Goal: Information Seeking & Learning: Find specific fact

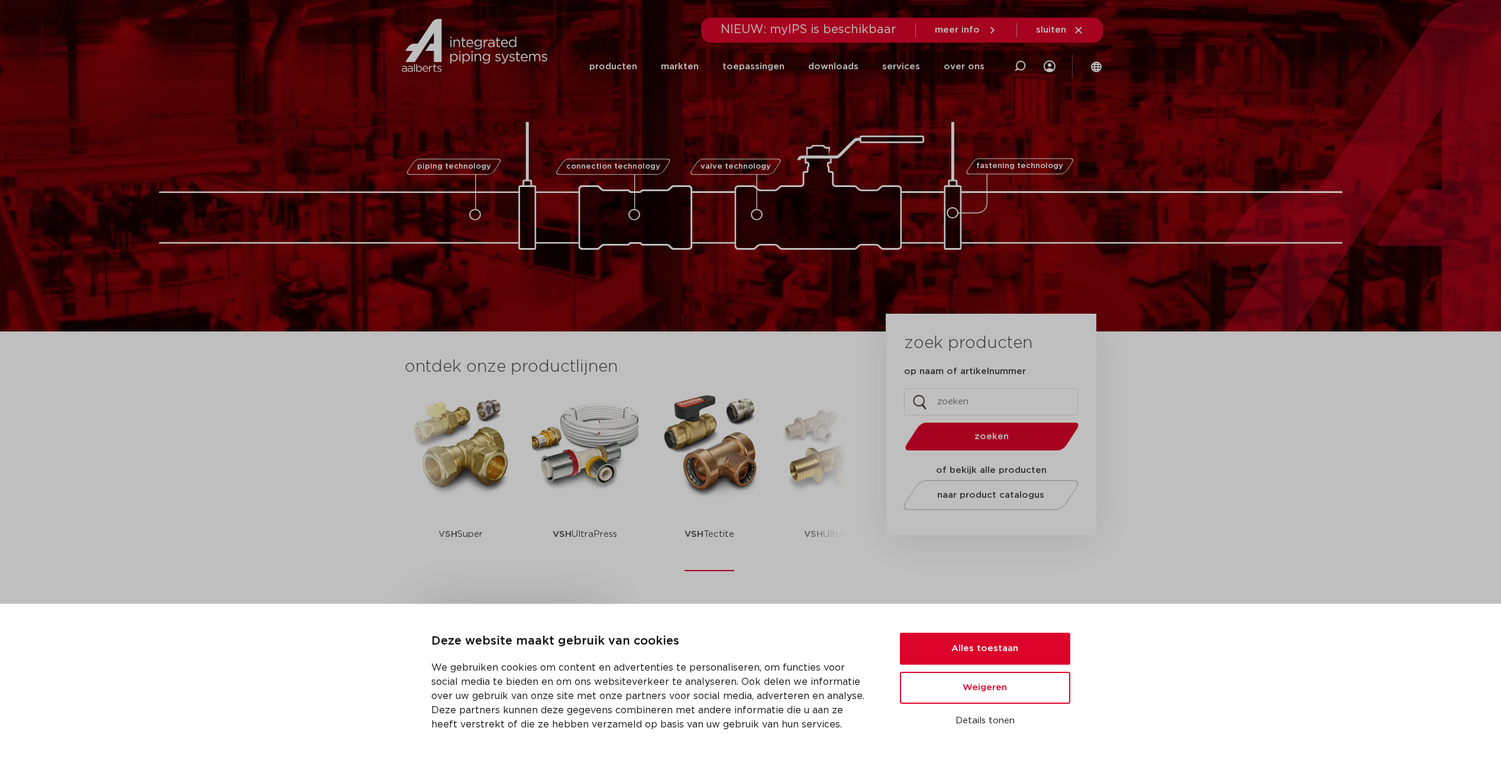
click at [739, 449] on img at bounding box center [709, 444] width 107 height 107
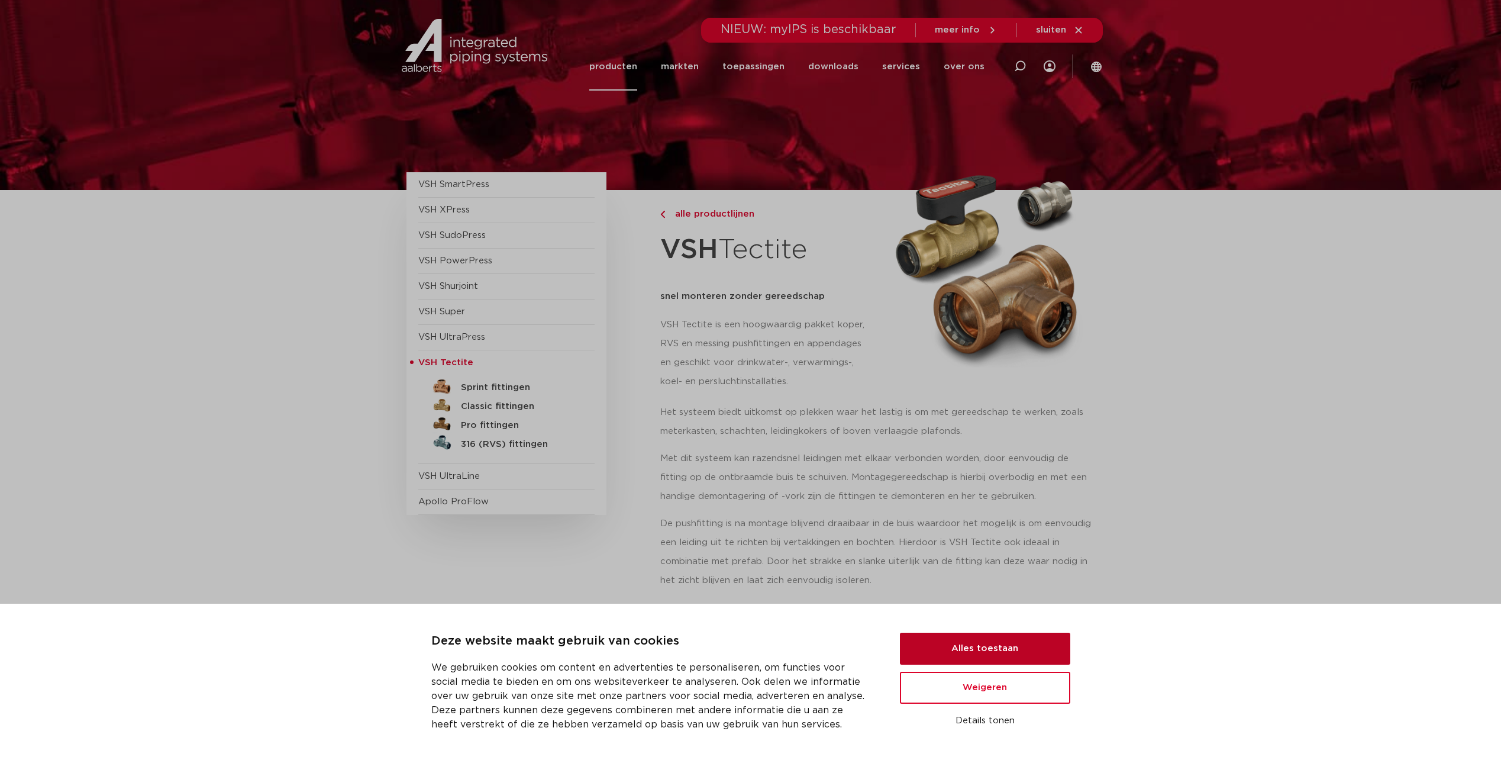
click at [1011, 643] on button "Alles toestaan" at bounding box center [985, 649] width 170 height 32
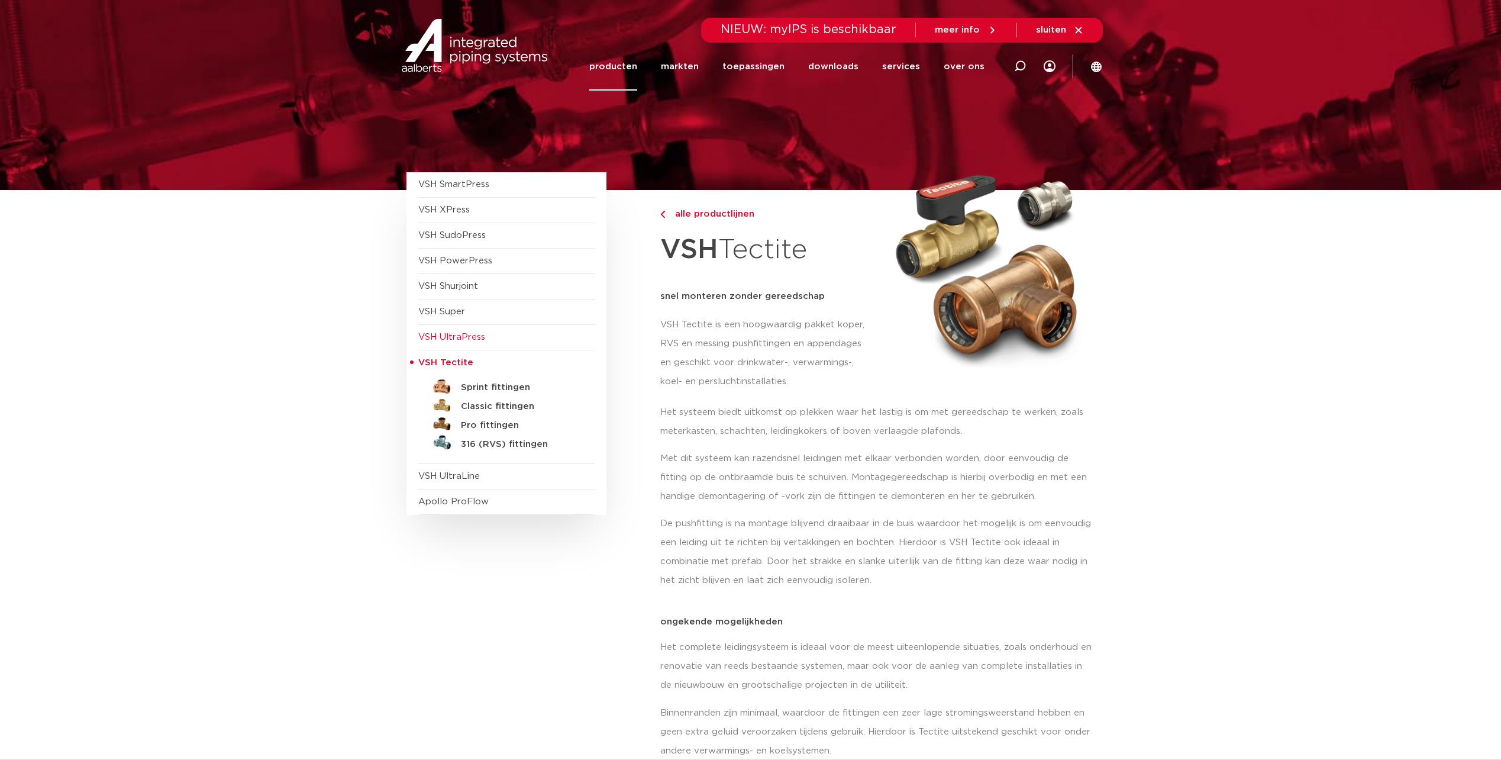
click at [449, 339] on span "VSH UltraPress" at bounding box center [451, 337] width 67 height 9
click at [460, 212] on span "VSH XPress" at bounding box center [443, 209] width 51 height 9
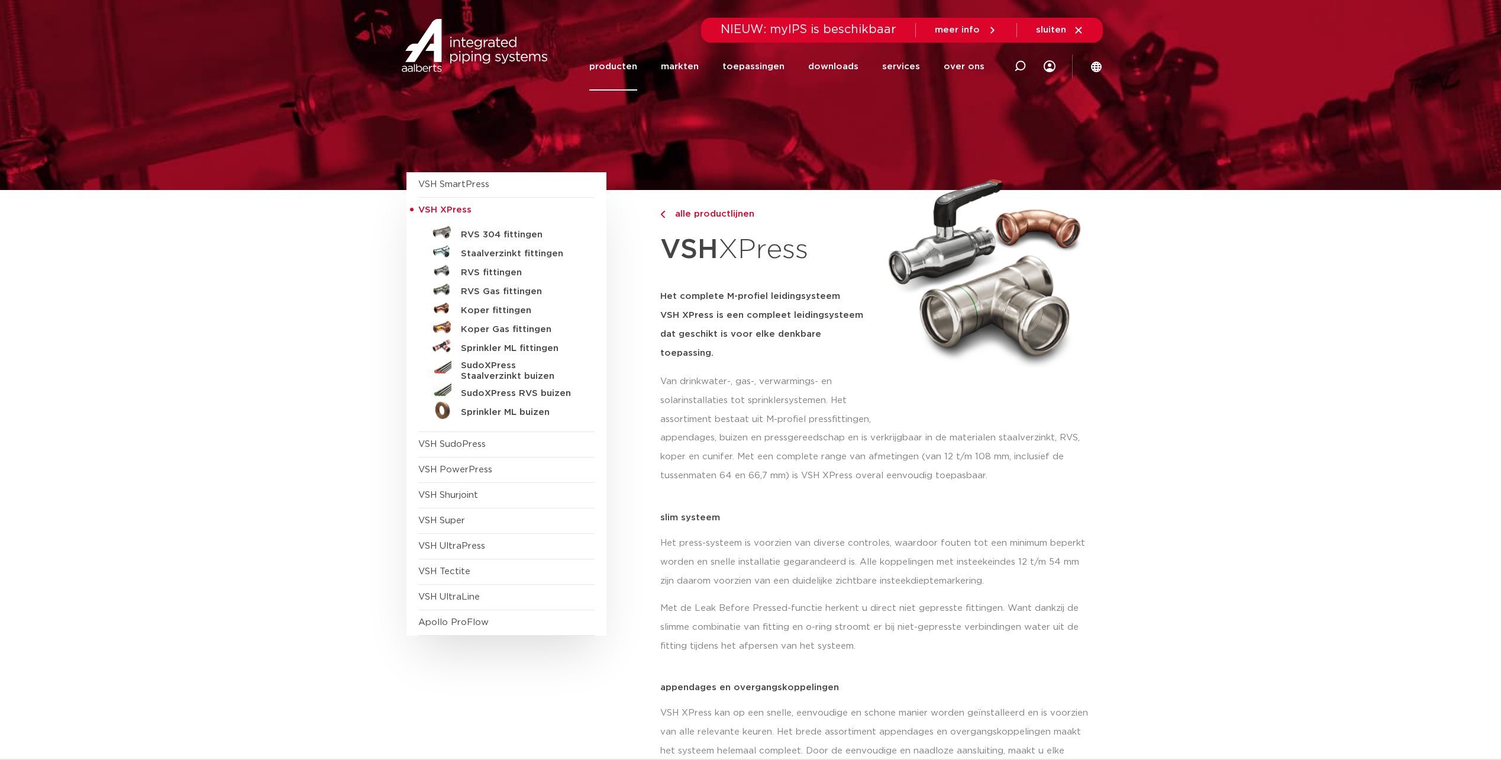
click at [630, 62] on link "producten" at bounding box center [613, 67] width 48 height 48
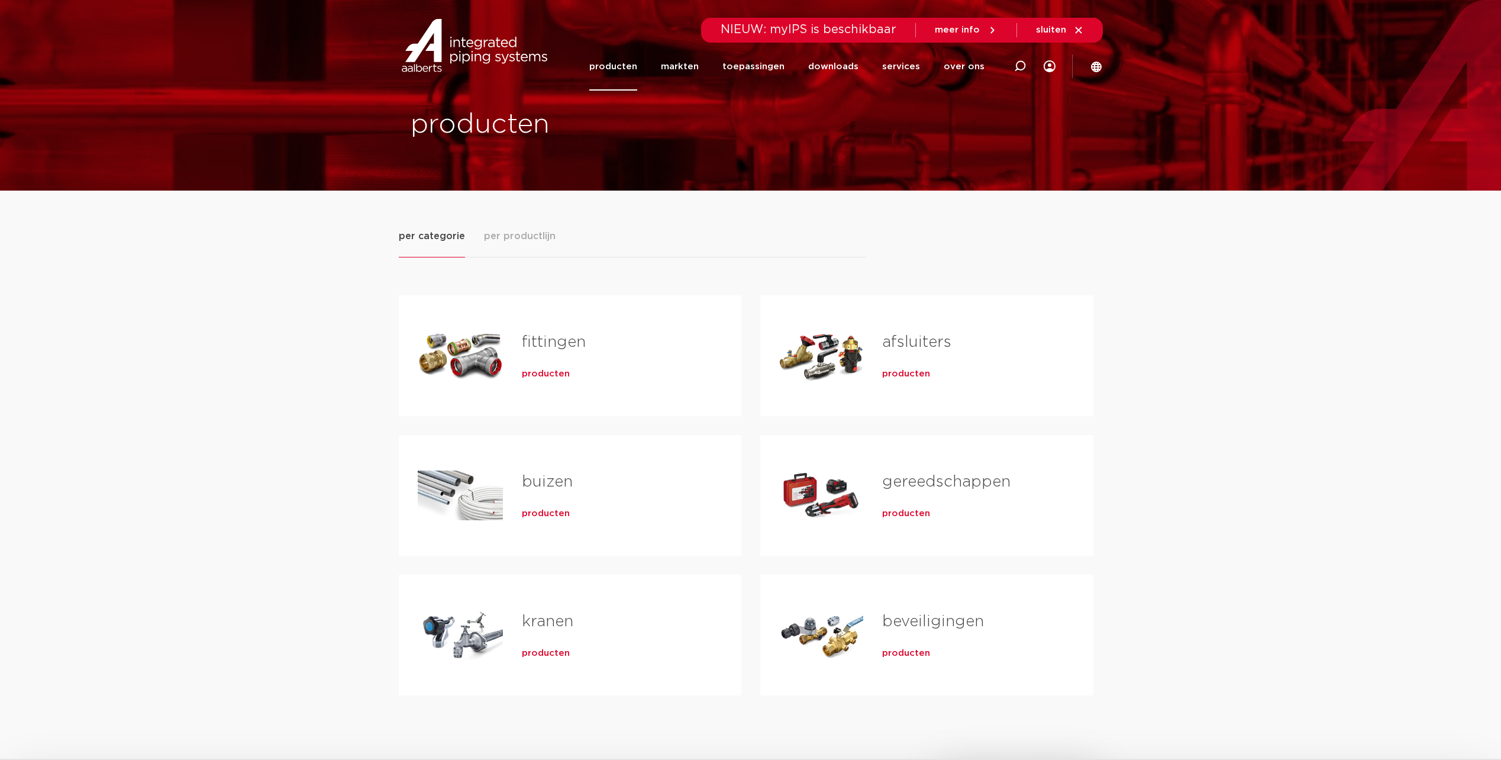
click at [556, 340] on link "fittingen" at bounding box center [554, 341] width 64 height 15
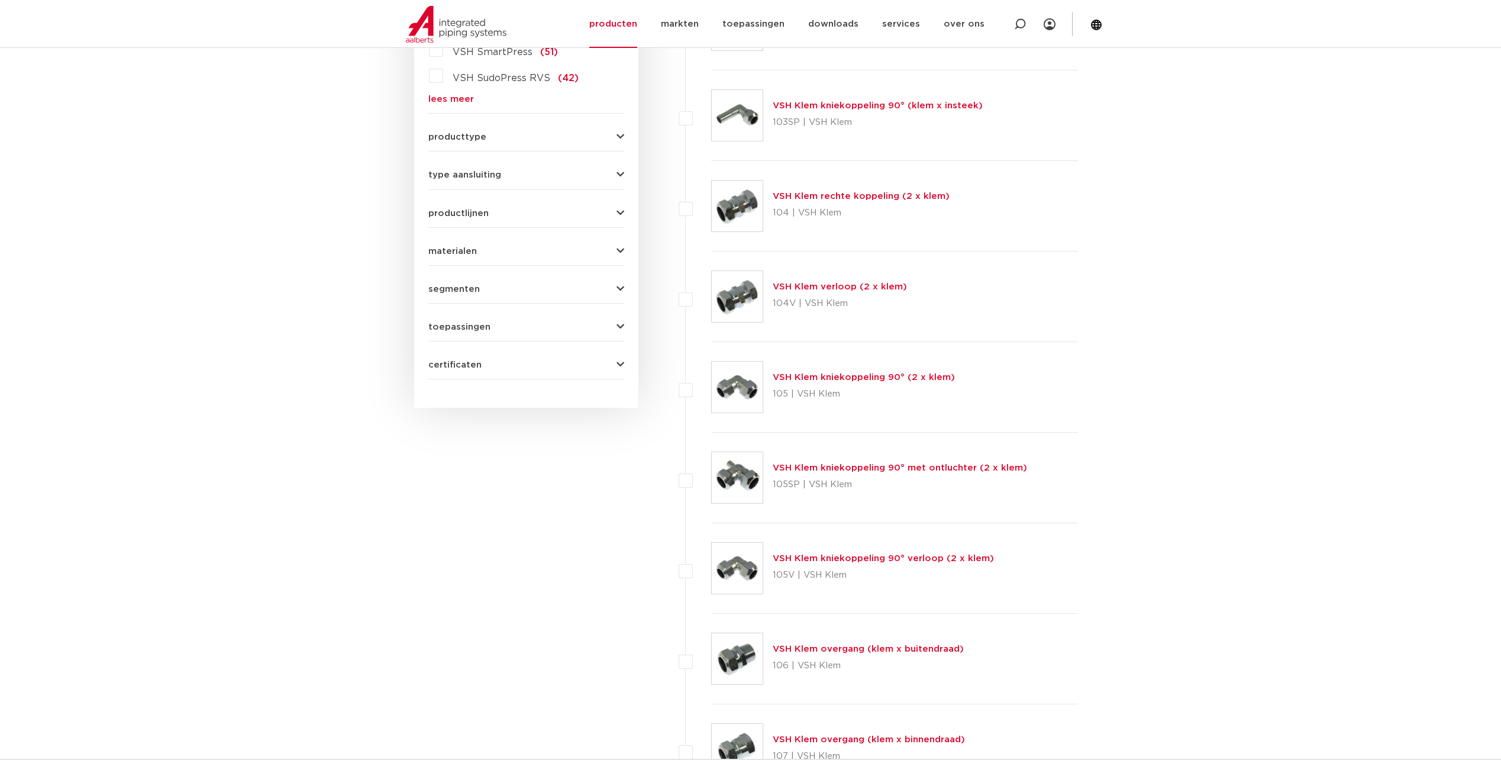
scroll to position [473, 0]
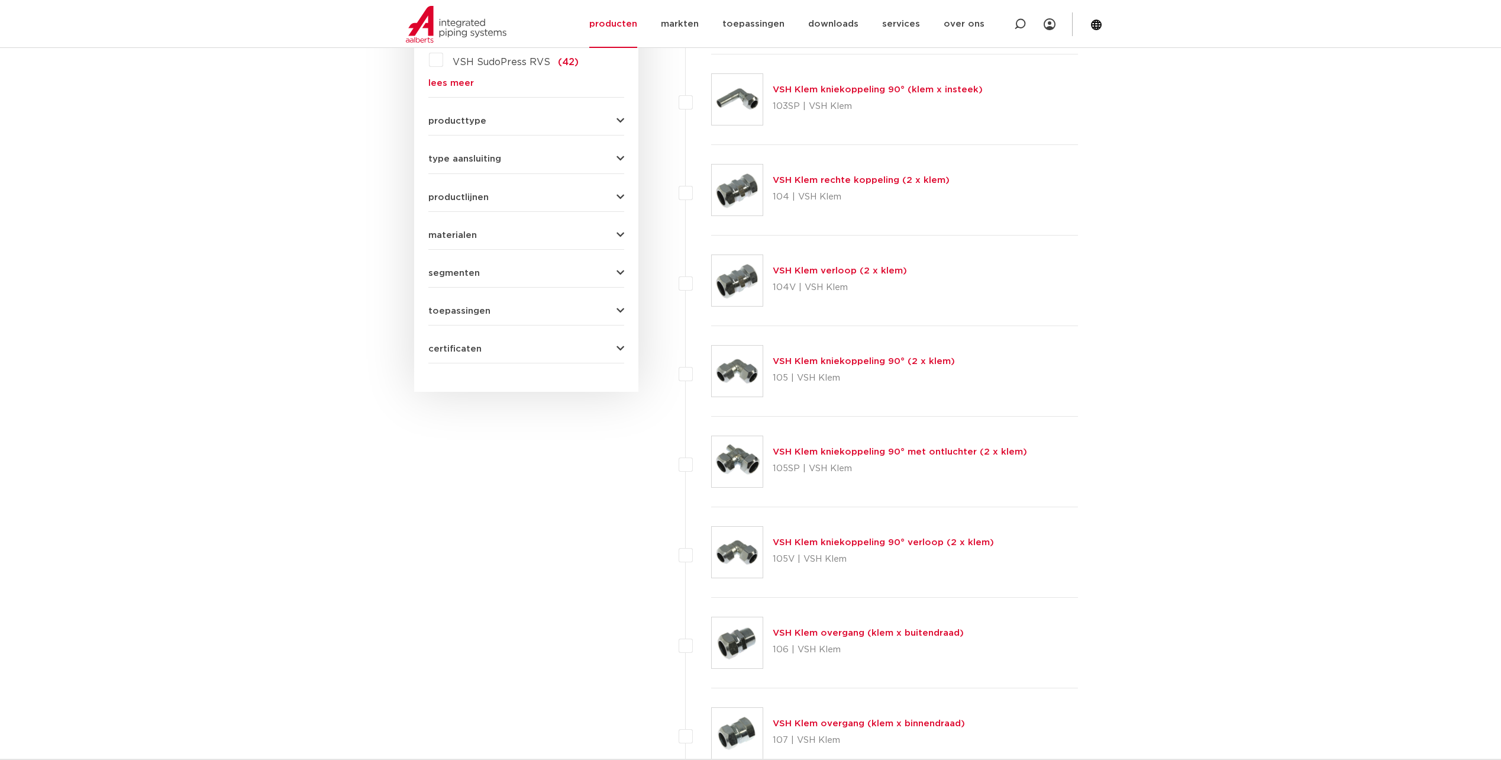
click at [489, 237] on button "materialen" at bounding box center [526, 235] width 196 height 9
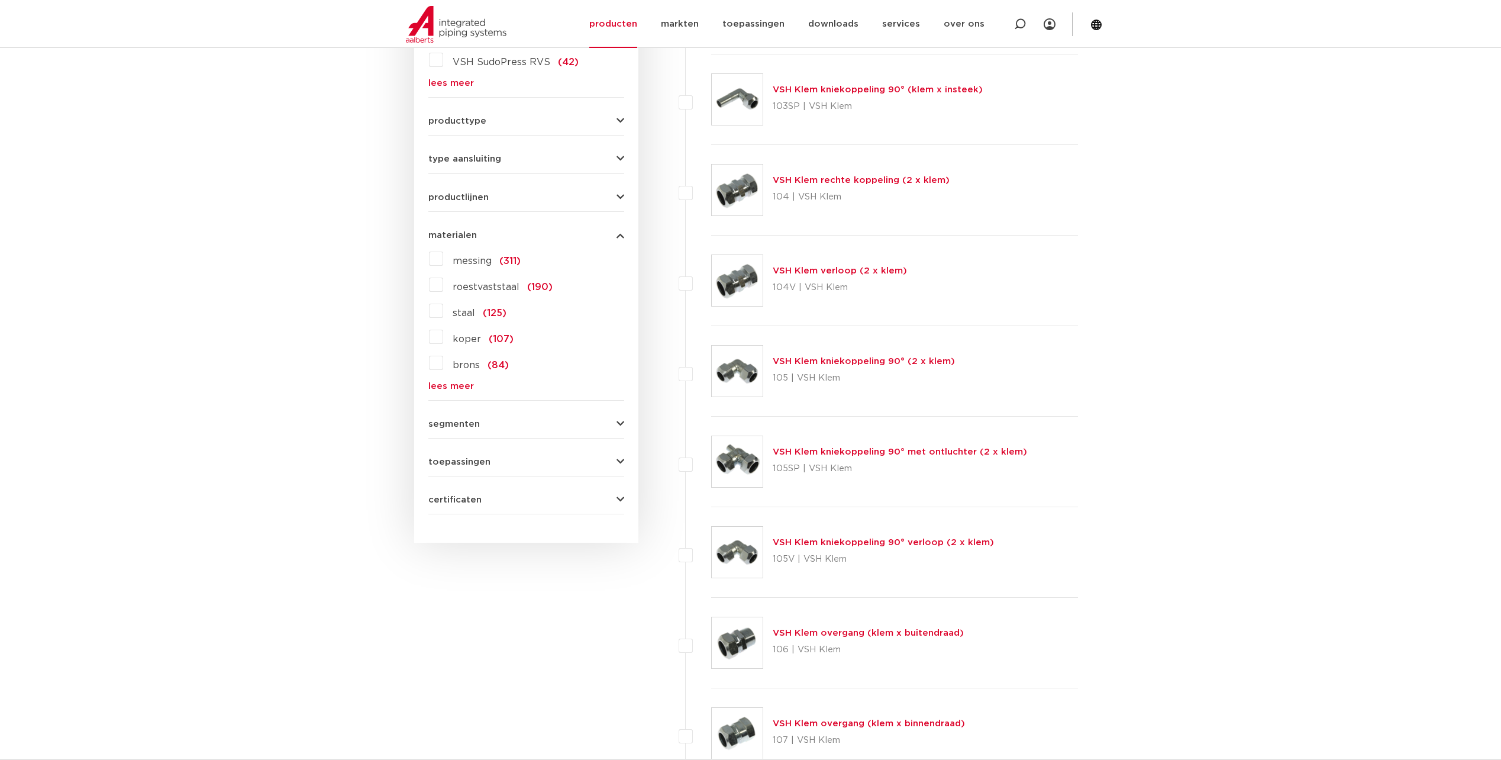
click at [443, 259] on label "messing (311)" at bounding box center [482, 258] width 78 height 19
click at [0, 0] on input "messing (311)" at bounding box center [0, 0] width 0 height 0
click at [443, 306] on label "koper (2)" at bounding box center [473, 310] width 60 height 19
click at [0, 0] on input "koper (2)" at bounding box center [0, 0] width 0 height 0
click at [443, 265] on label "messing (311)" at bounding box center [482, 258] width 78 height 19
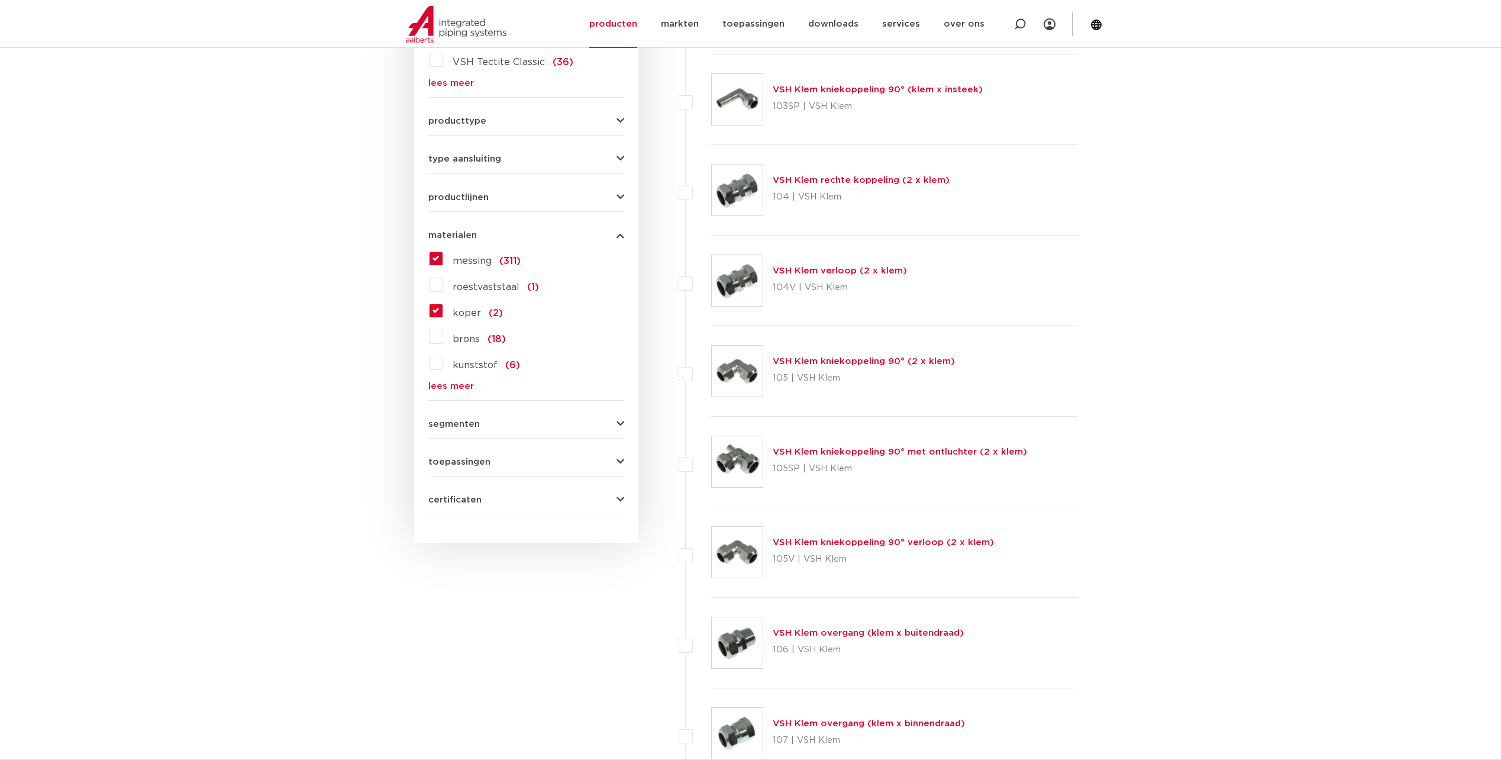
click at [0, 0] on input "messing (311)" at bounding box center [0, 0] width 0 height 0
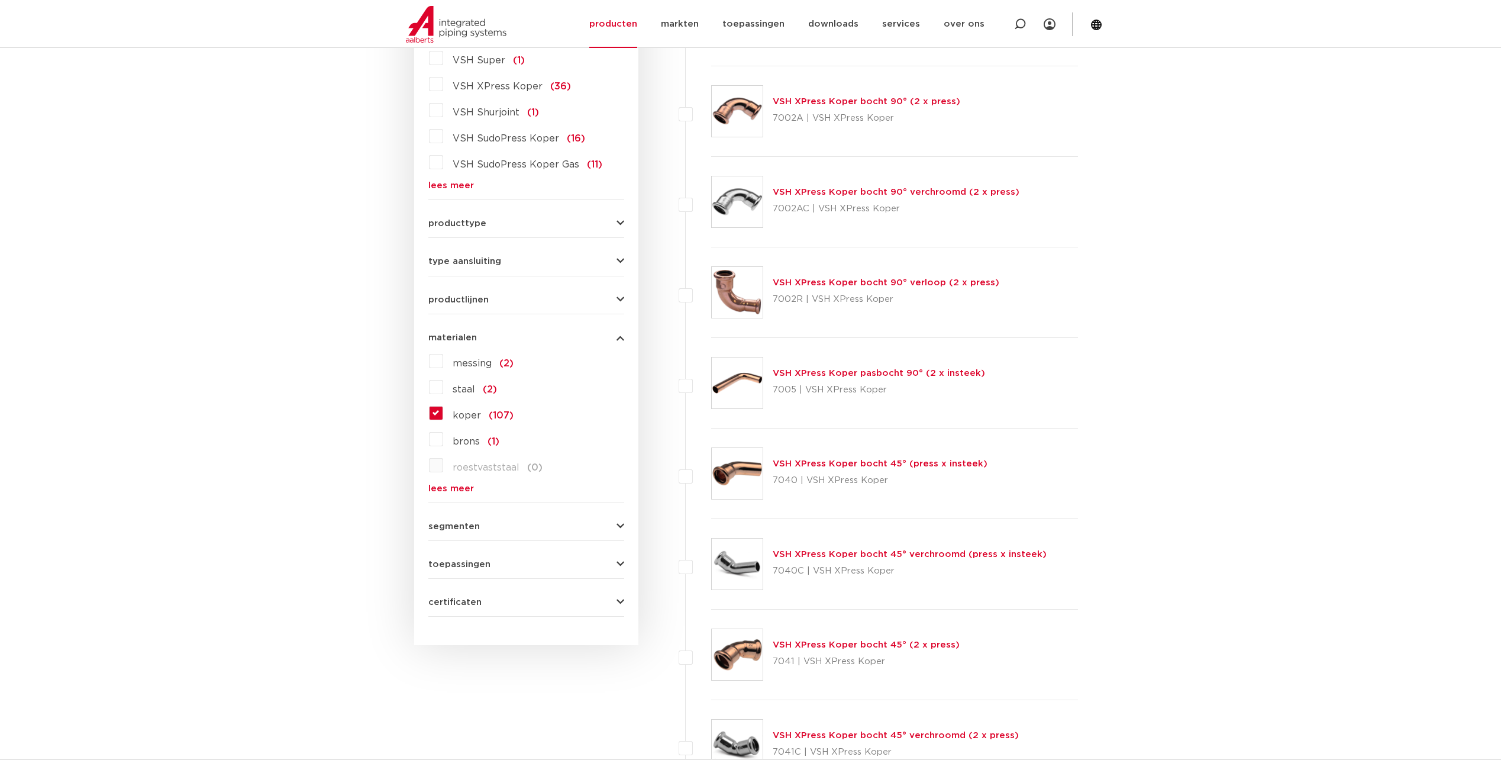
scroll to position [355, 0]
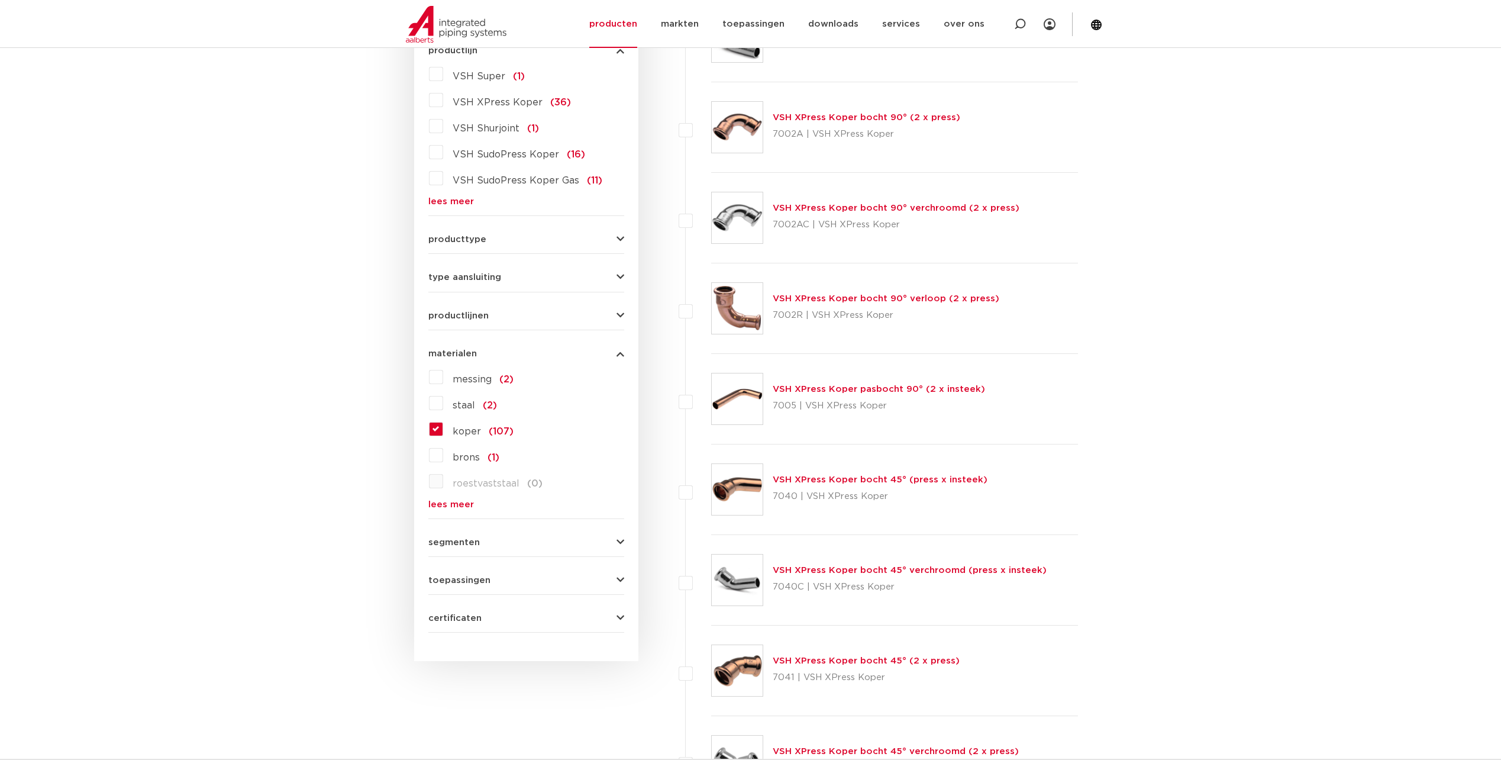
click at [458, 542] on span "segmenten" at bounding box center [453, 542] width 51 height 9
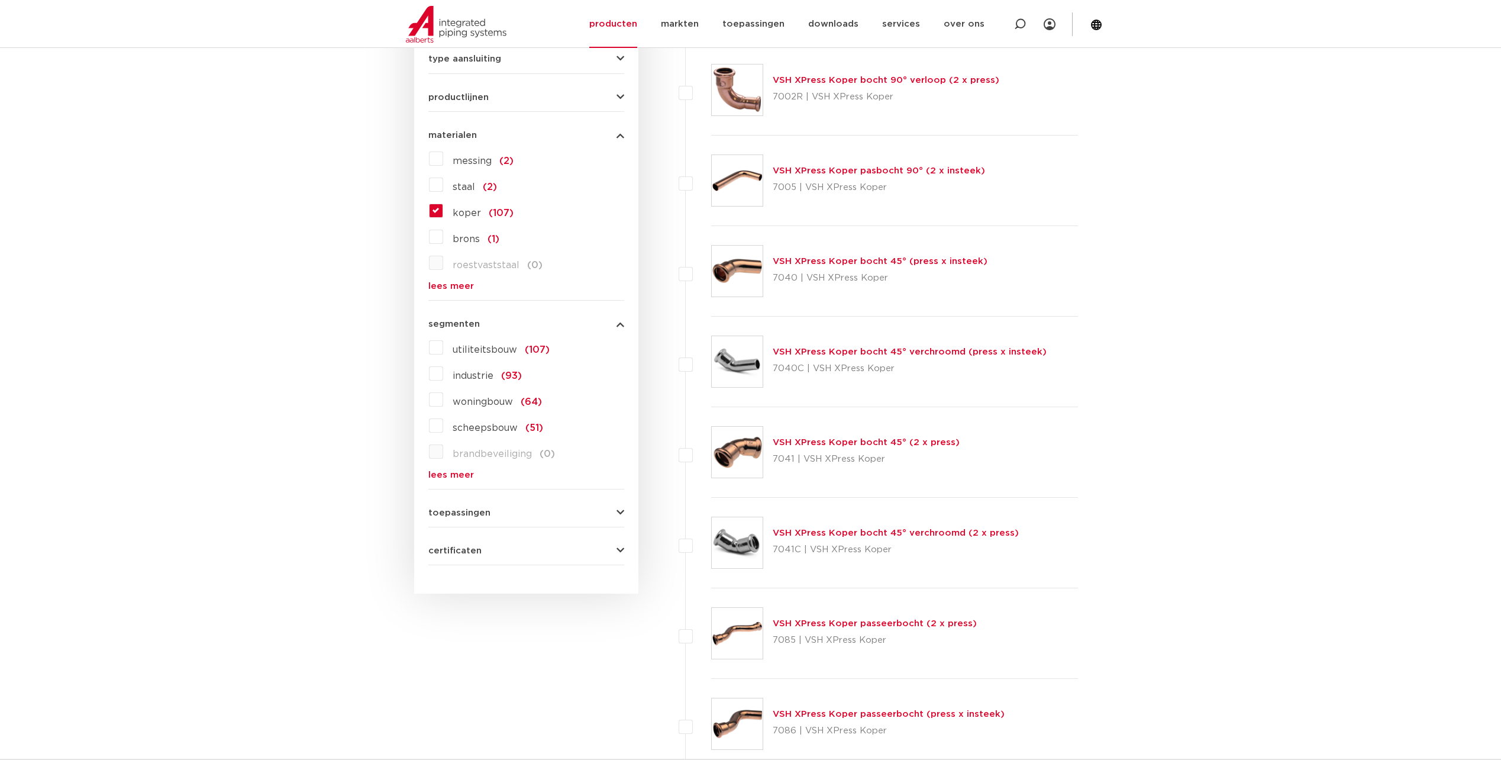
scroll to position [592, 0]
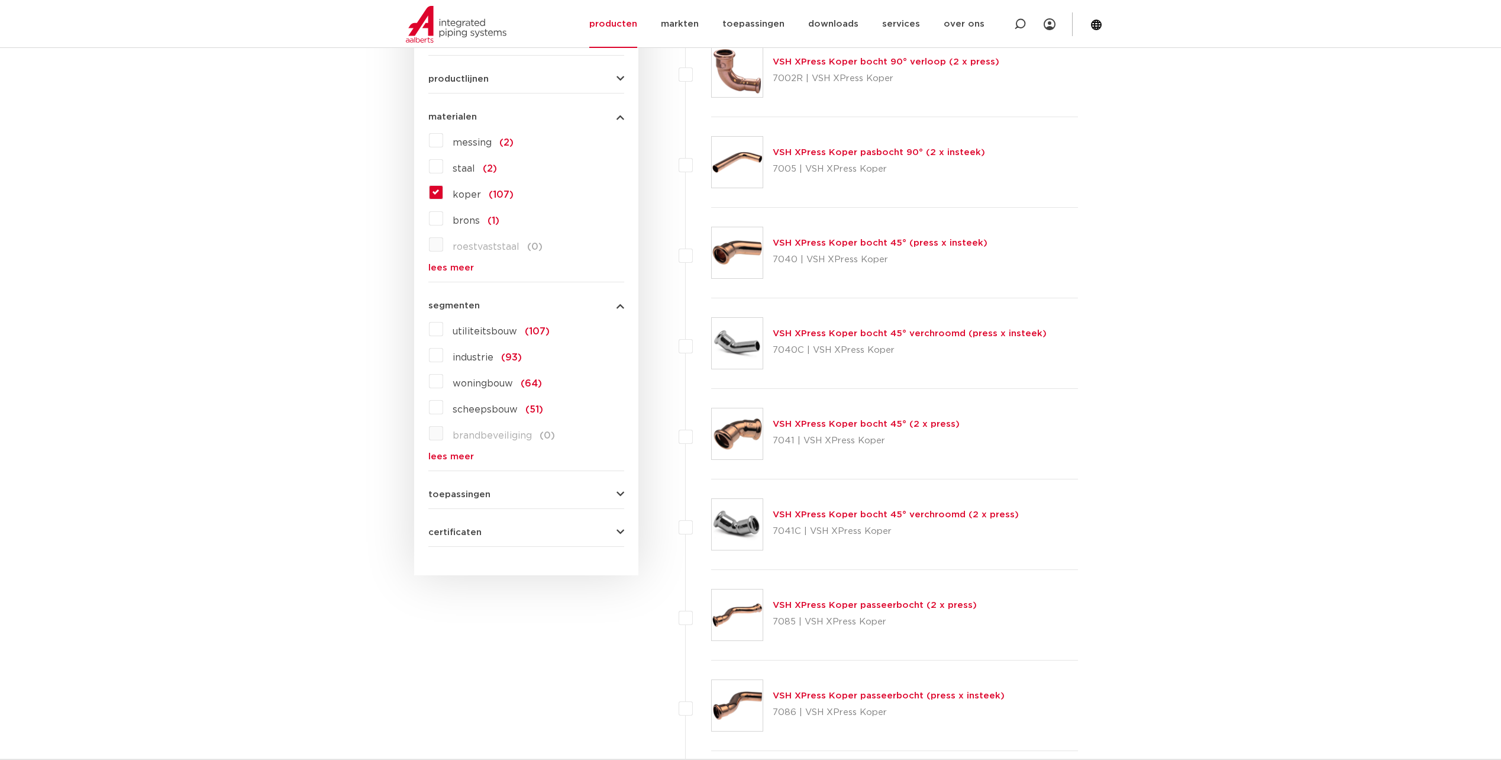
click at [468, 498] on span "toepassingen" at bounding box center [459, 494] width 62 height 9
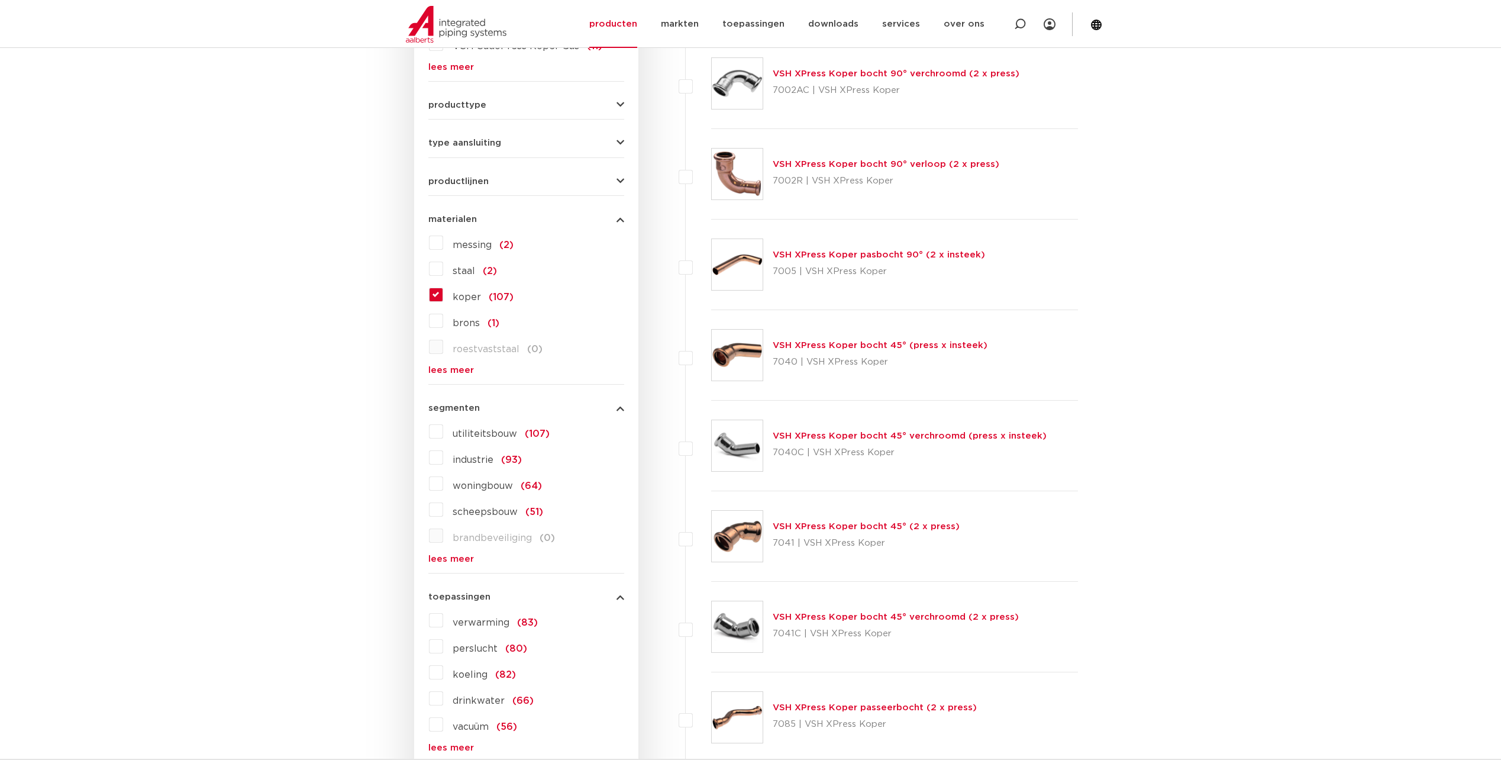
scroll to position [296, 0]
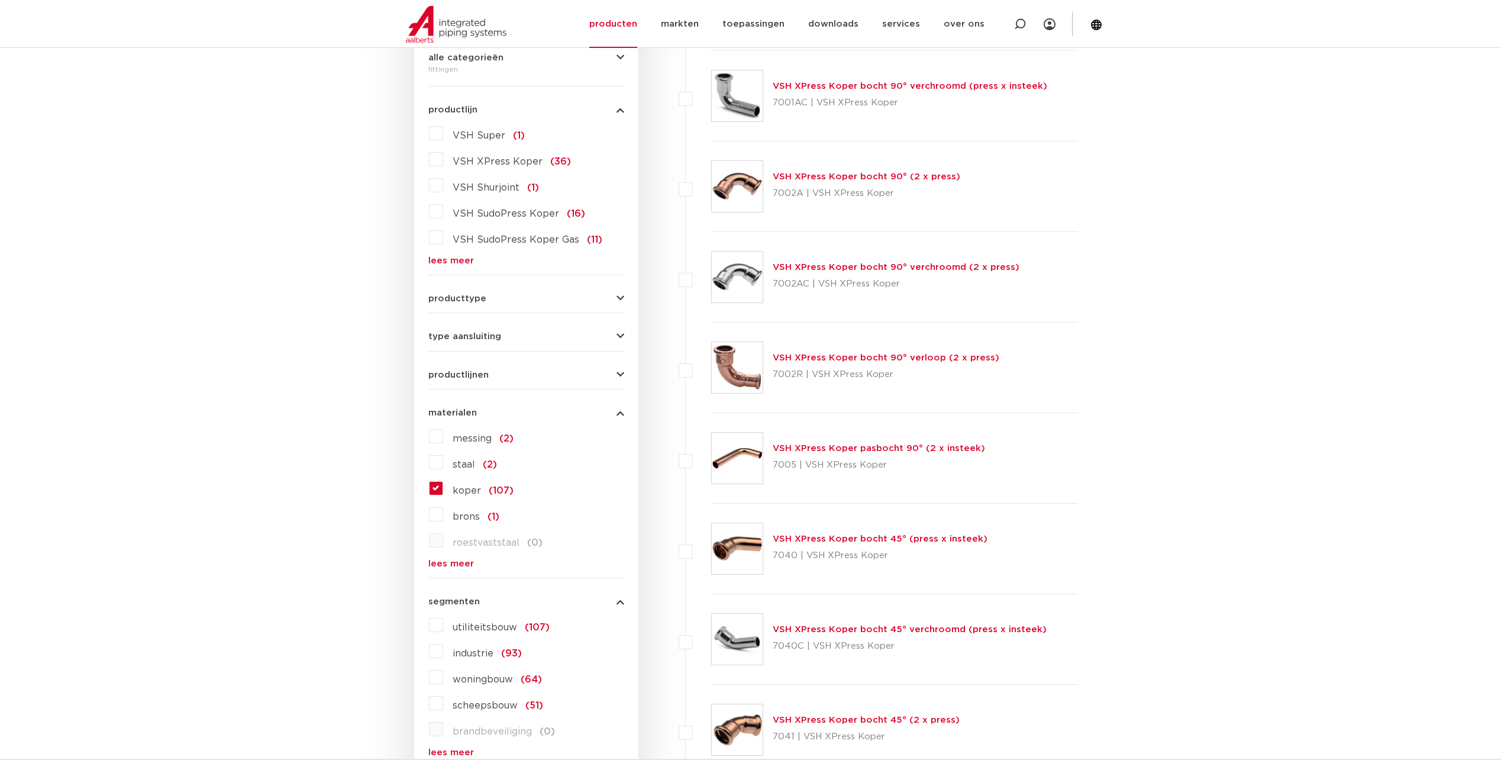
click at [479, 329] on div "type aansluiting press (86) buiseind (32) insteek (14) G - binnendraad gas cili…" at bounding box center [526, 332] width 196 height 18
click at [480, 336] on span "type aansluiting" at bounding box center [464, 336] width 73 height 9
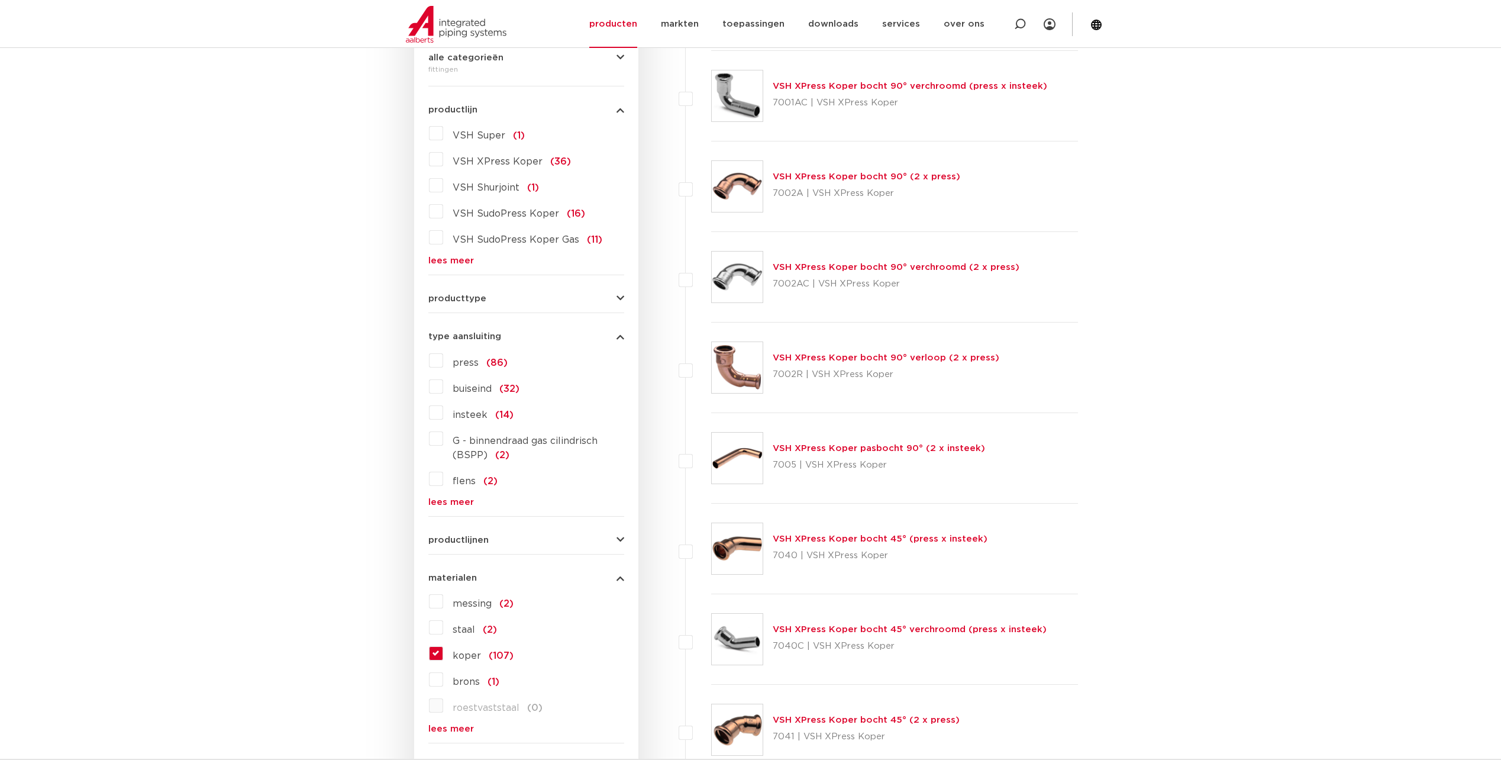
scroll to position [355, 0]
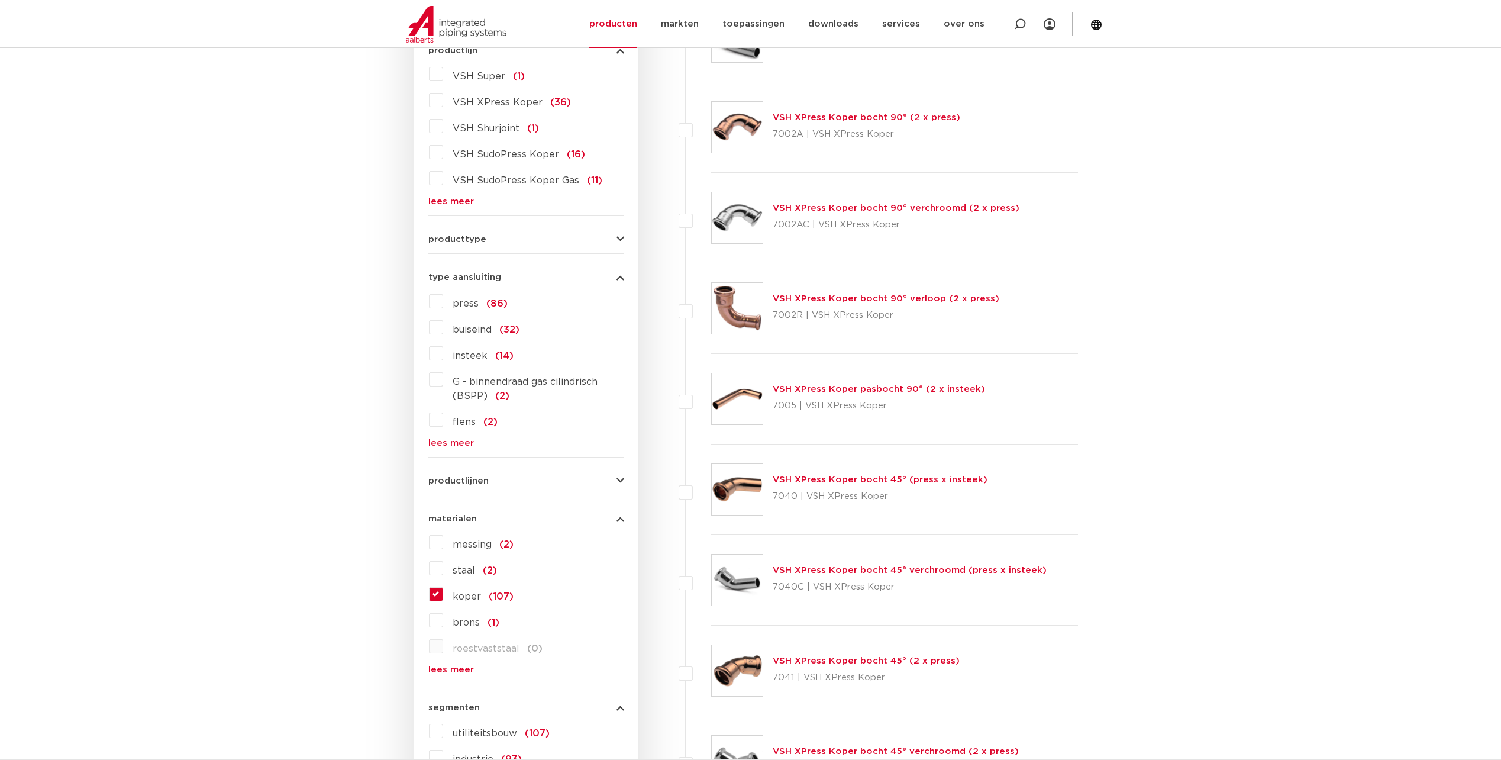
click at [450, 442] on link "lees meer" at bounding box center [526, 443] width 196 height 9
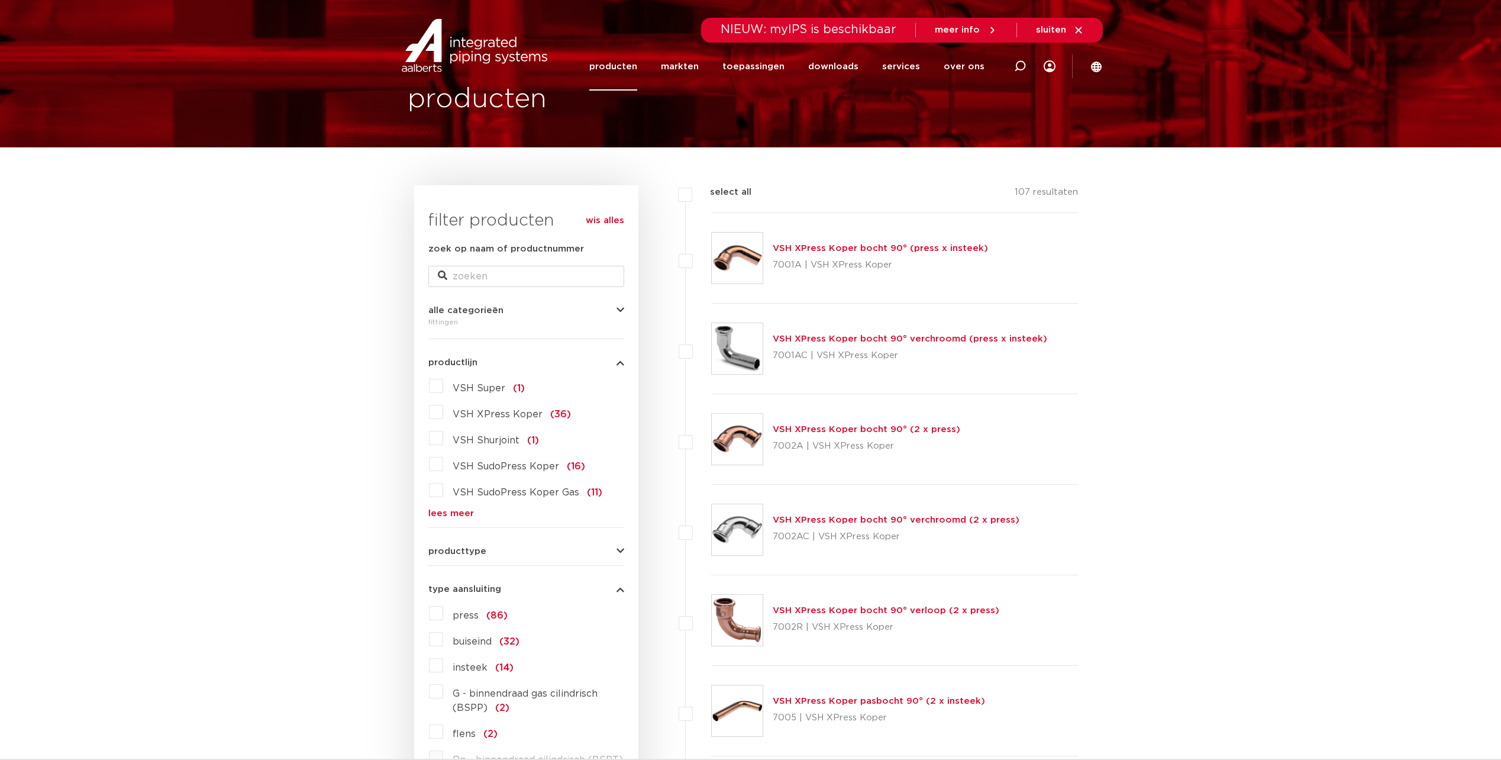
scroll to position [0, 0]
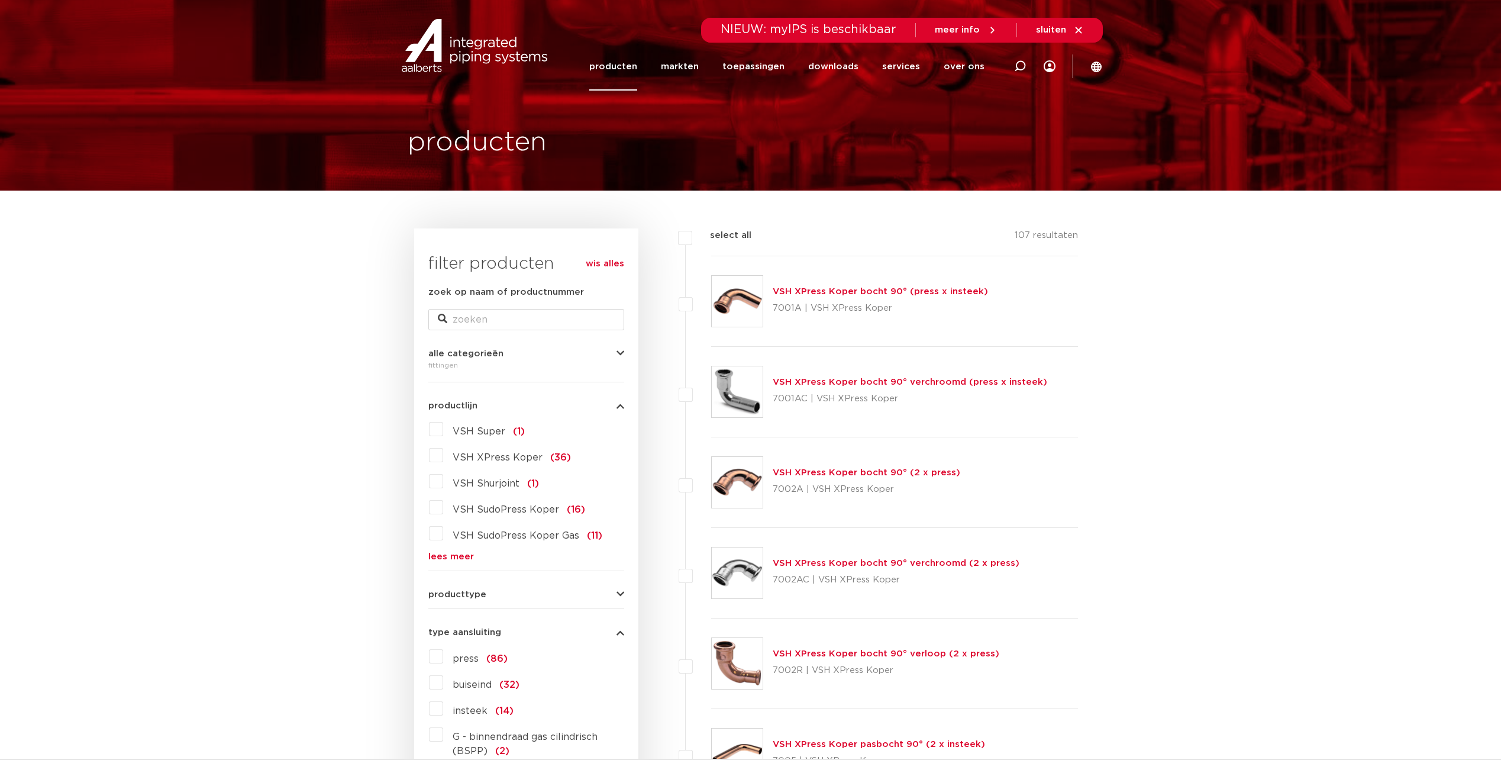
click at [620, 66] on link "producten" at bounding box center [613, 67] width 48 height 48
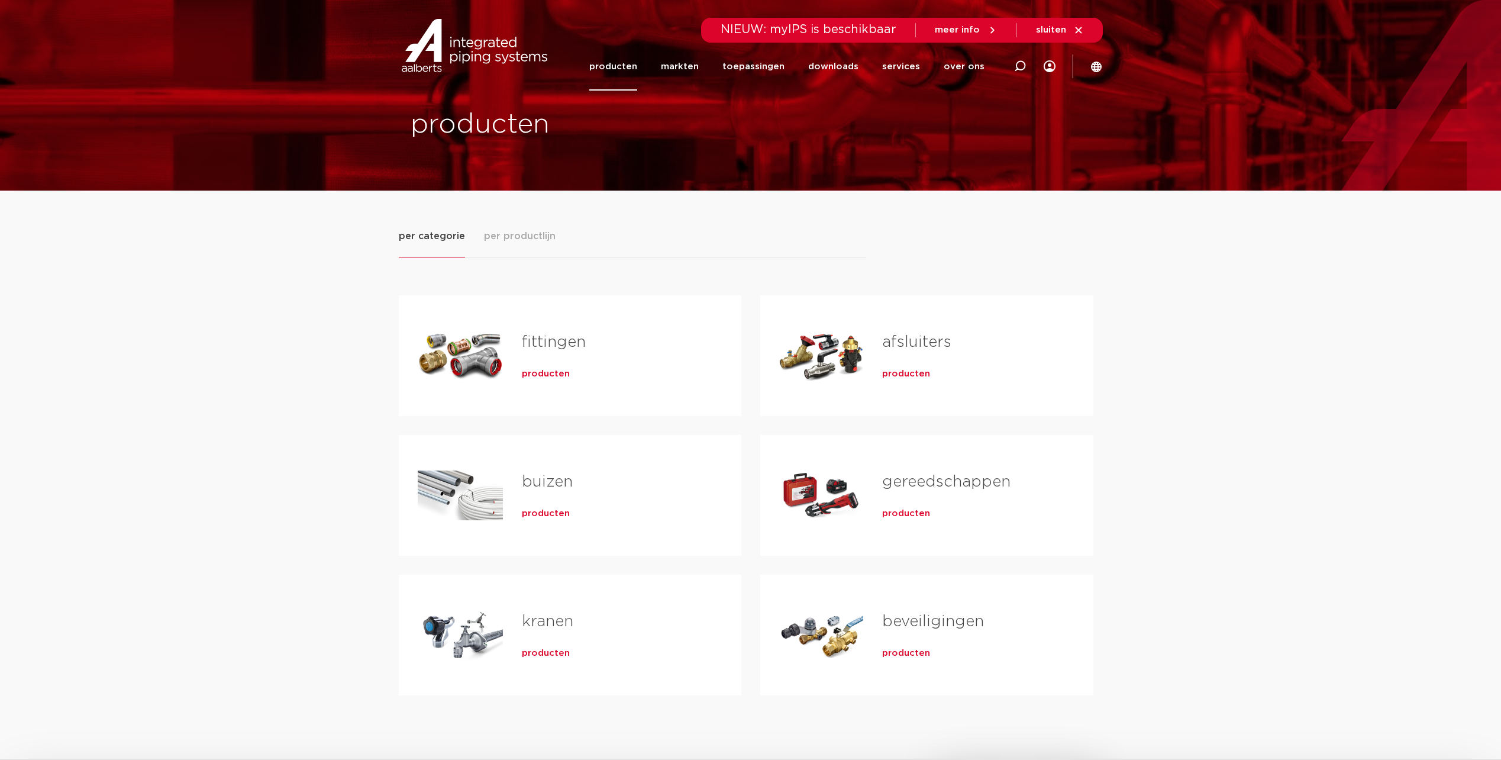
click at [555, 344] on link "fittingen" at bounding box center [554, 341] width 64 height 15
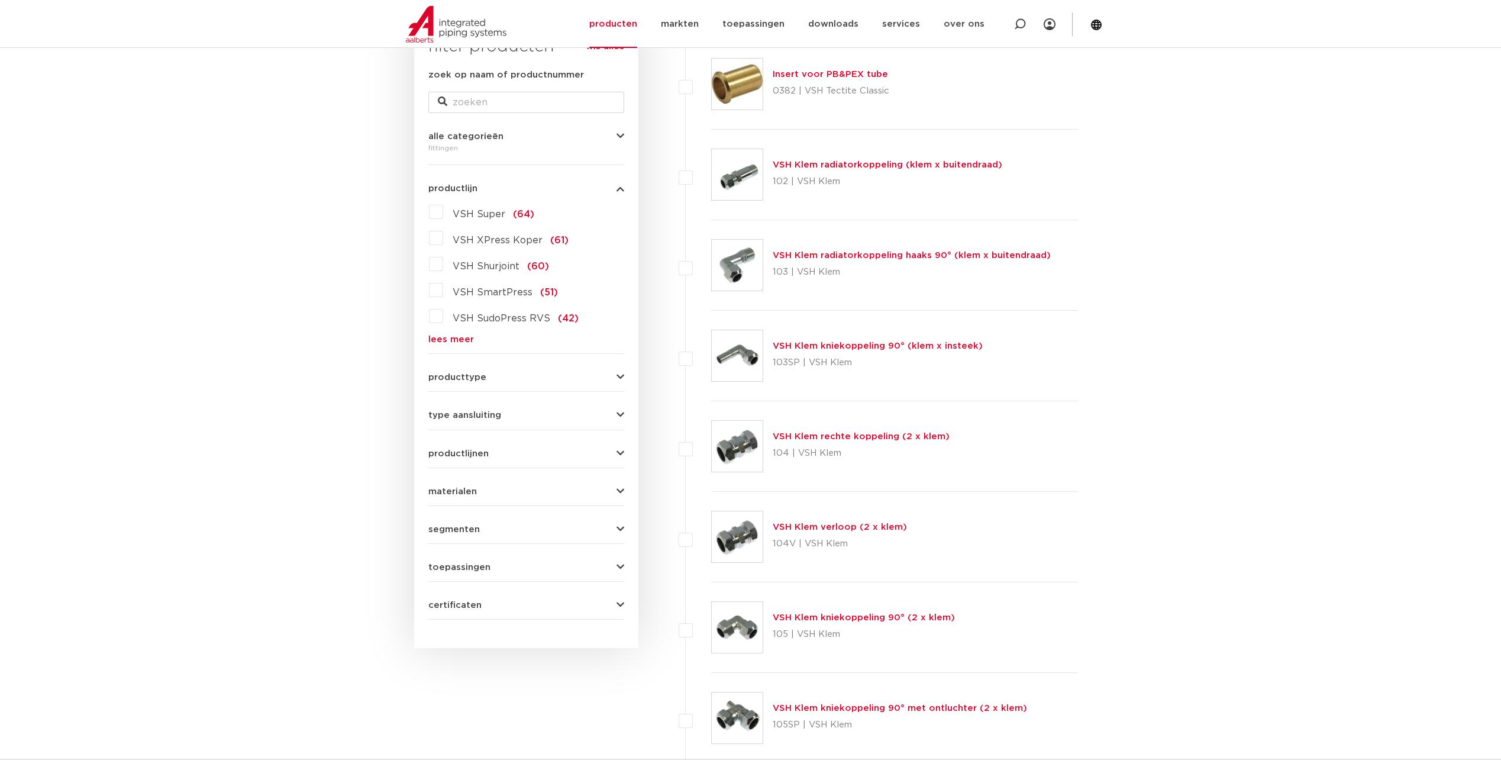
scroll to position [237, 0]
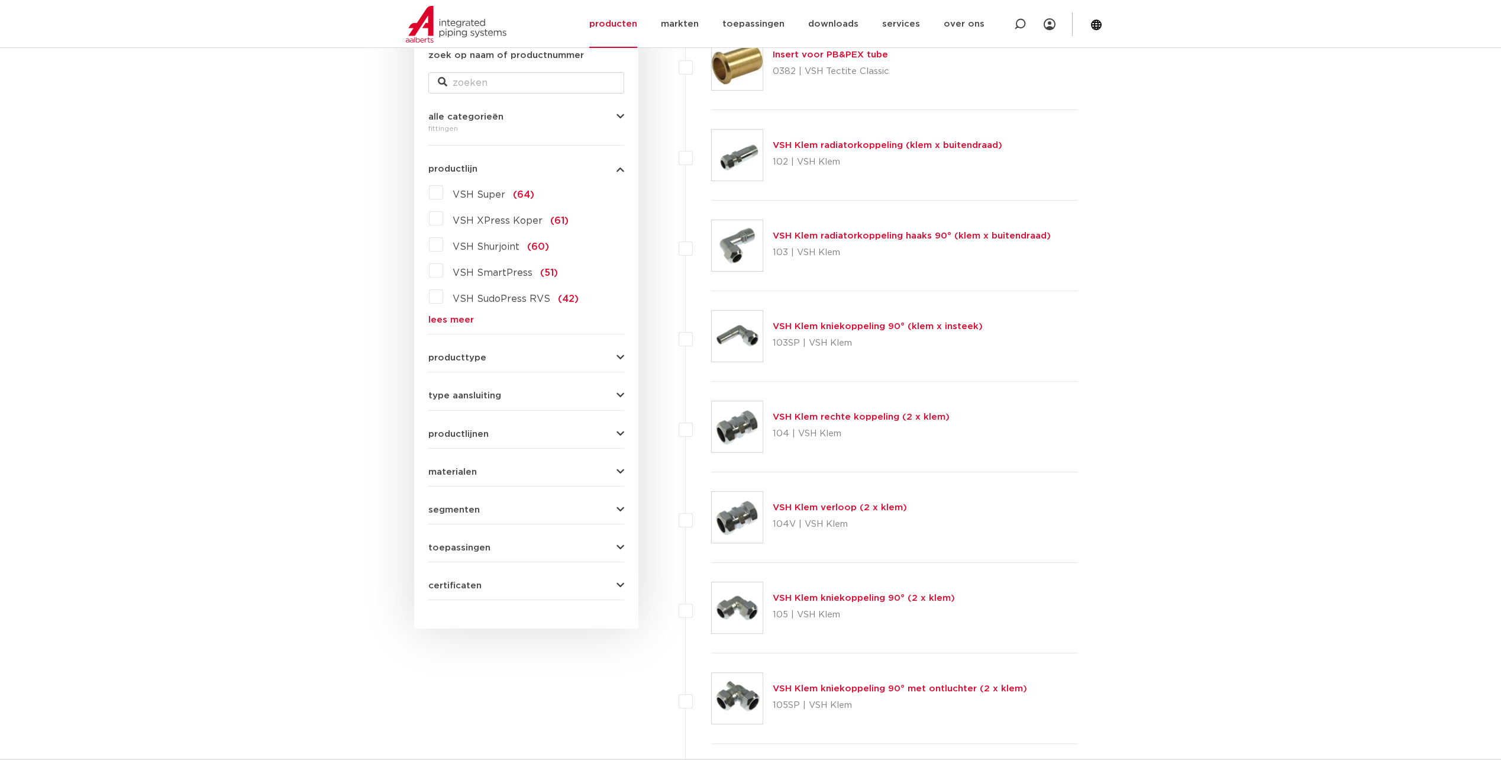
click at [526, 358] on button "producttype" at bounding box center [526, 357] width 196 height 9
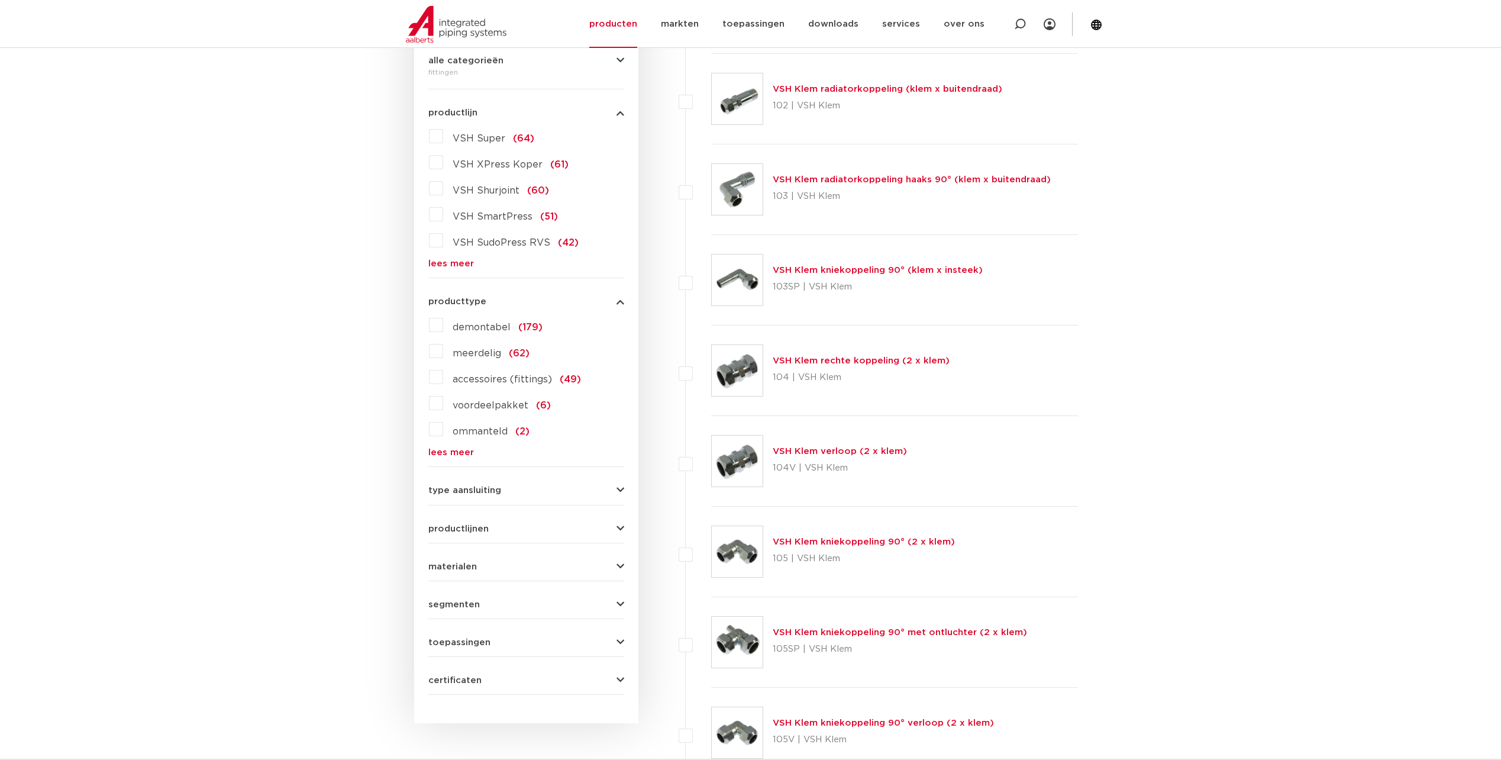
scroll to position [296, 0]
click at [488, 483] on span "type aansluiting" at bounding box center [464, 487] width 73 height 9
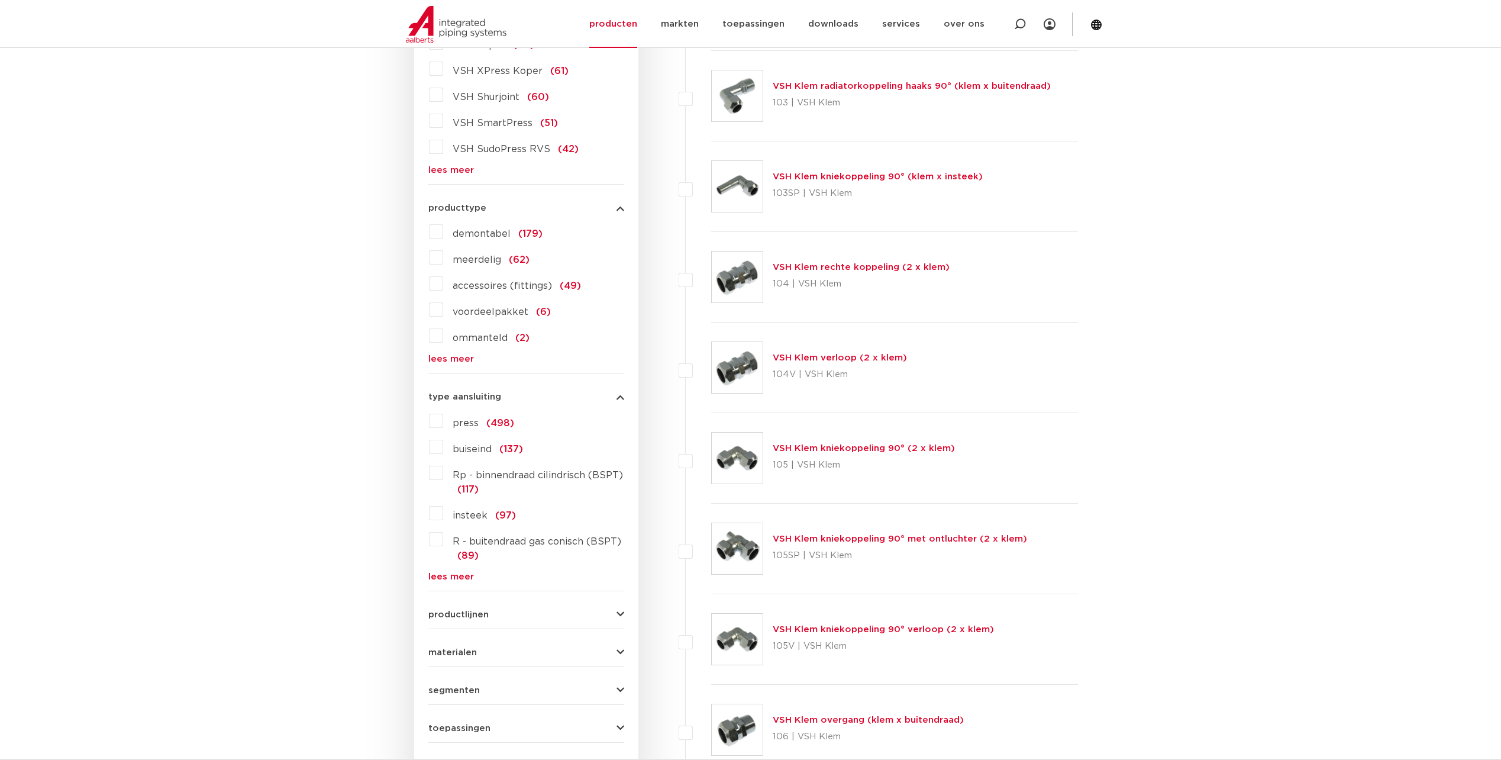
scroll to position [414, 0]
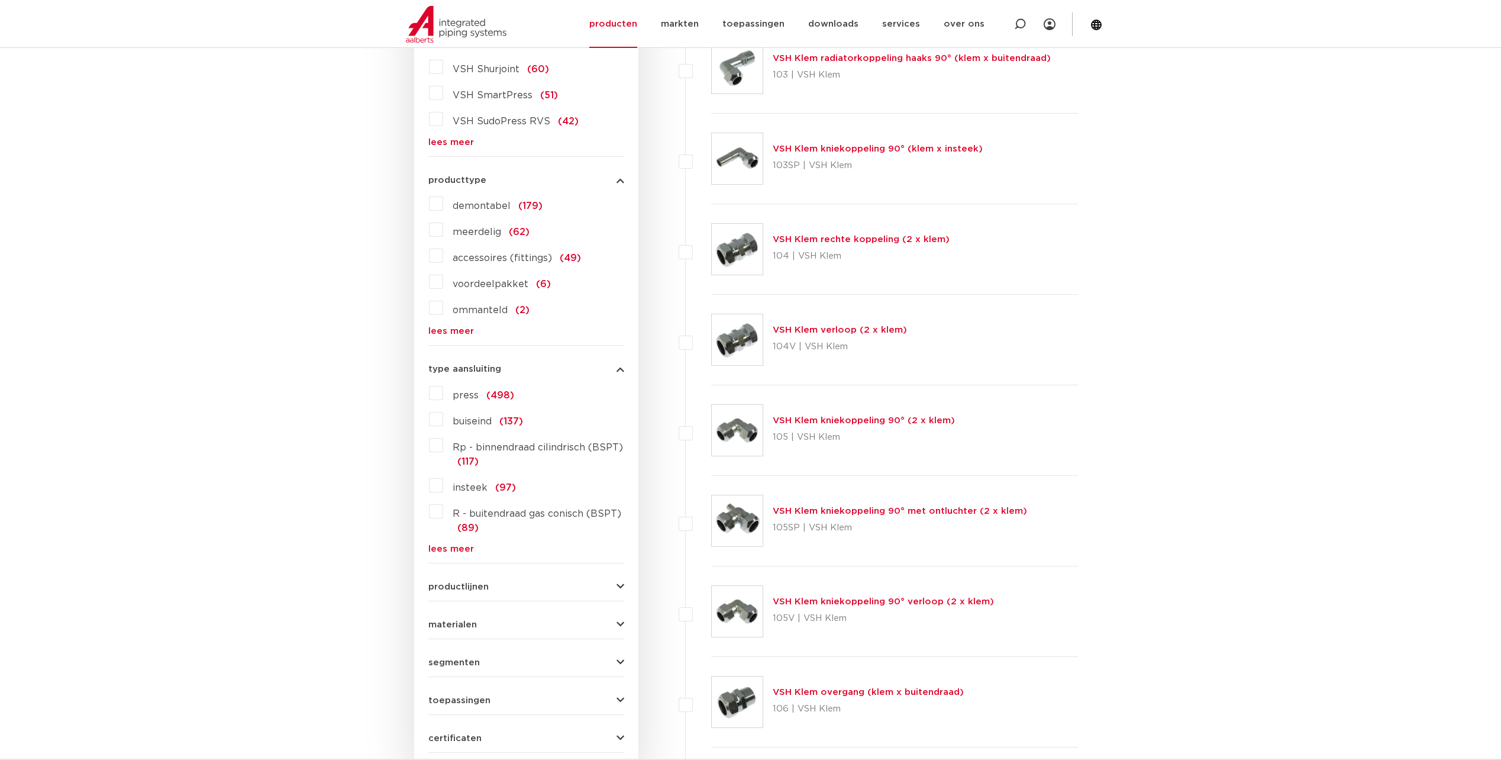
click at [459, 546] on link "lees meer" at bounding box center [526, 548] width 196 height 9
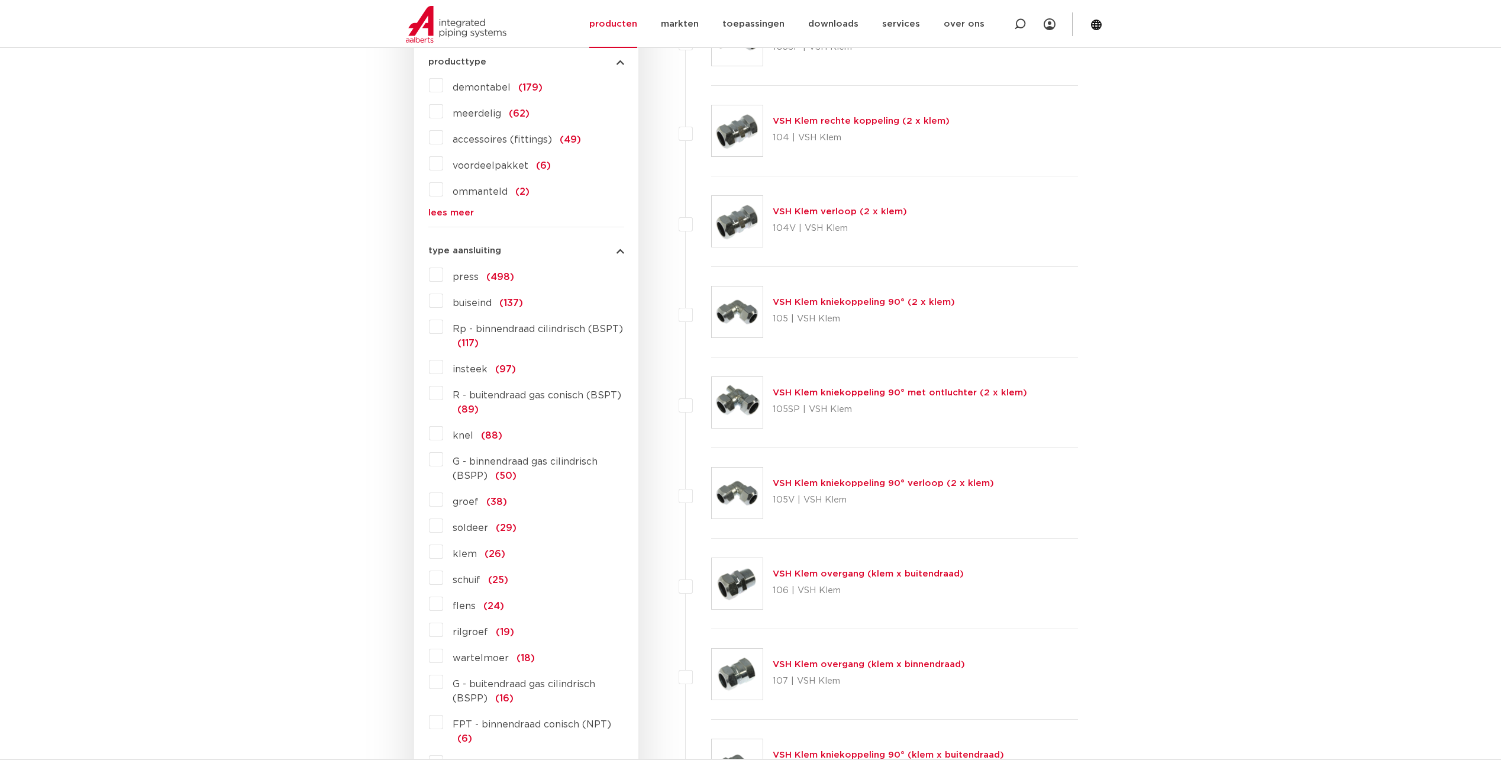
scroll to position [592, 0]
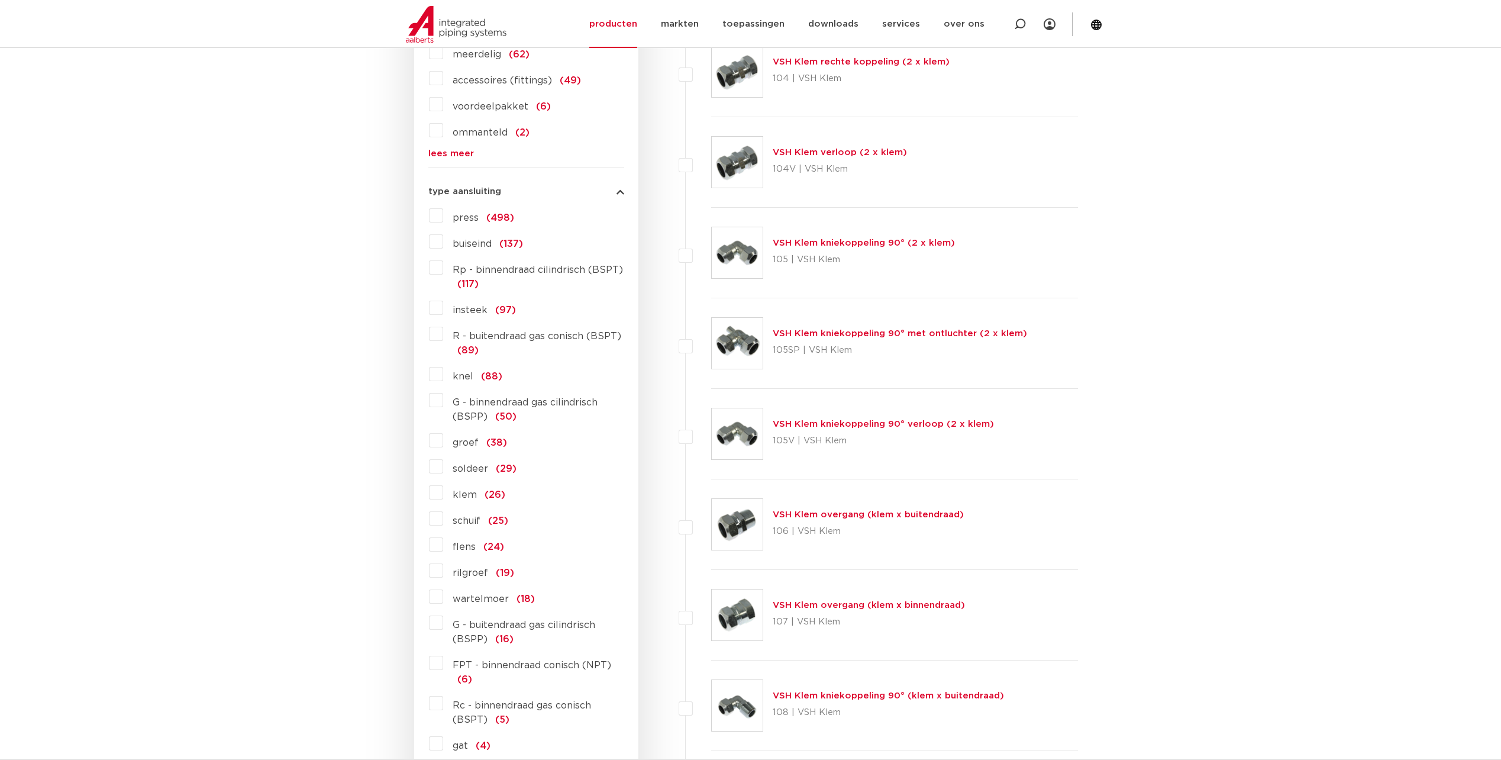
click at [443, 375] on label "knel (88)" at bounding box center [472, 374] width 59 height 19
click at [0, 0] on input "knel (88)" at bounding box center [0, 0] width 0 height 0
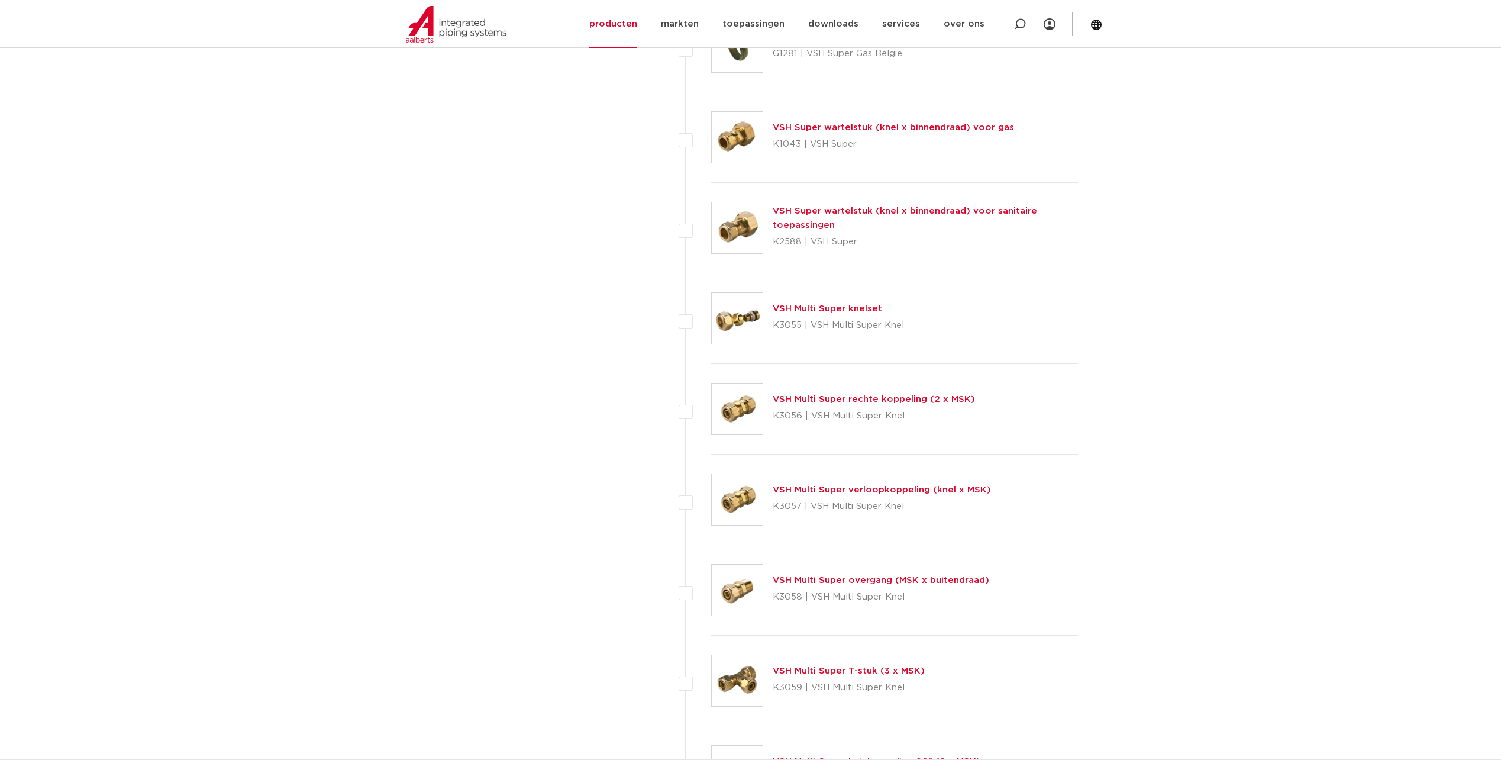
scroll to position [1361, 0]
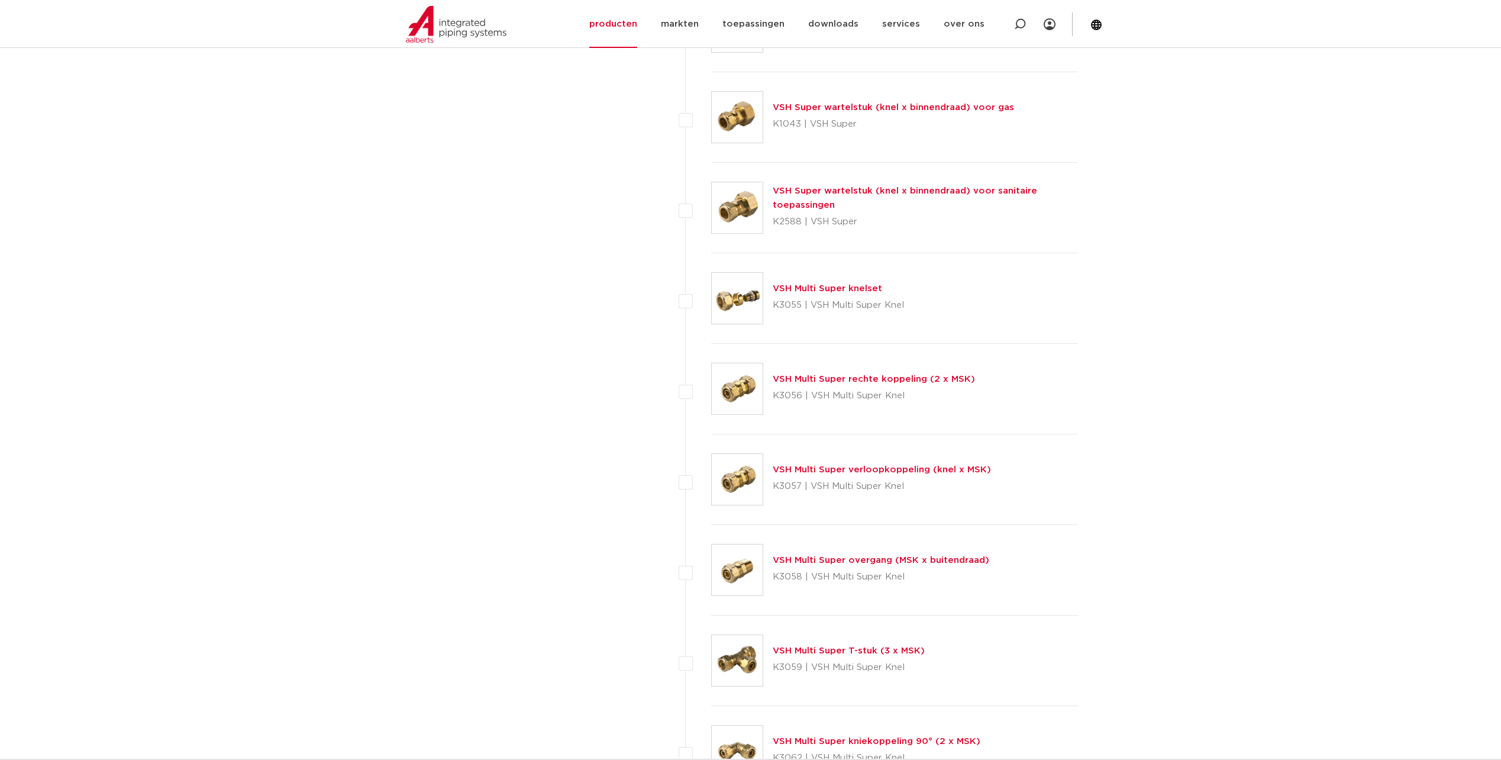
click at [798, 652] on link "VSH Multi Super T-stuk (3 x MSK)" at bounding box center [849, 650] width 152 height 9
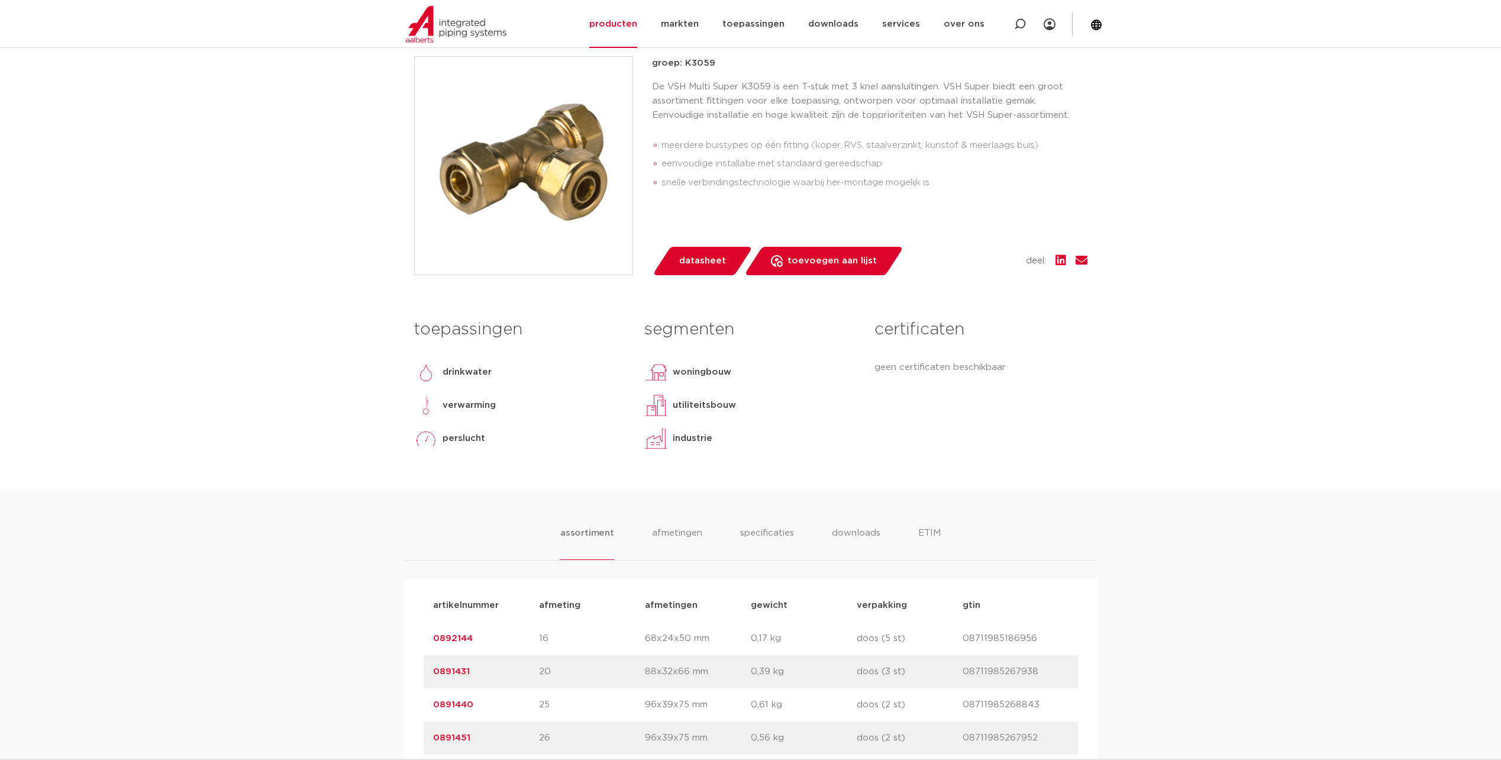
scroll to position [414, 0]
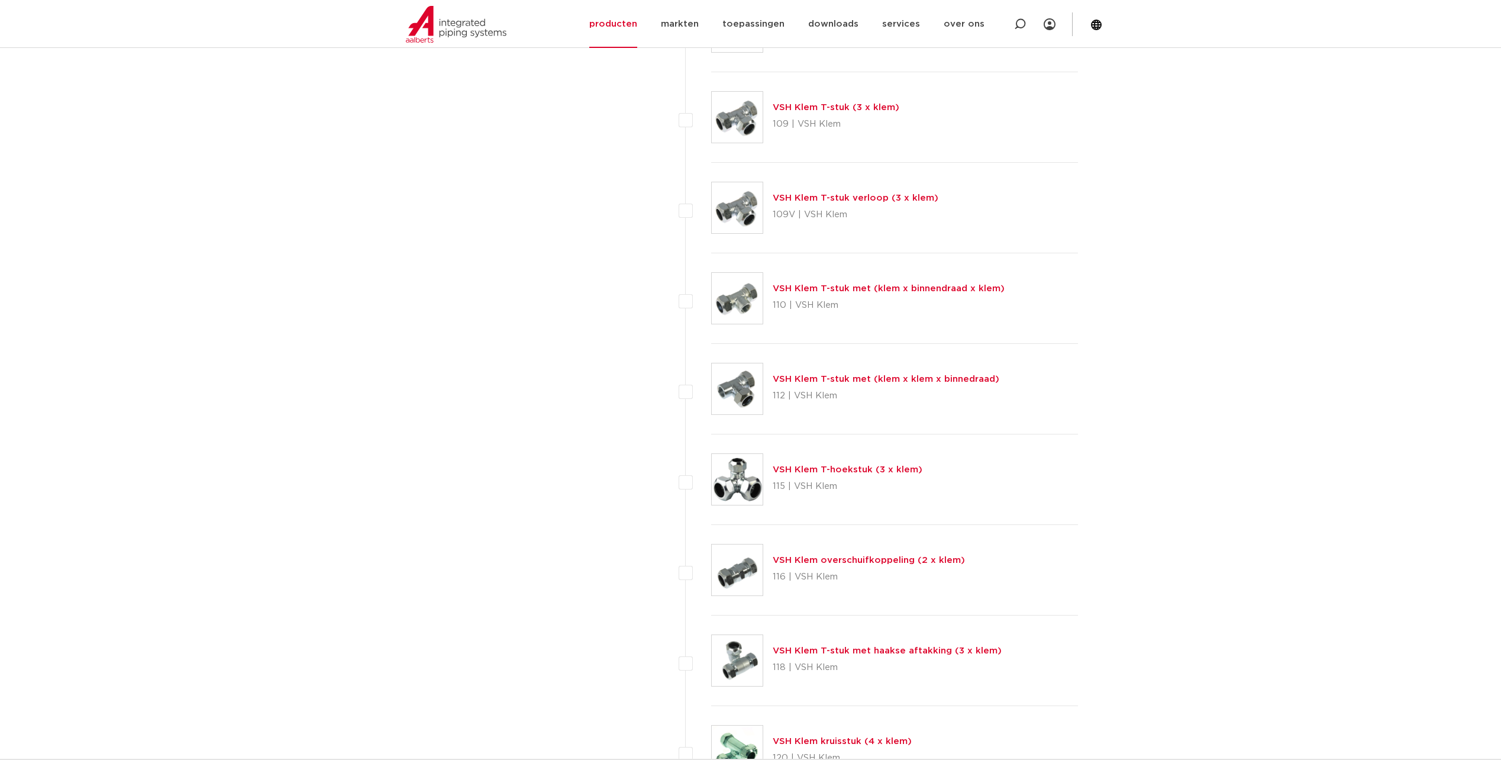
scroll to position [1361, 0]
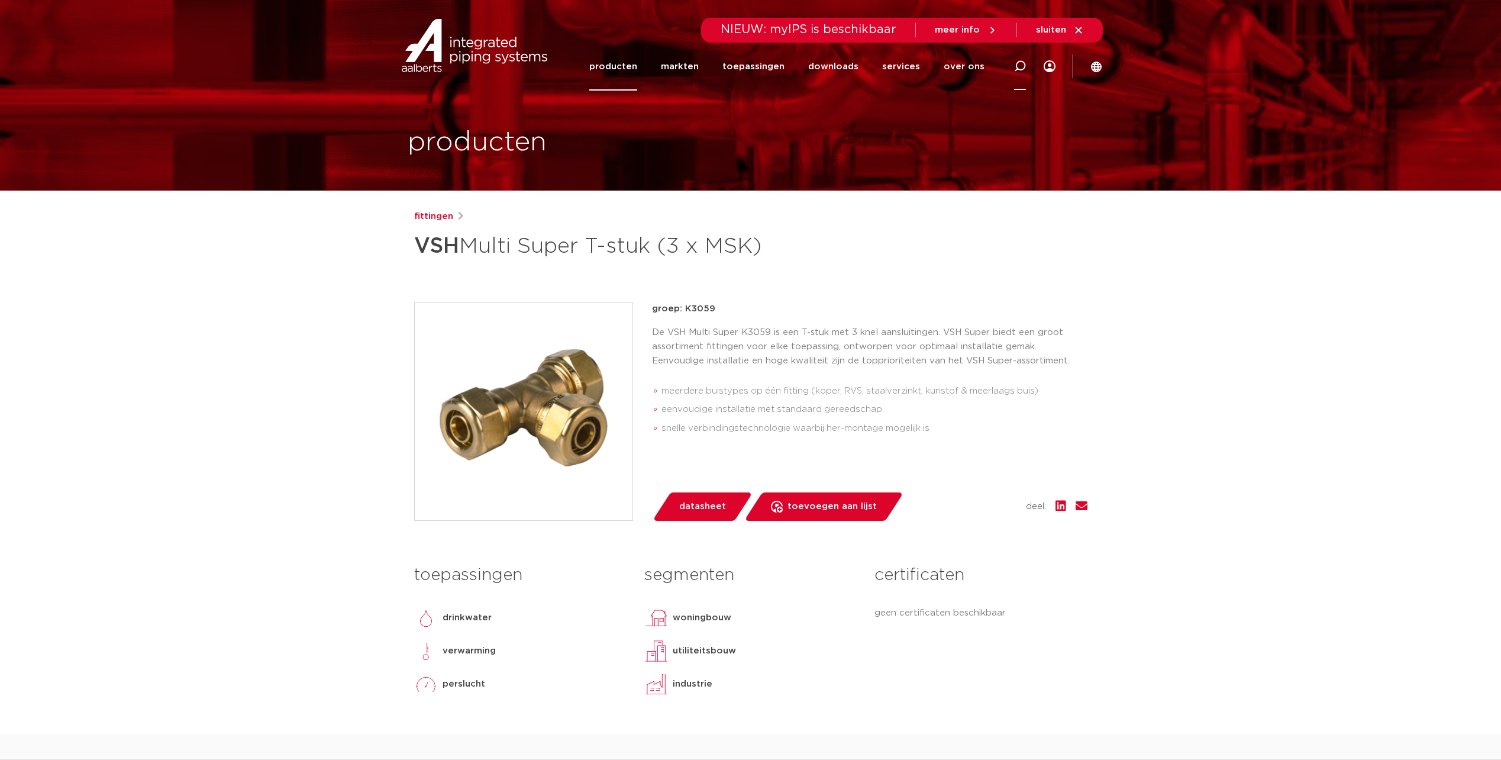
click at [1019, 66] on icon at bounding box center [1020, 66] width 12 height 12
type input "088141.9"
click button "Zoeken" at bounding box center [0, 0] width 0 height 0
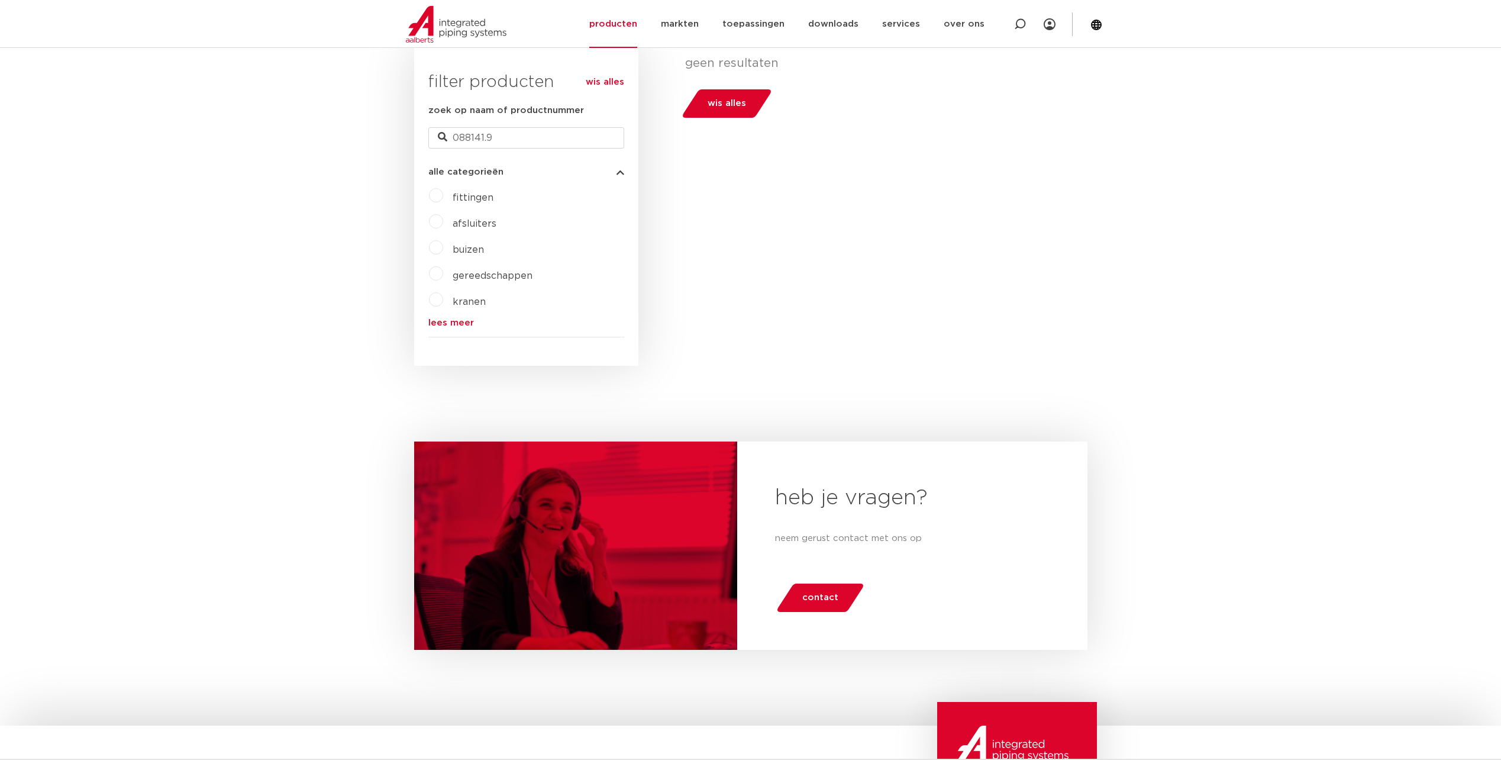
scroll to position [7, 0]
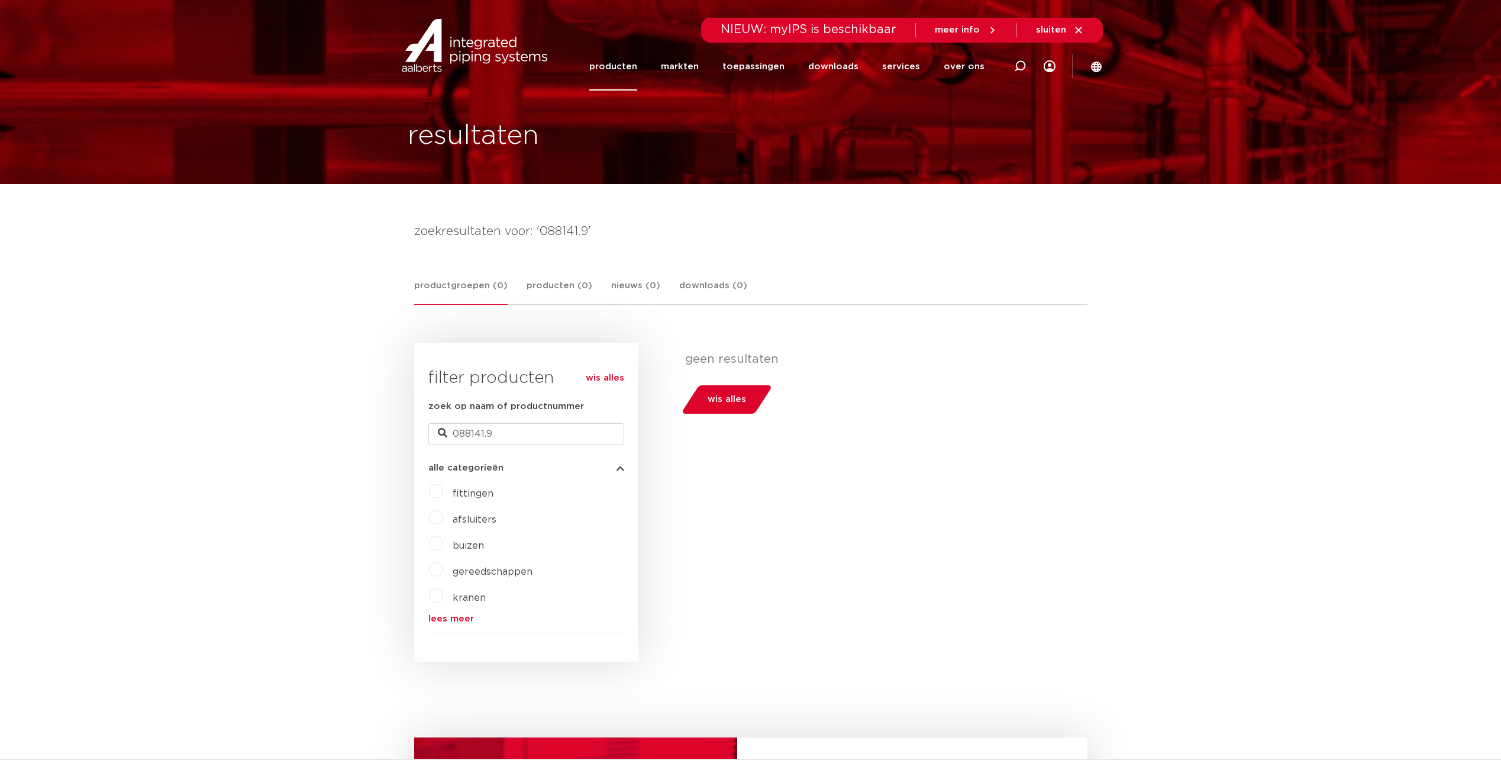
click at [635, 71] on link "producten" at bounding box center [613, 67] width 48 height 48
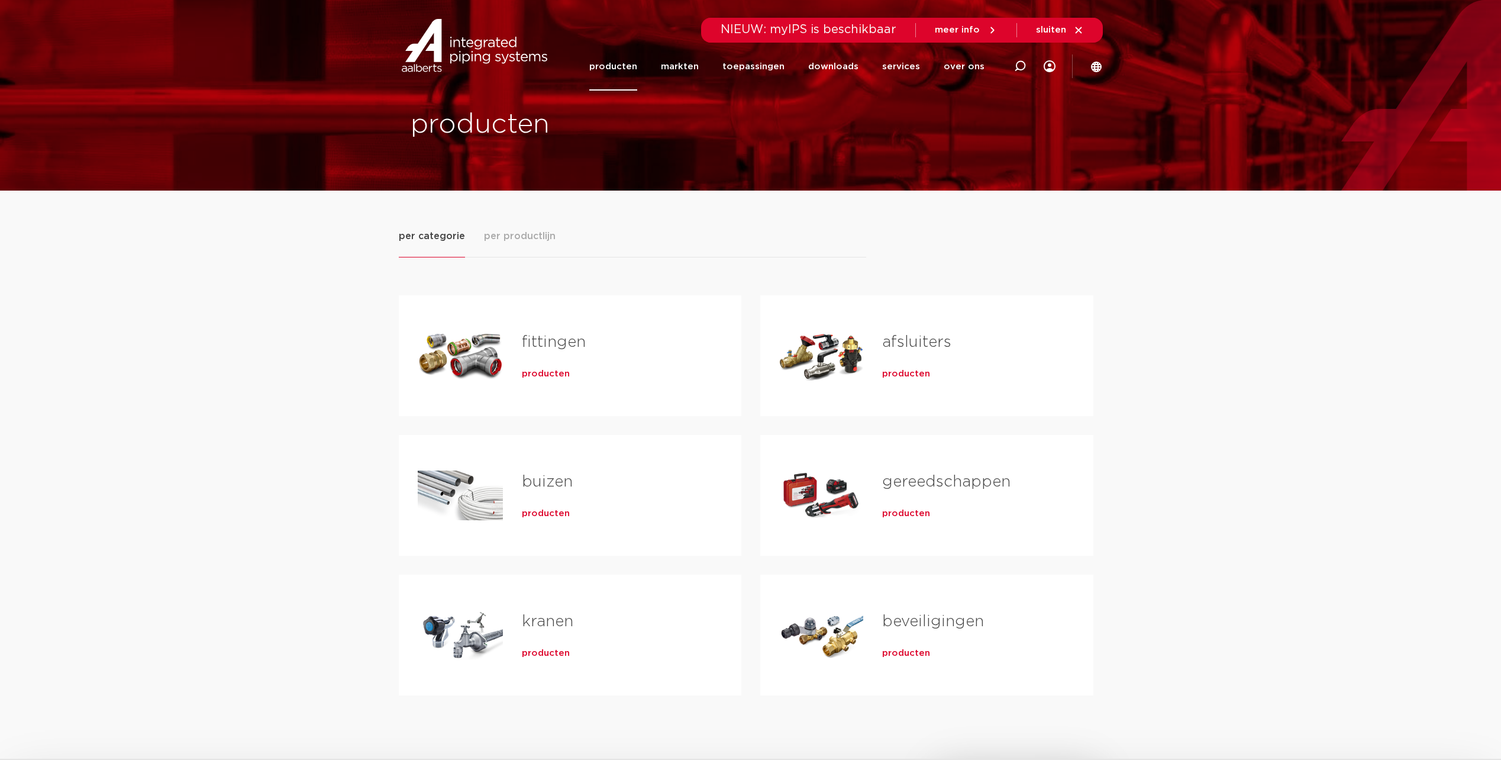
click at [555, 337] on link "fittingen" at bounding box center [554, 341] width 64 height 15
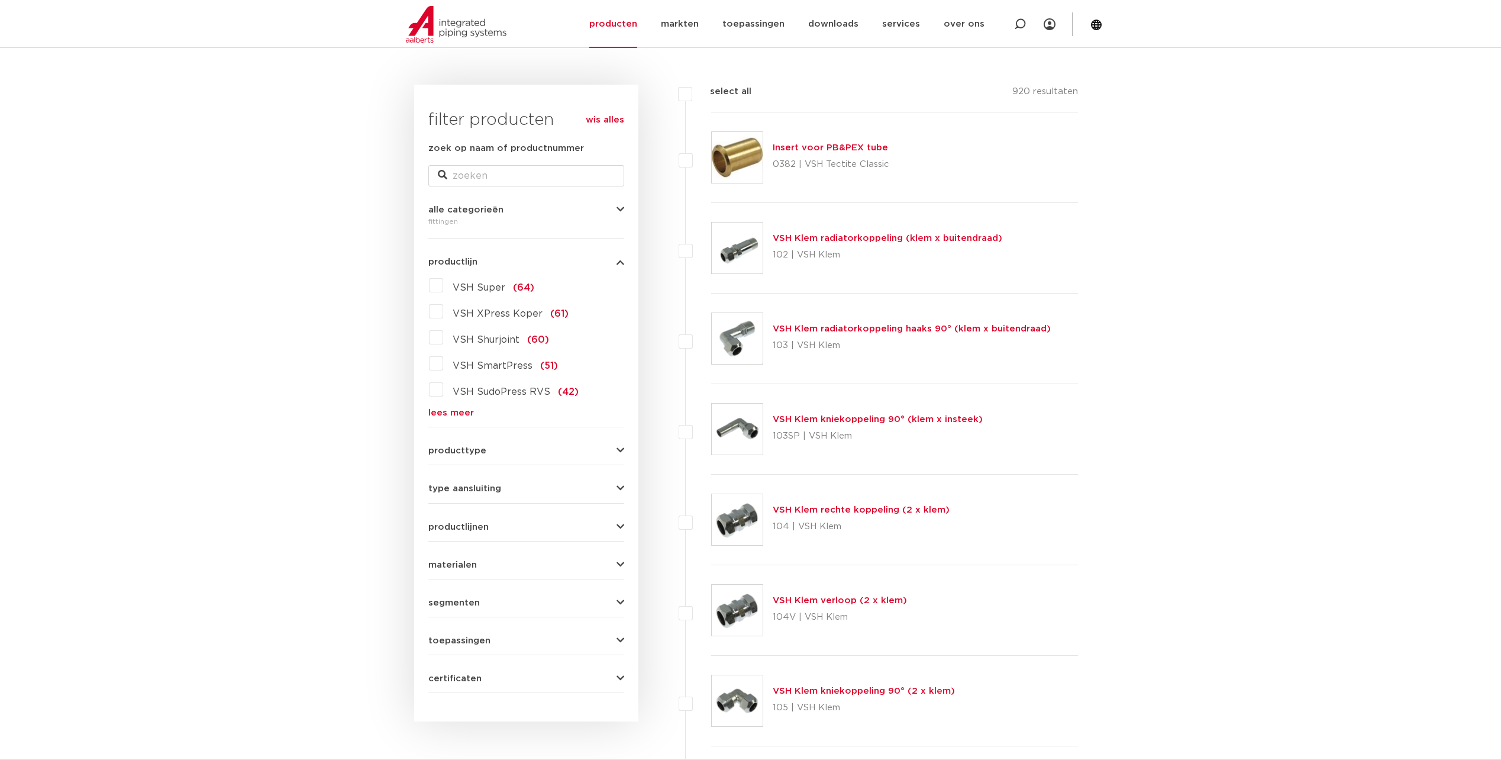
scroll to position [184, 0]
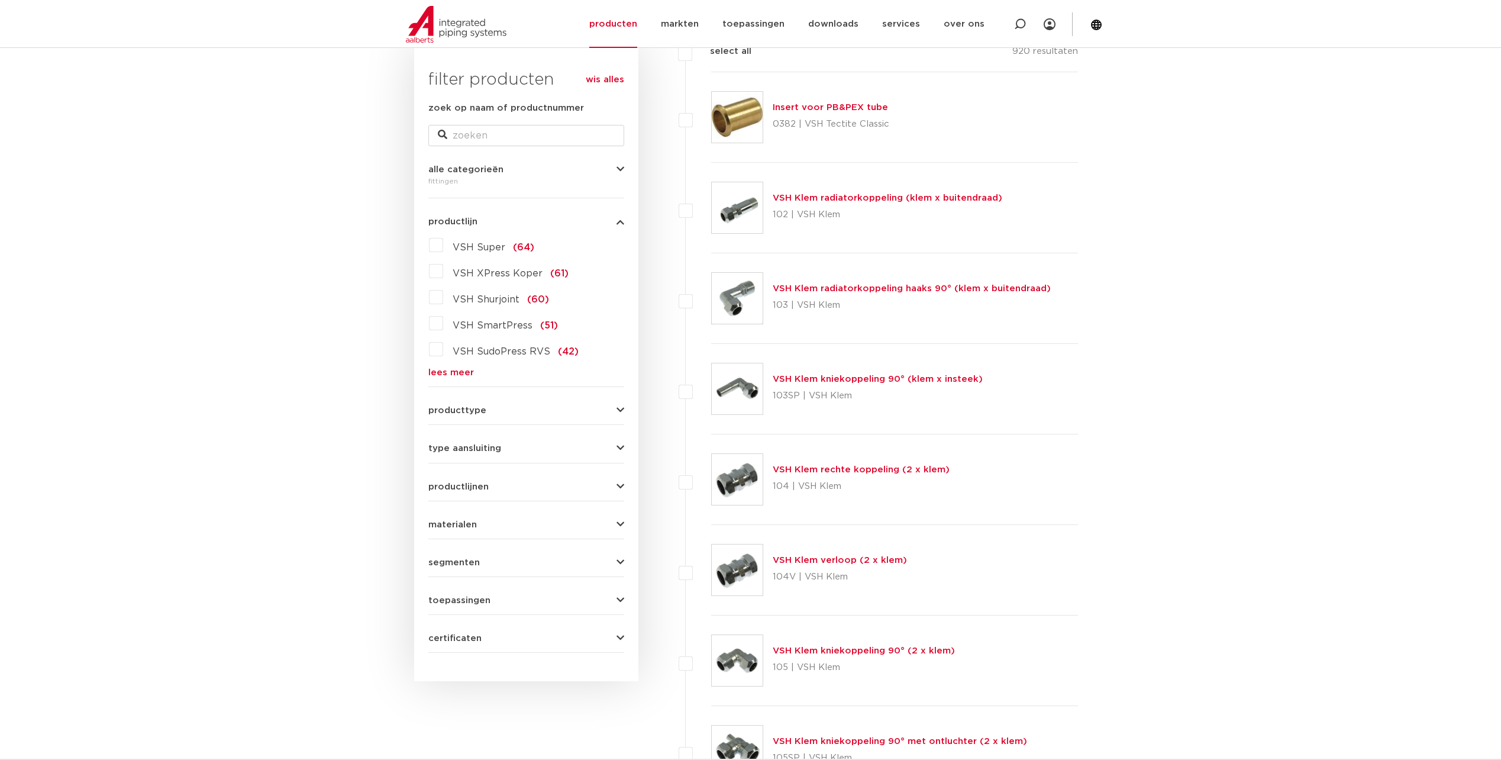
click at [544, 507] on form "zoek op naam of productnummer alle categorieën fittingen fittingen afsluiters b…" at bounding box center [526, 377] width 196 height 552
click at [542, 516] on div "materialen messing (311) roestvaststaal (190) staal (125) koper (107) brons (84…" at bounding box center [526, 520] width 196 height 18
click at [540, 524] on button "materialen" at bounding box center [526, 524] width 196 height 9
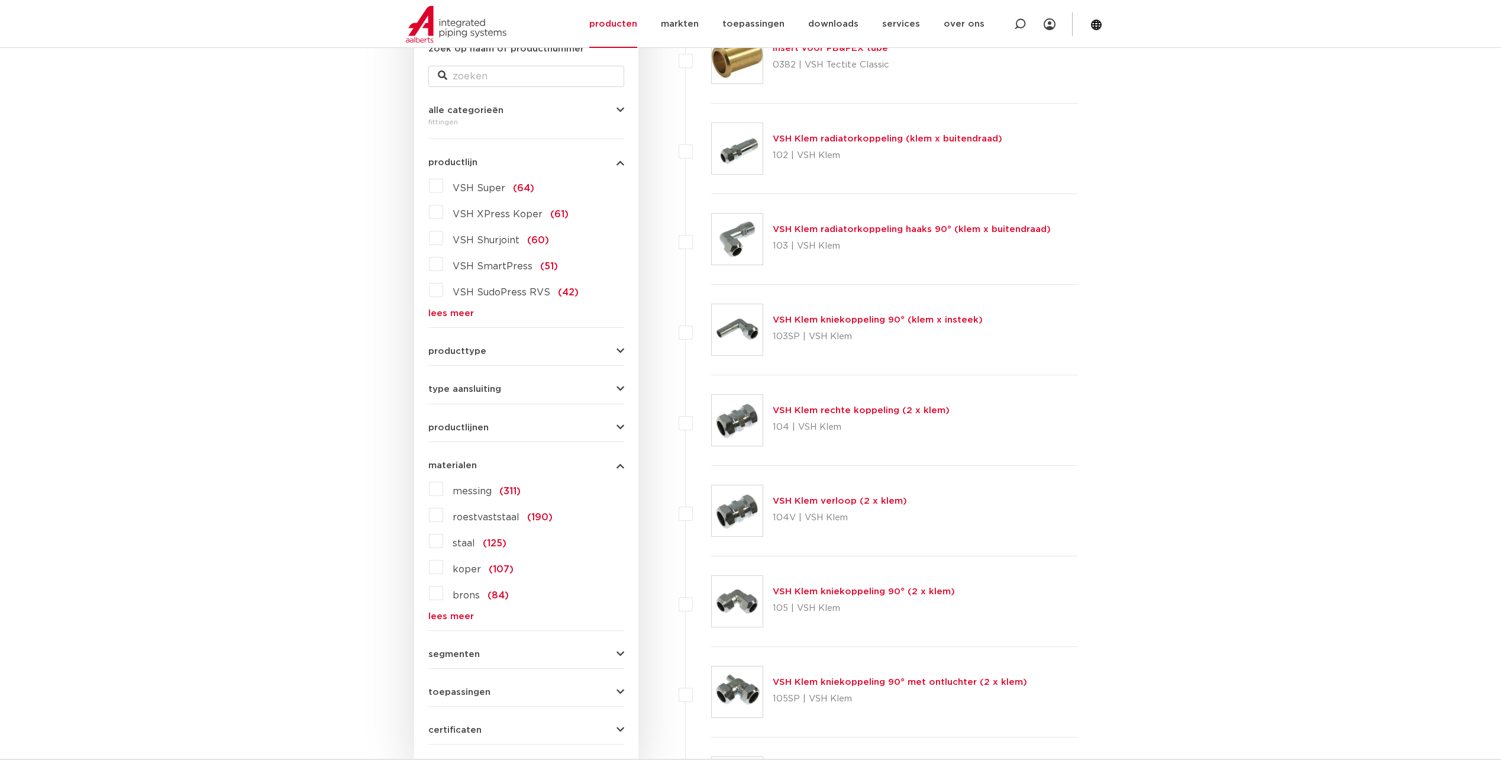
click at [456, 615] on link "lees meer" at bounding box center [526, 616] width 196 height 9
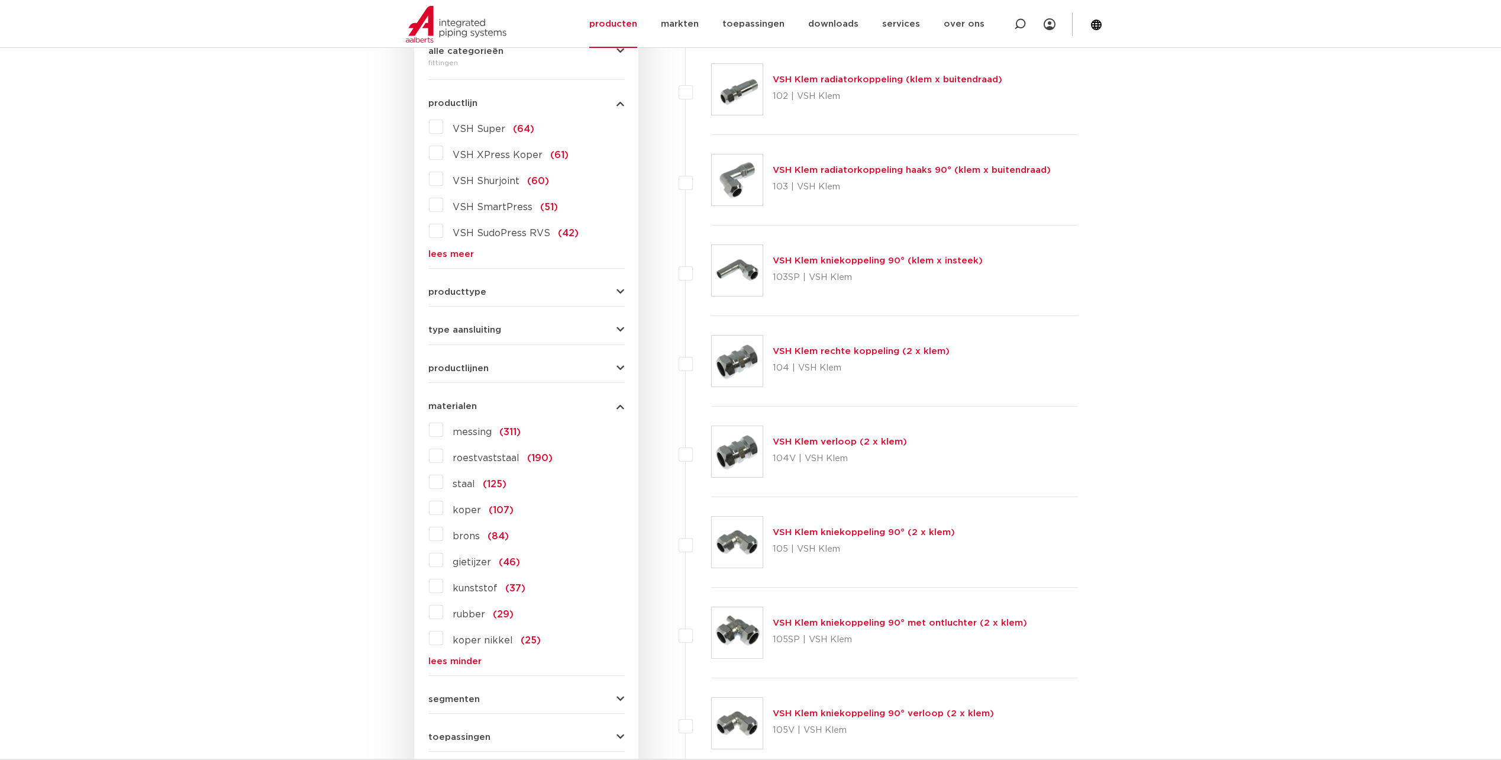
click at [450, 649] on div "messing (311) roestvaststaal (190) staal (125) koper (107) brons (84) gietijzer…" at bounding box center [526, 543] width 196 height 246
click at [443, 642] on label "koper nikkel (25)" at bounding box center [492, 638] width 98 height 19
click at [0, 0] on input "koper nikkel (25)" at bounding box center [0, 0] width 0 height 0
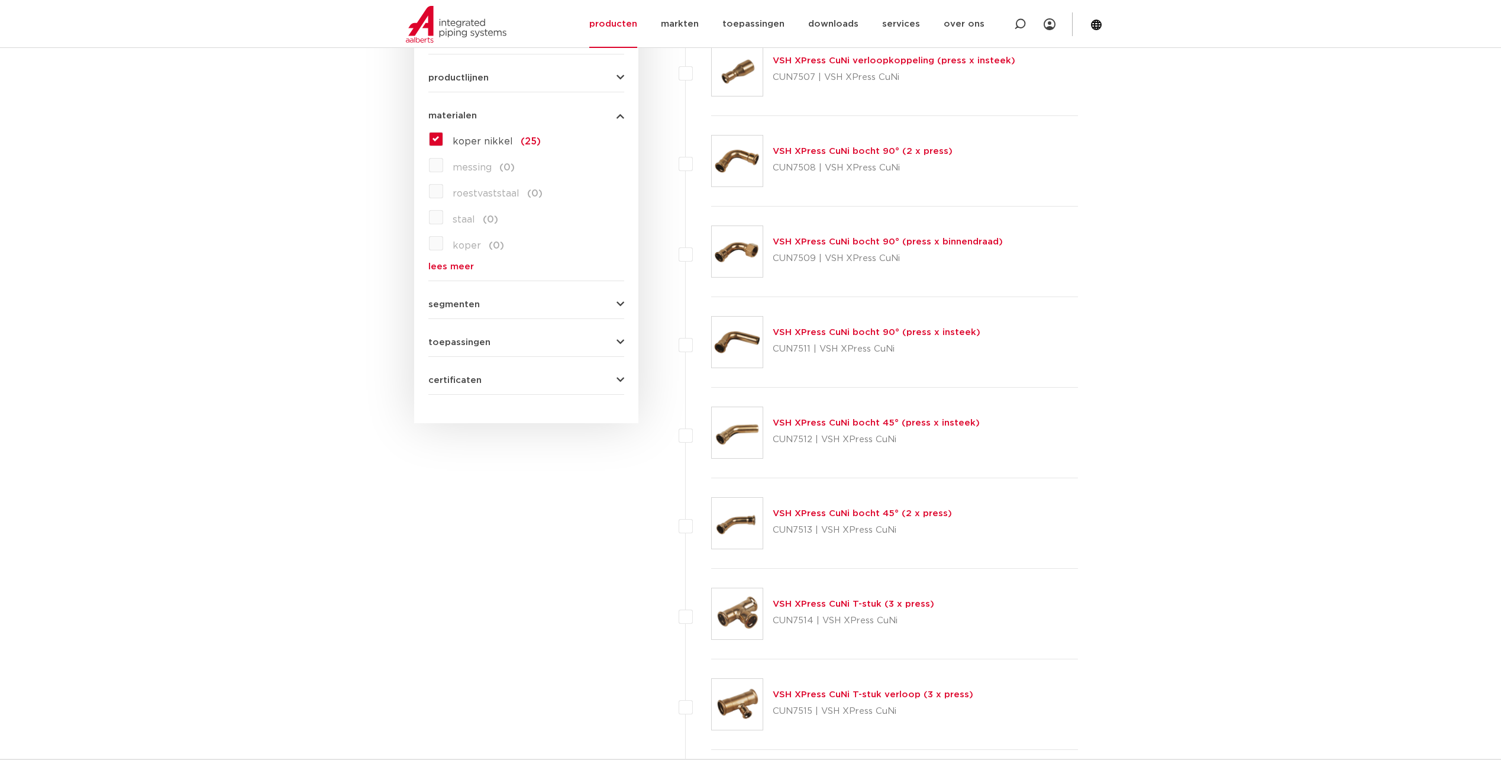
scroll to position [539, 0]
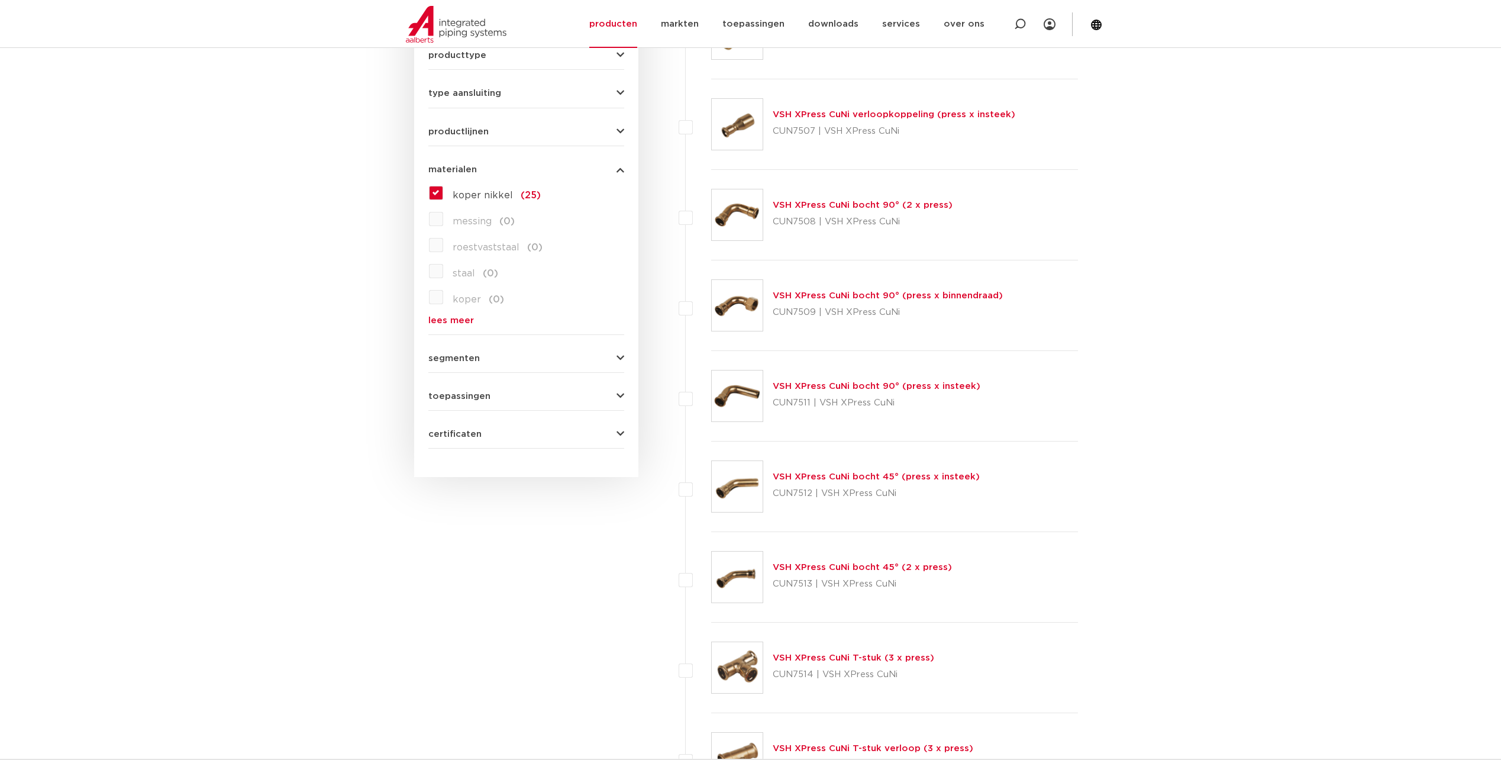
click at [443, 196] on label "koper nikkel (25)" at bounding box center [492, 192] width 98 height 19
click at [0, 0] on input "koper nikkel (25)" at bounding box center [0, 0] width 0 height 0
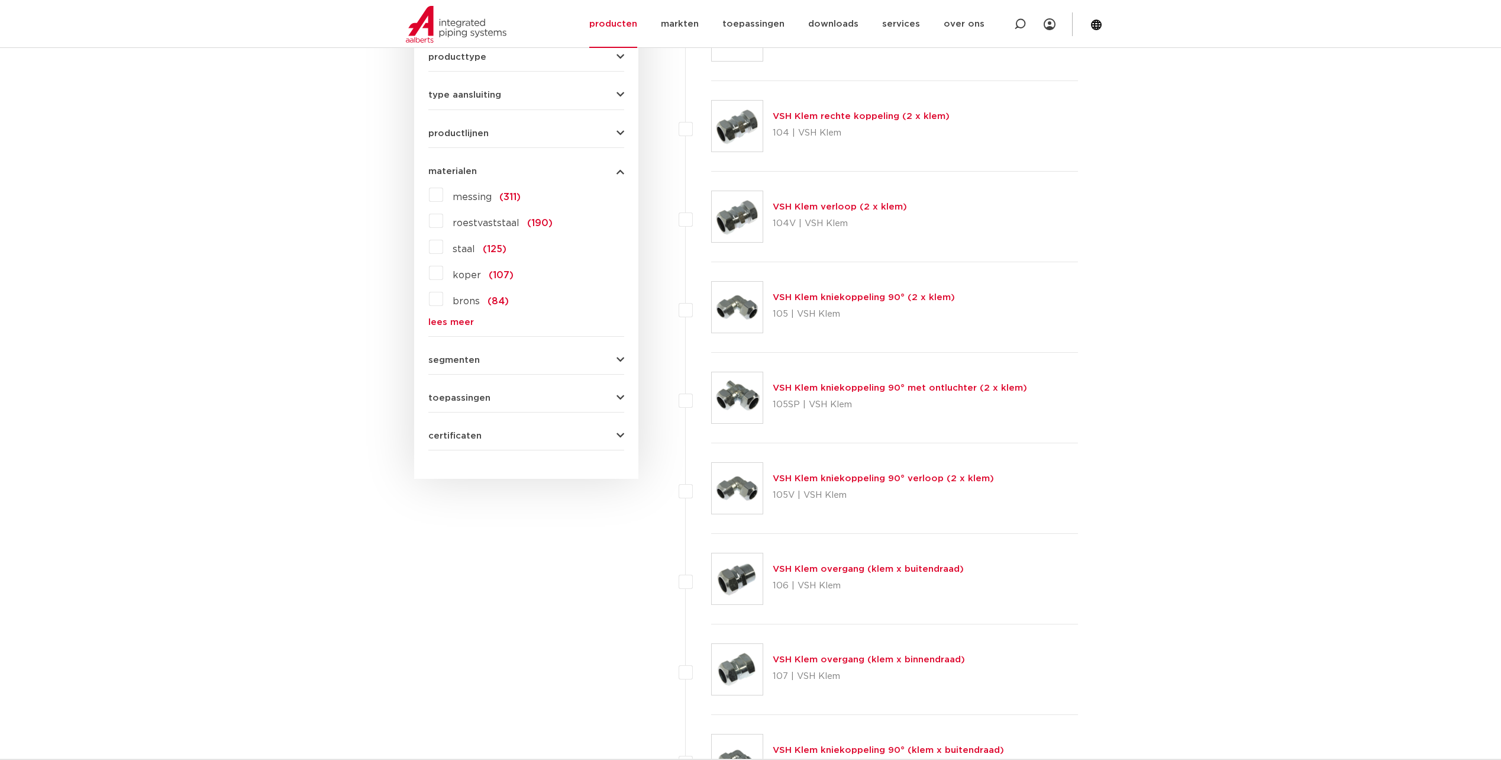
scroll to position [539, 0]
click at [498, 401] on form "zoek op naam of productnummer alle categorieën fittingen fittingen afsluiters b…" at bounding box center [526, 97] width 196 height 702
click at [478, 394] on span "toepassingen" at bounding box center [459, 396] width 62 height 9
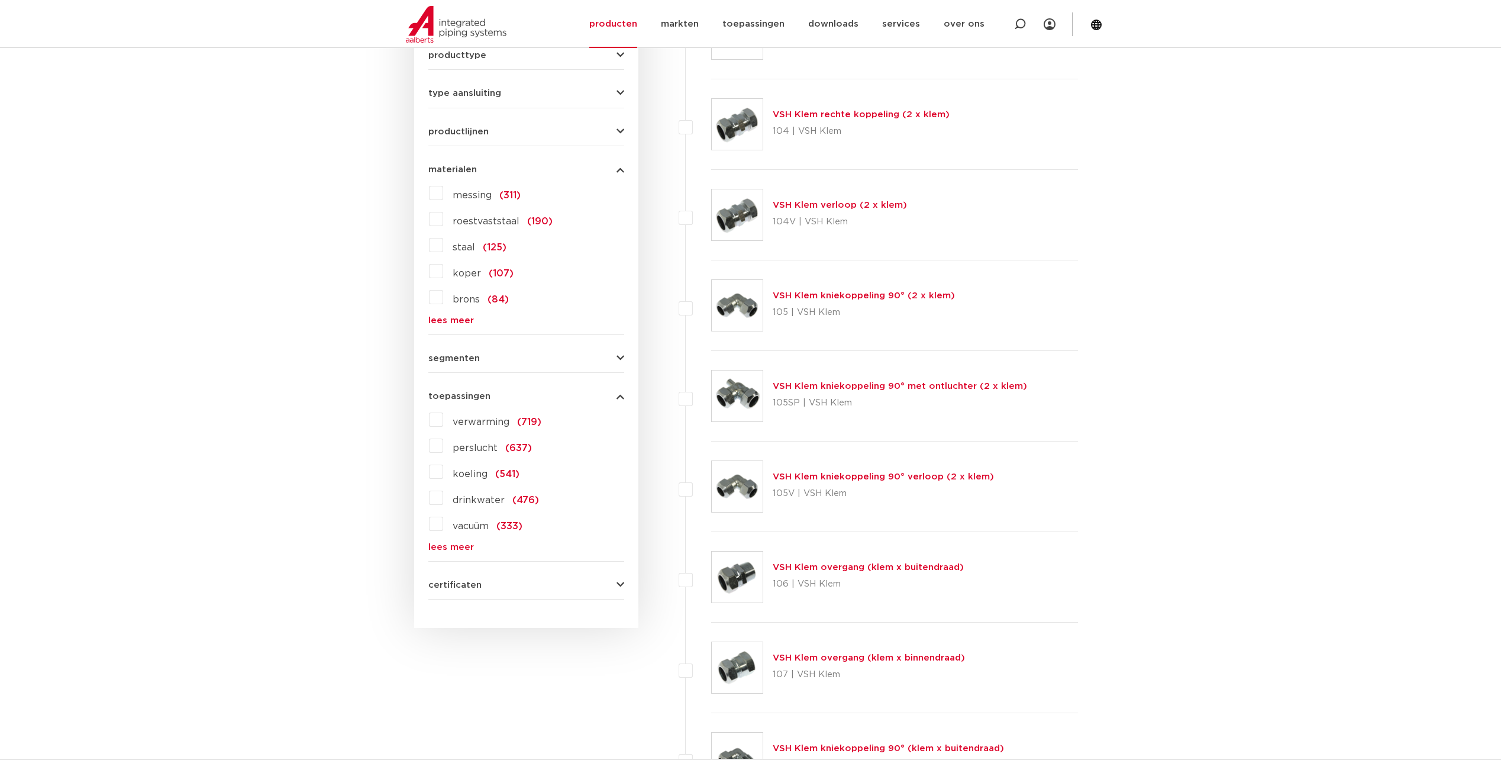
click at [443, 475] on label "koeling (541)" at bounding box center [481, 471] width 76 height 19
click at [0, 0] on input "koeling (541)" at bounding box center [0, 0] width 0 height 0
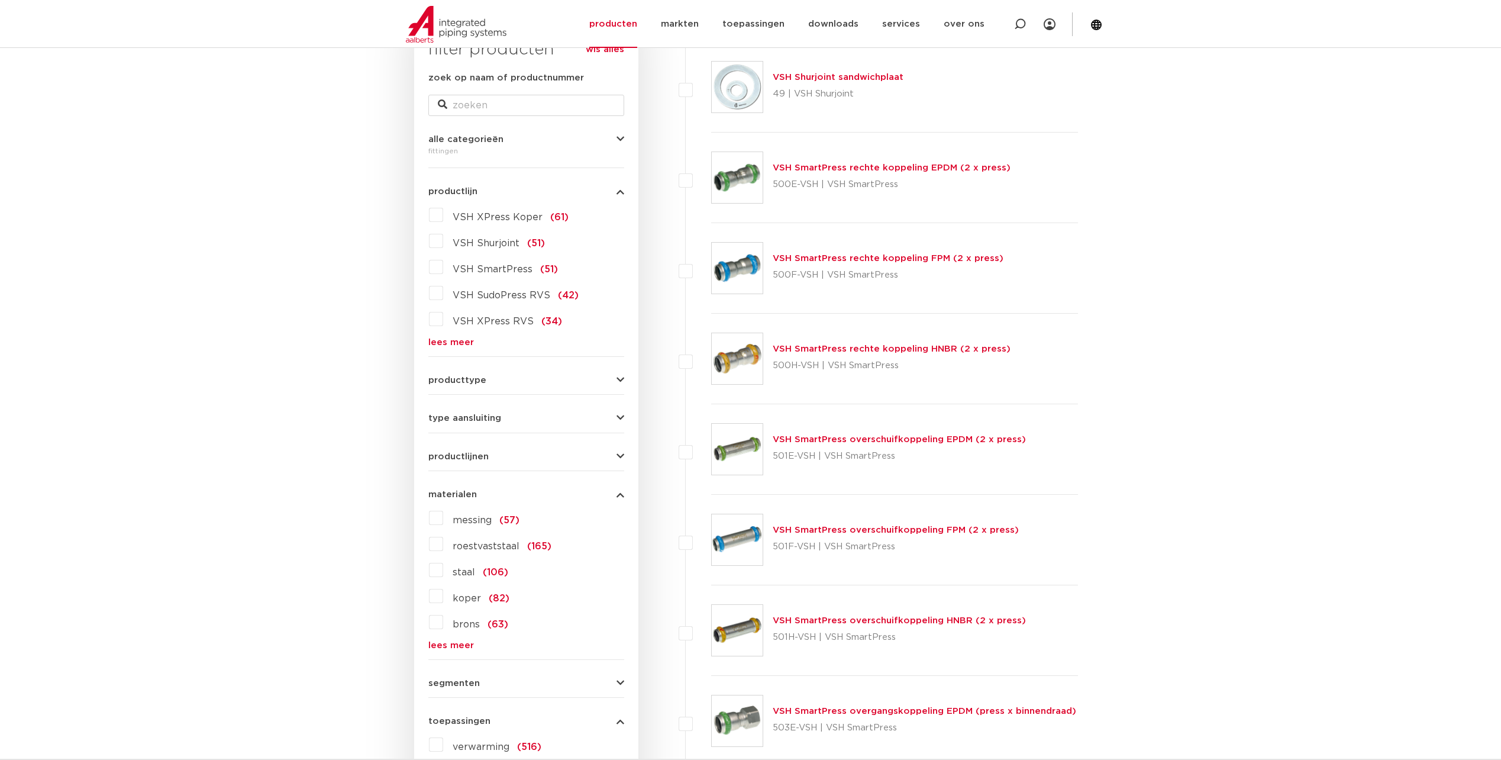
scroll to position [237, 0]
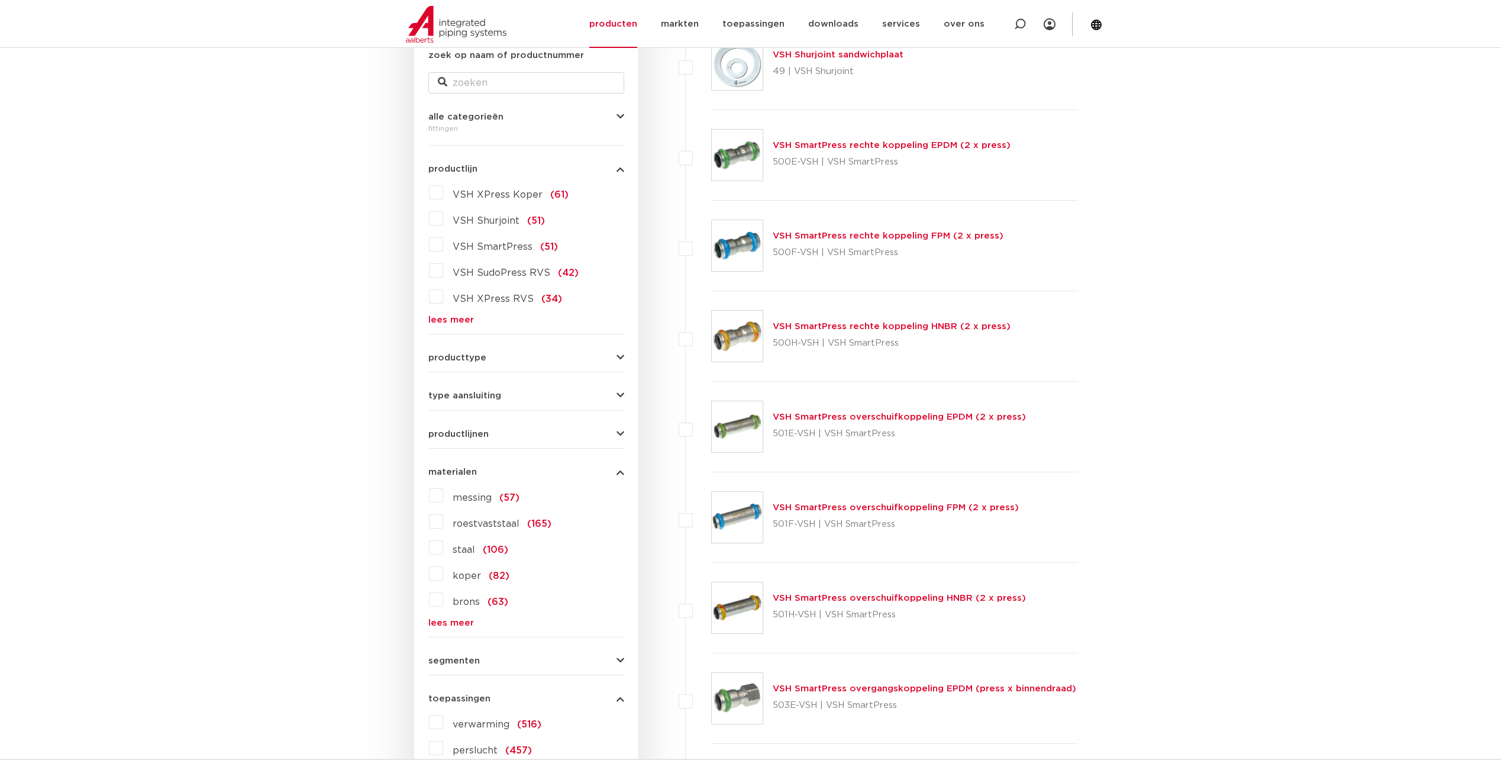
click at [443, 491] on label "messing (57)" at bounding box center [481, 495] width 76 height 19
click at [0, 0] on input "messing (57)" at bounding box center [0, 0] width 0 height 0
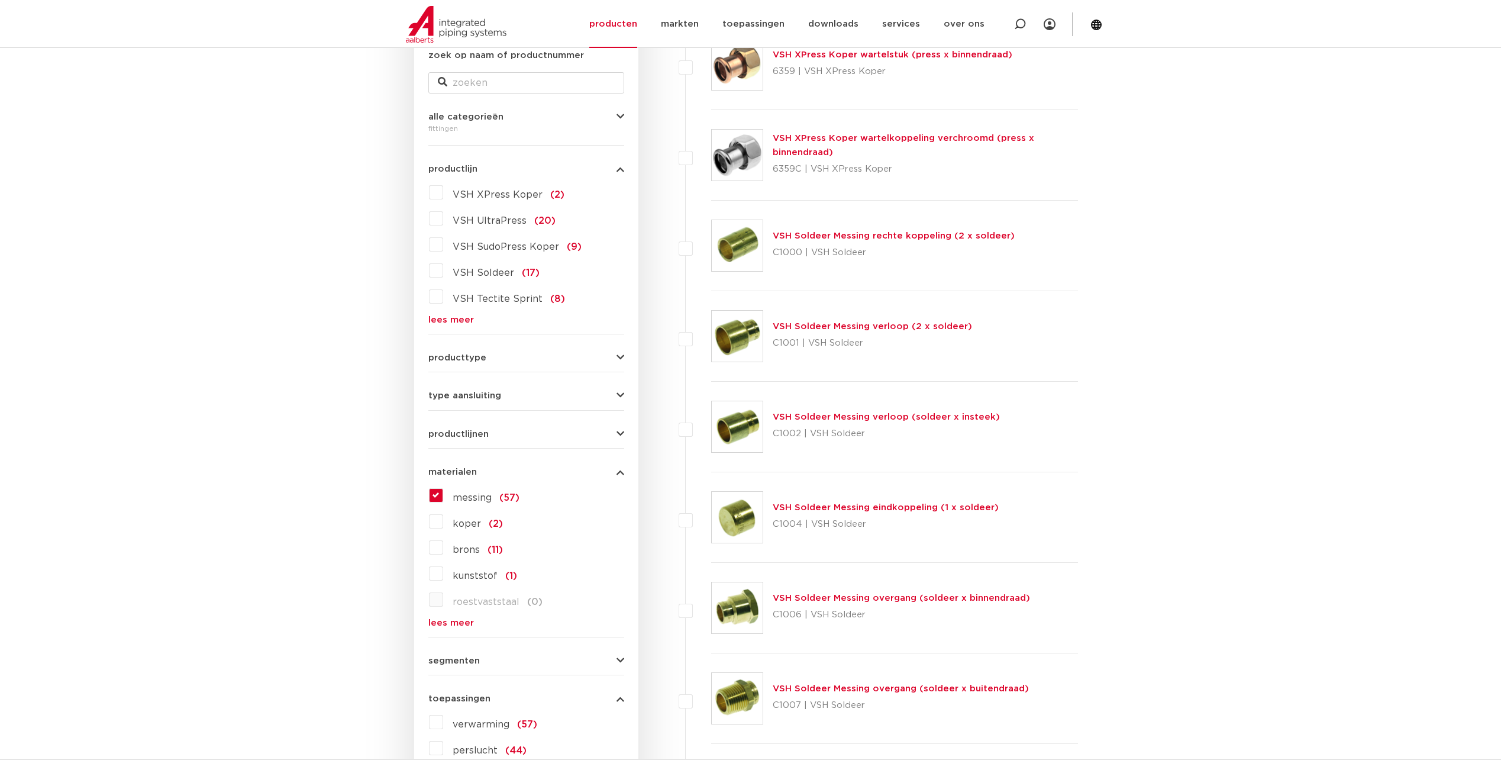
scroll to position [237, 0]
click at [443, 494] on label "messing (57)" at bounding box center [481, 495] width 76 height 19
click at [0, 0] on input "messing (57)" at bounding box center [0, 0] width 0 height 0
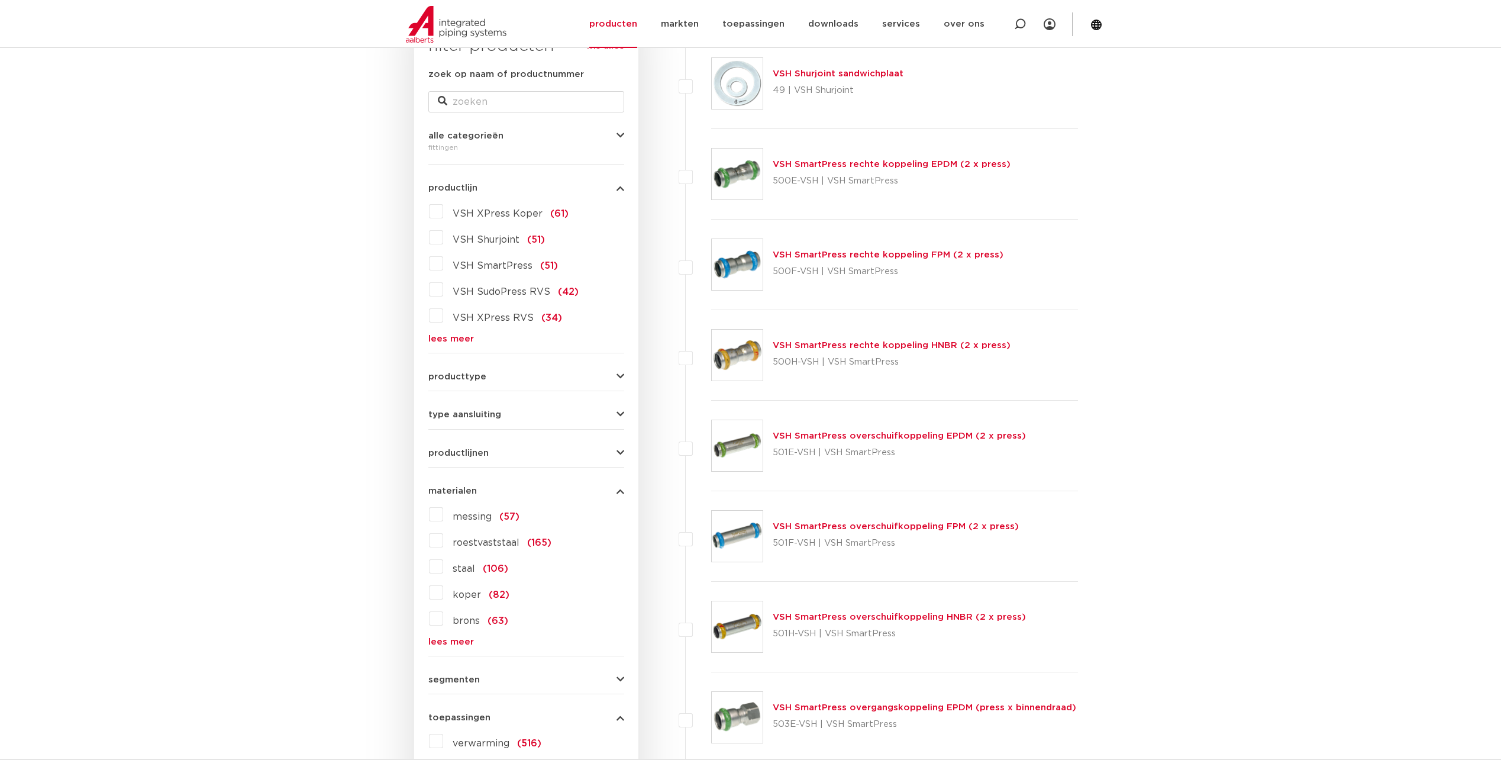
scroll to position [237, 0]
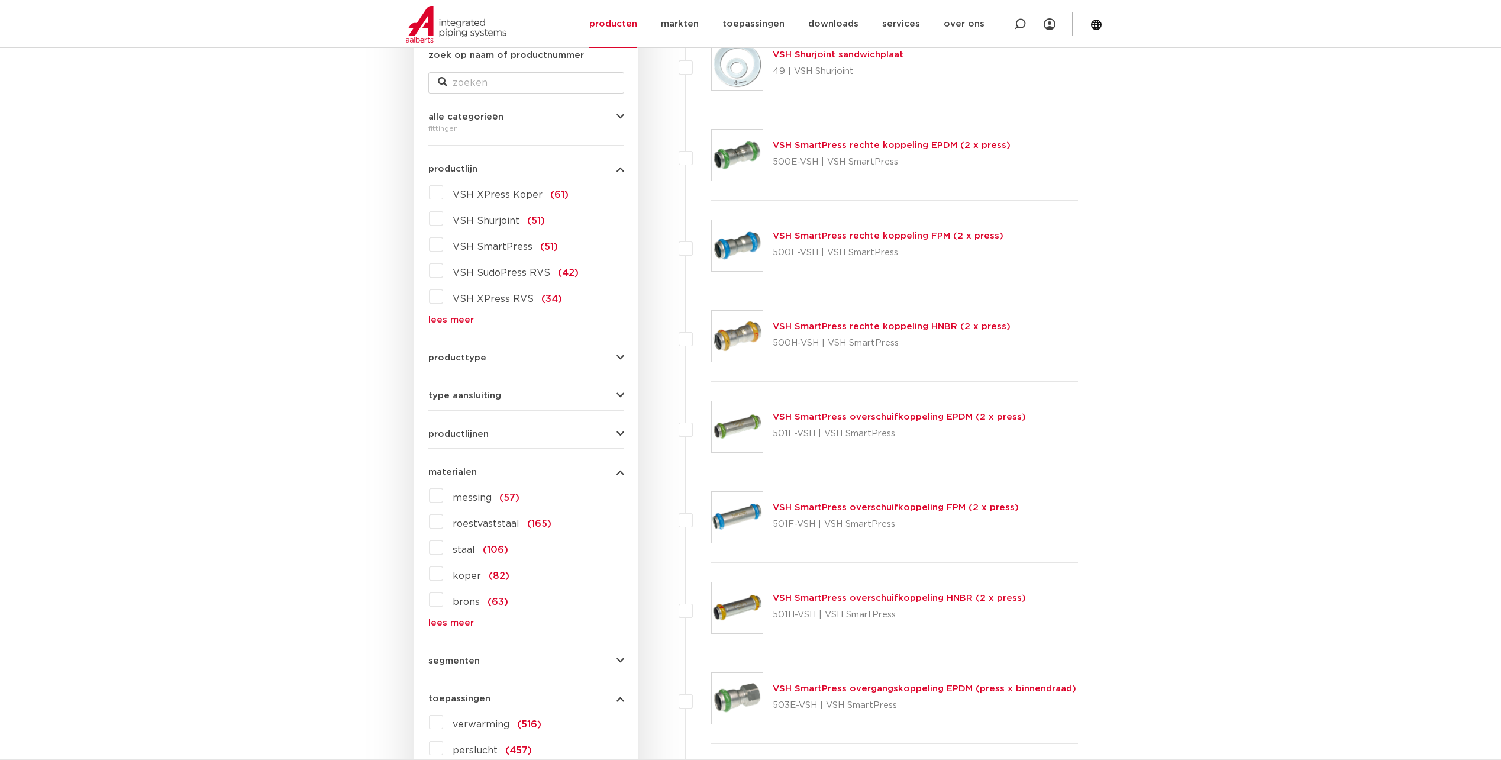
click at [467, 601] on span "brons" at bounding box center [466, 601] width 27 height 9
click at [0, 0] on input "brons (63)" at bounding box center [0, 0] width 0 height 0
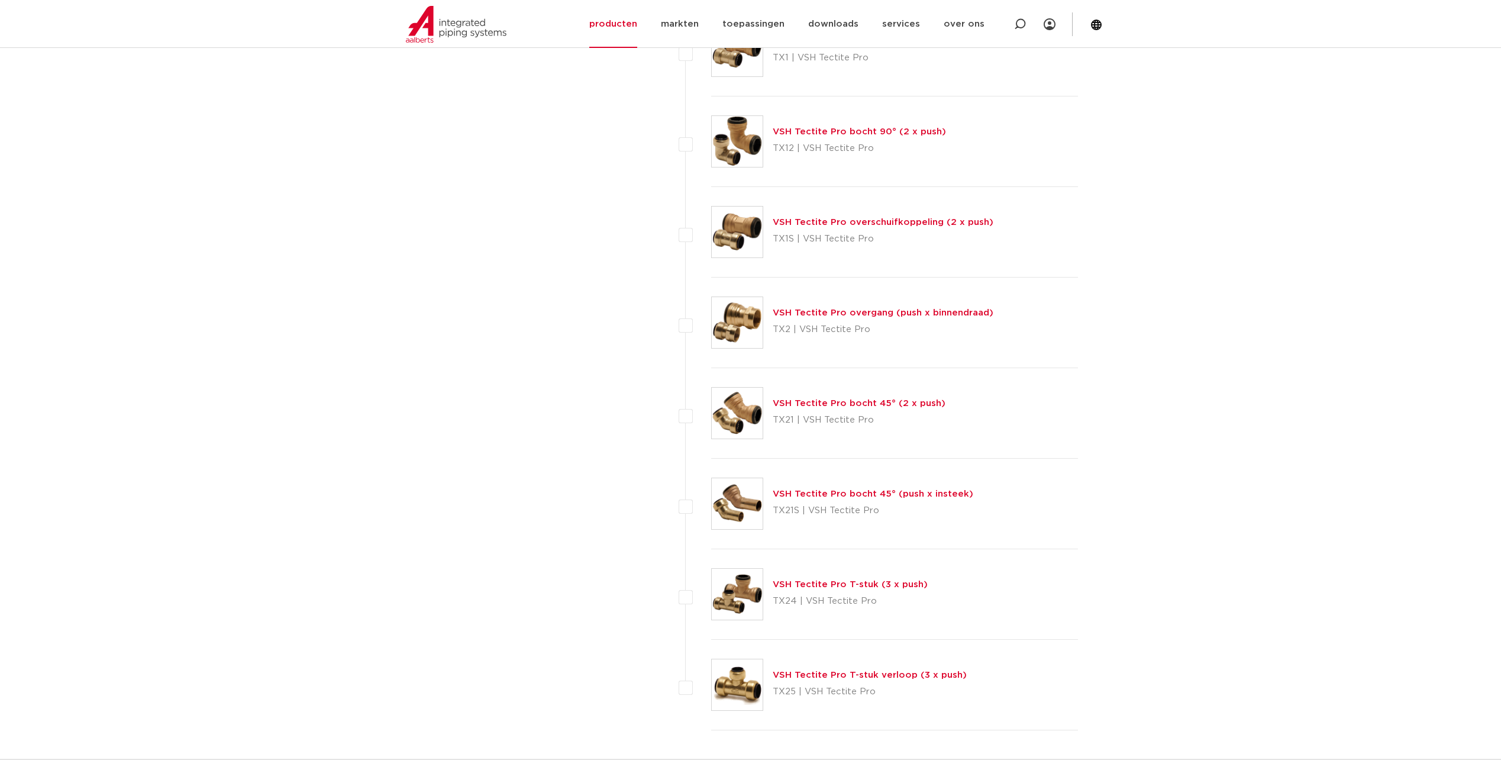
scroll to position [4971, 0]
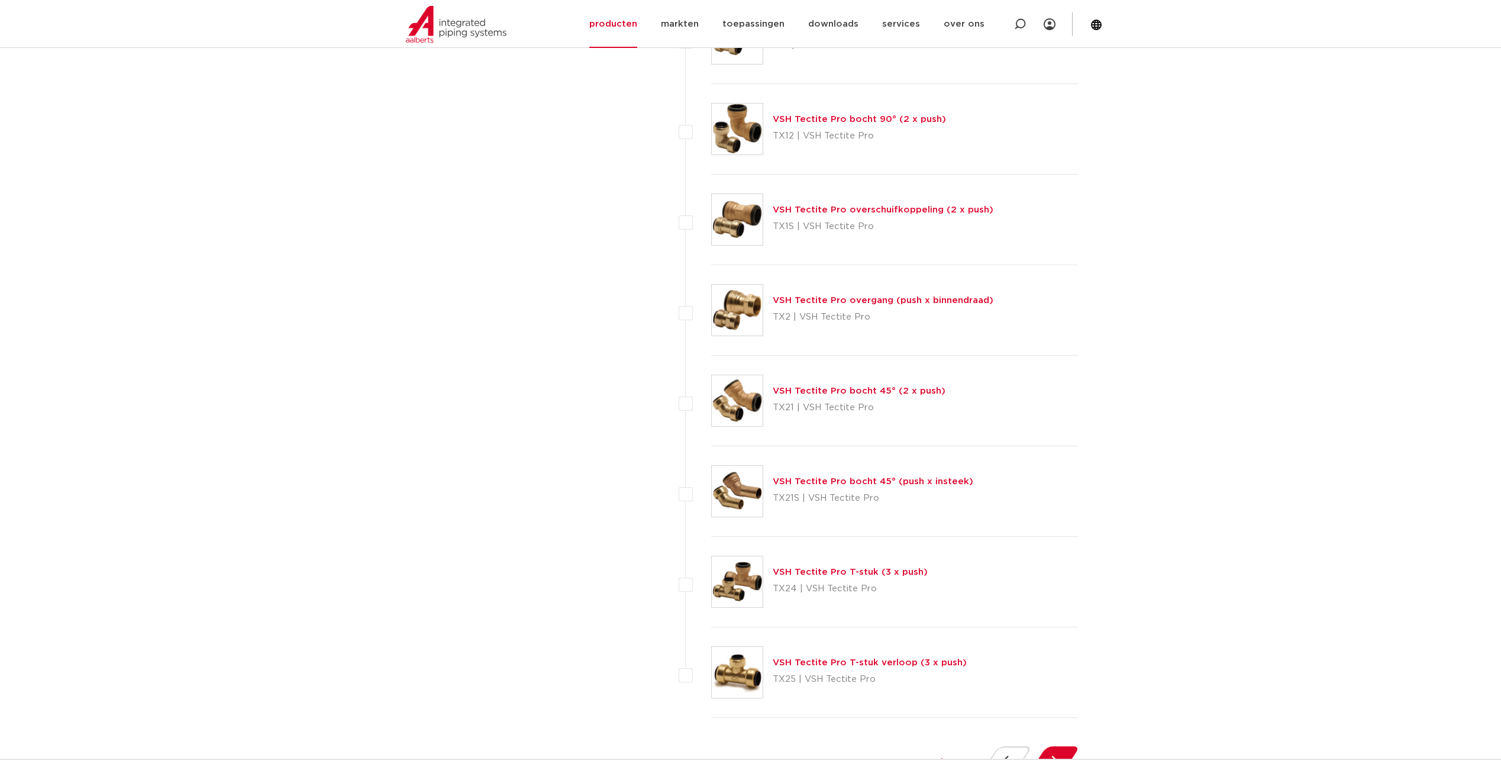
click at [804, 121] on link "VSH Tectite Pro bocht 90° (2 x push)" at bounding box center [859, 119] width 173 height 9
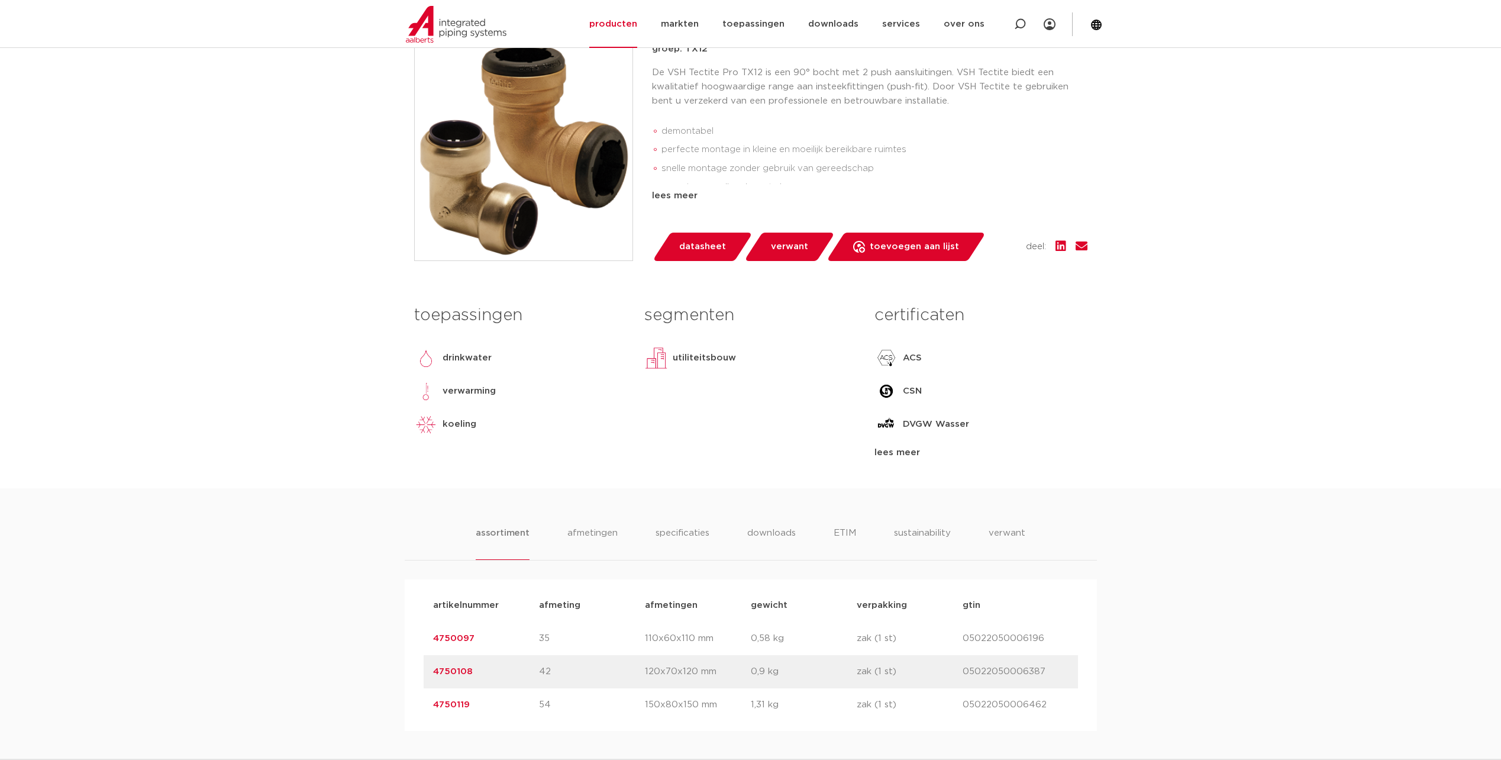
scroll to position [118, 0]
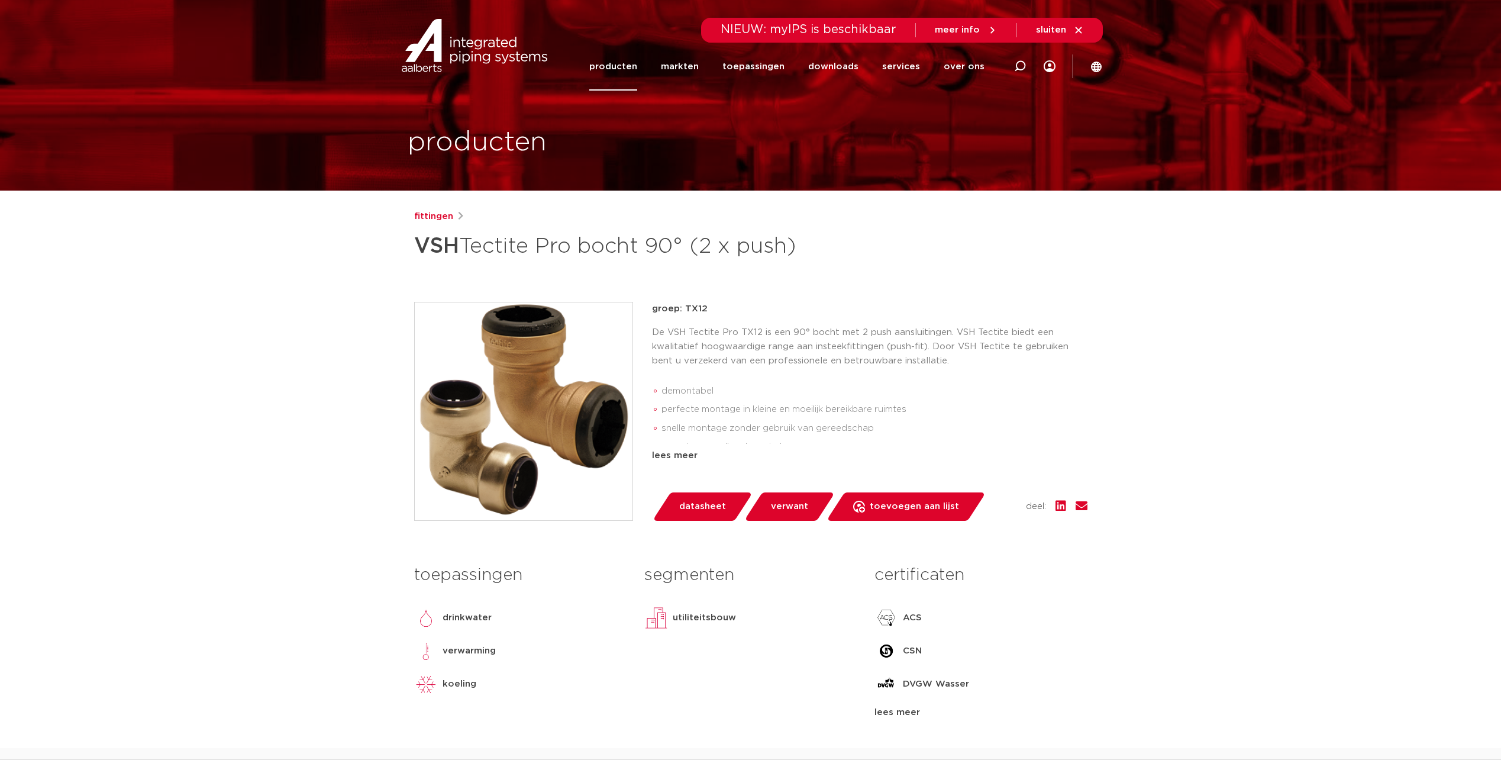
click at [636, 70] on link "producten" at bounding box center [613, 67] width 48 height 48
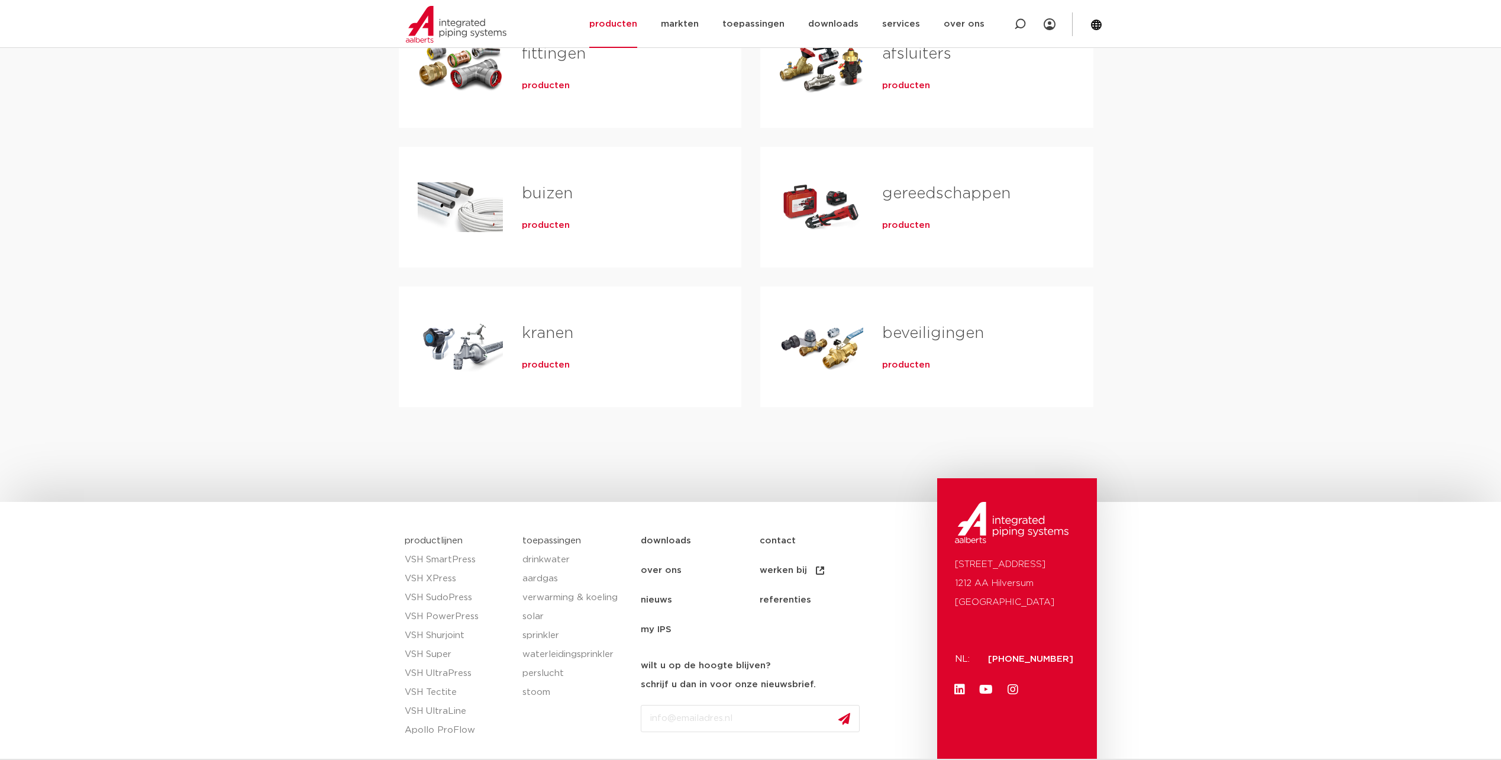
scroll to position [296, 0]
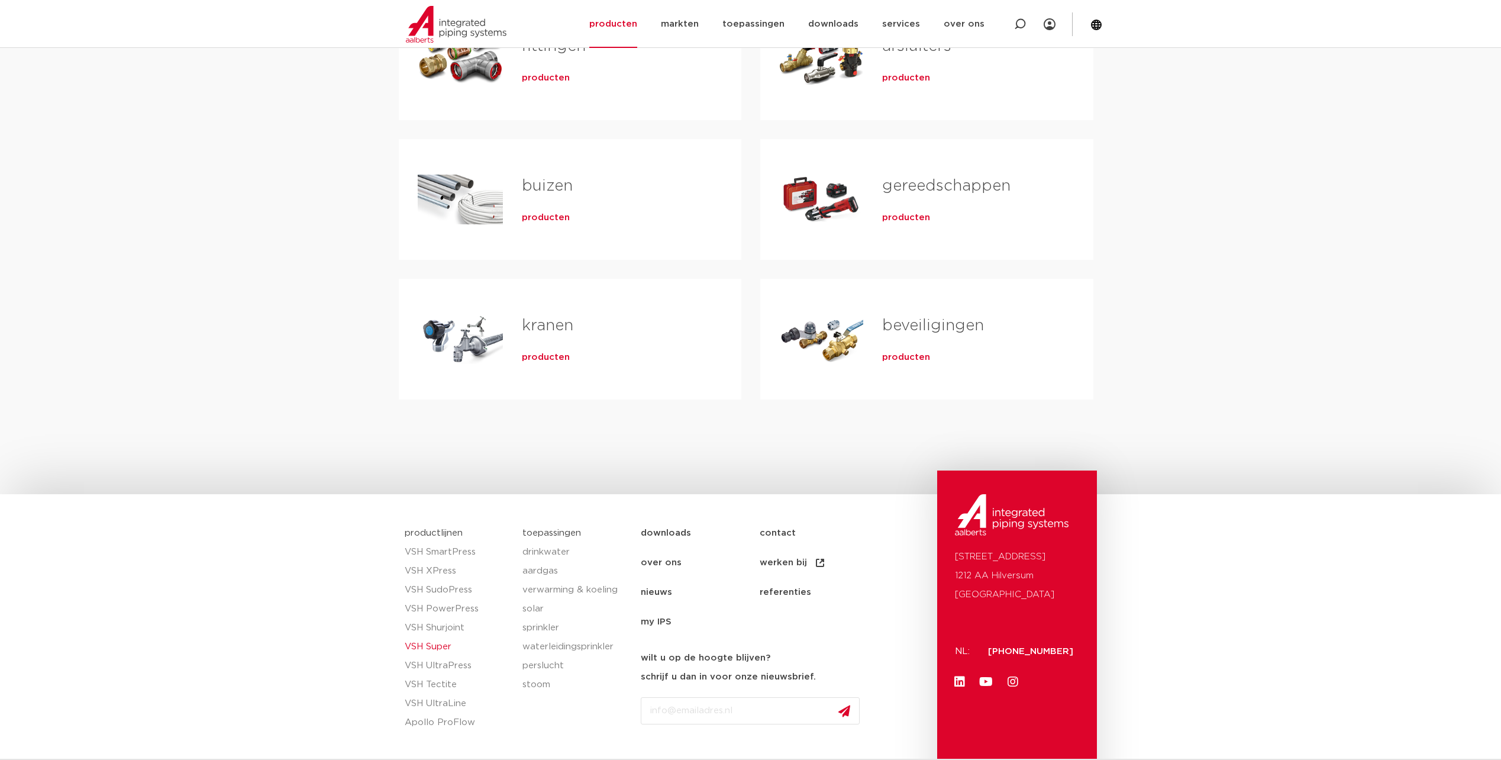
click at [430, 648] on link "VSH Super" at bounding box center [458, 646] width 107 height 19
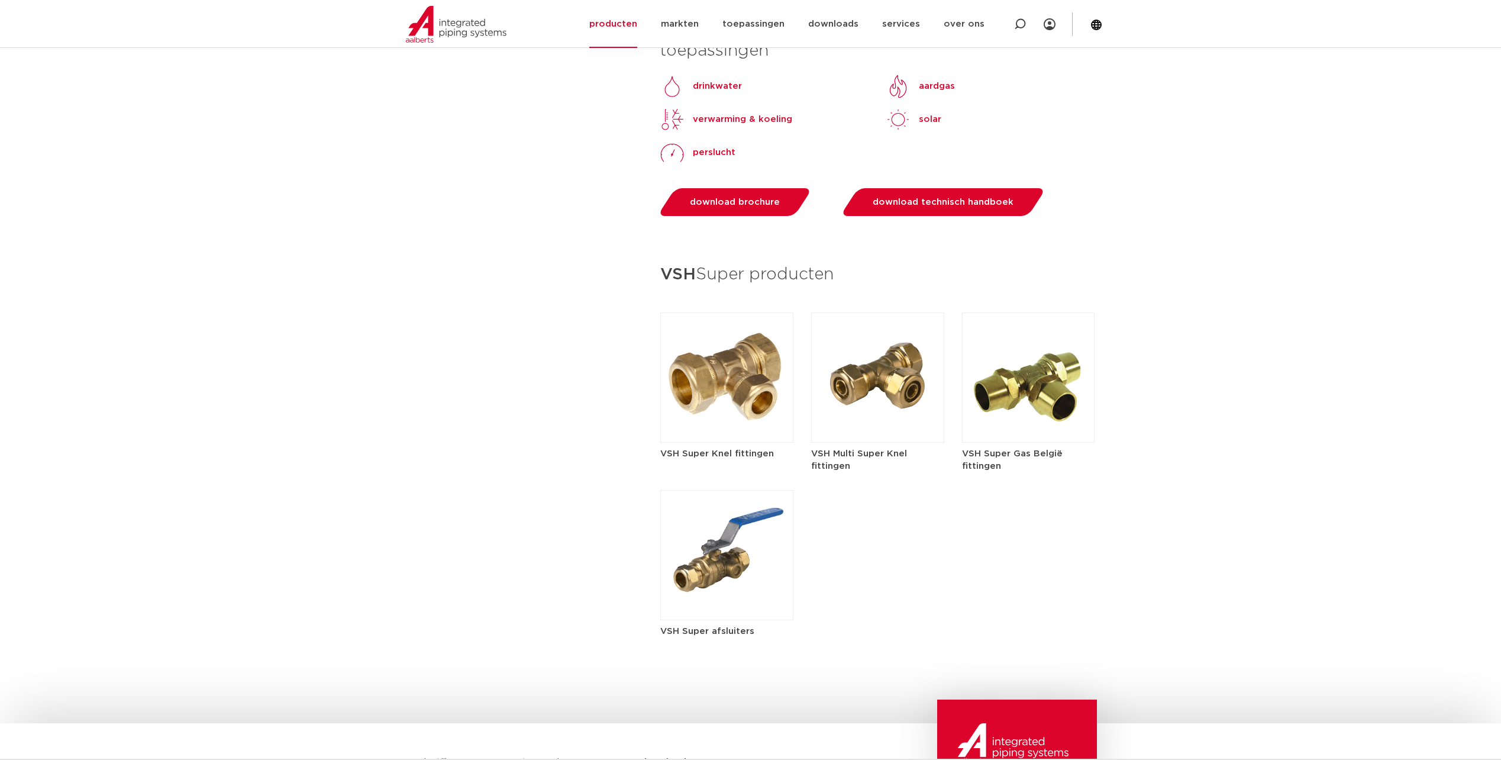
scroll to position [1480, 0]
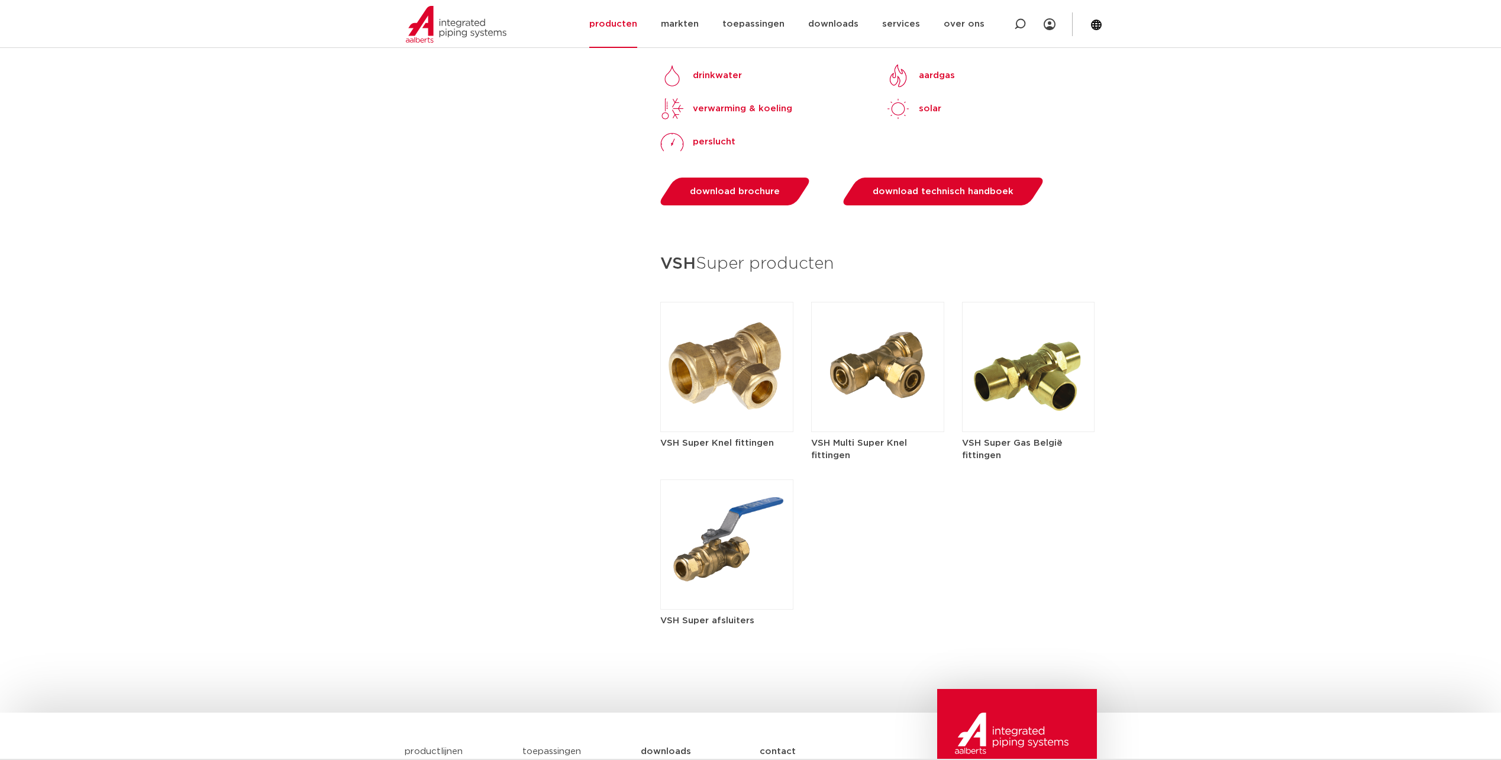
click at [704, 418] on img at bounding box center [726, 367] width 133 height 130
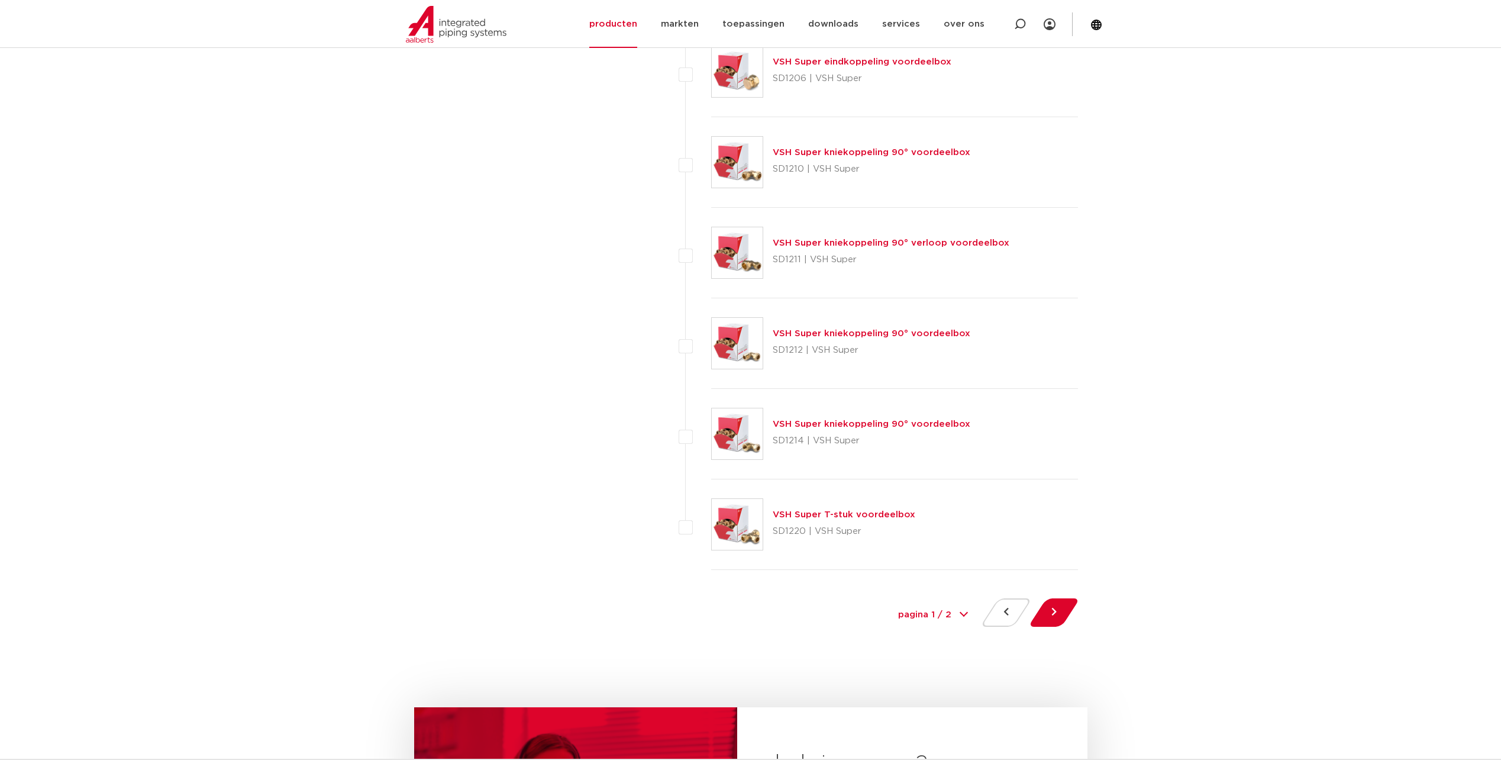
scroll to position [5149, 0]
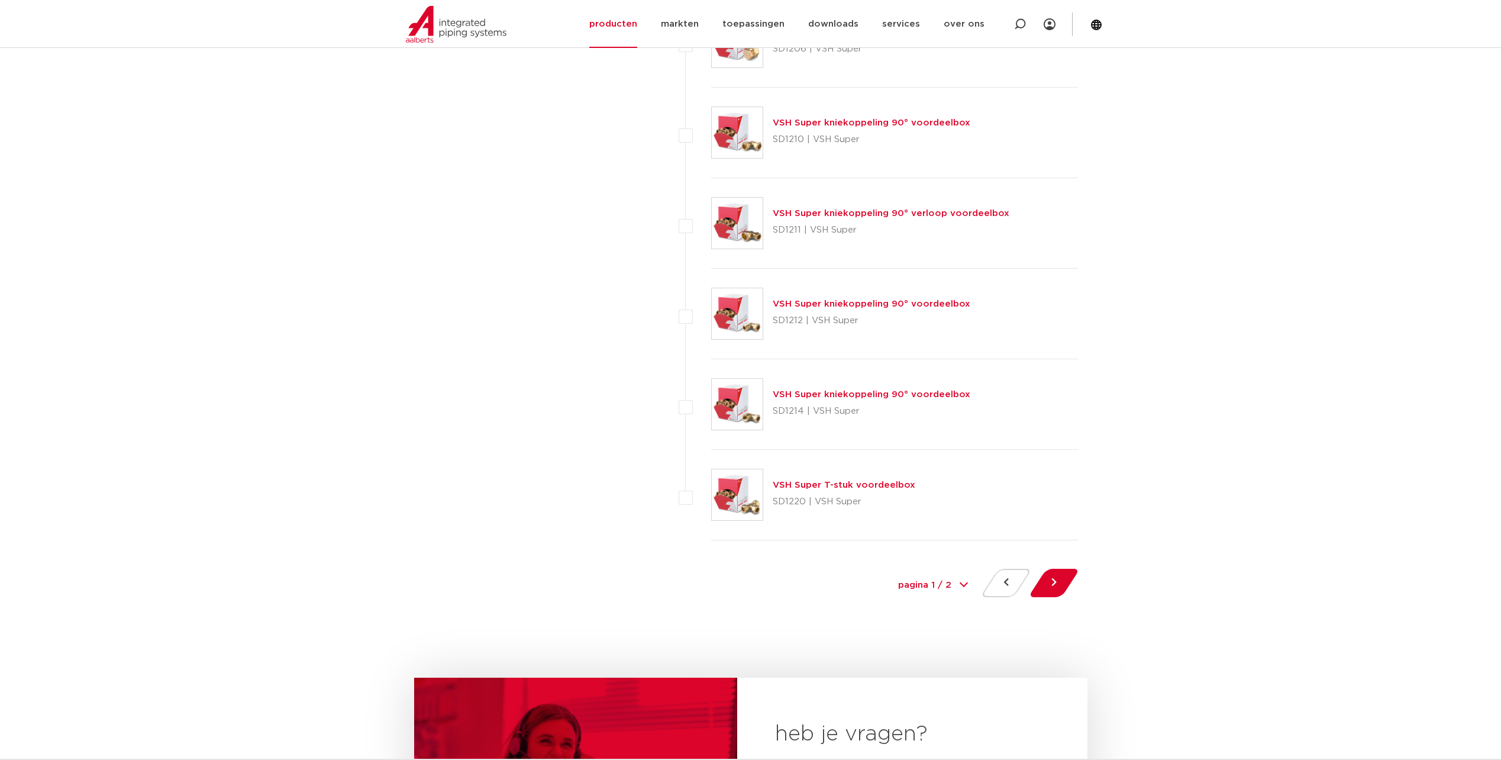
click at [960, 578] on select "pagina 1 / 2 1 2" at bounding box center [933, 585] width 89 height 27
click at [800, 479] on div "VSH Super T-stuk voordeelbox SD1220 | VSH Super" at bounding box center [844, 494] width 143 height 33
click at [800, 485] on link "VSH Super T-stuk voordeelbox" at bounding box center [844, 485] width 143 height 9
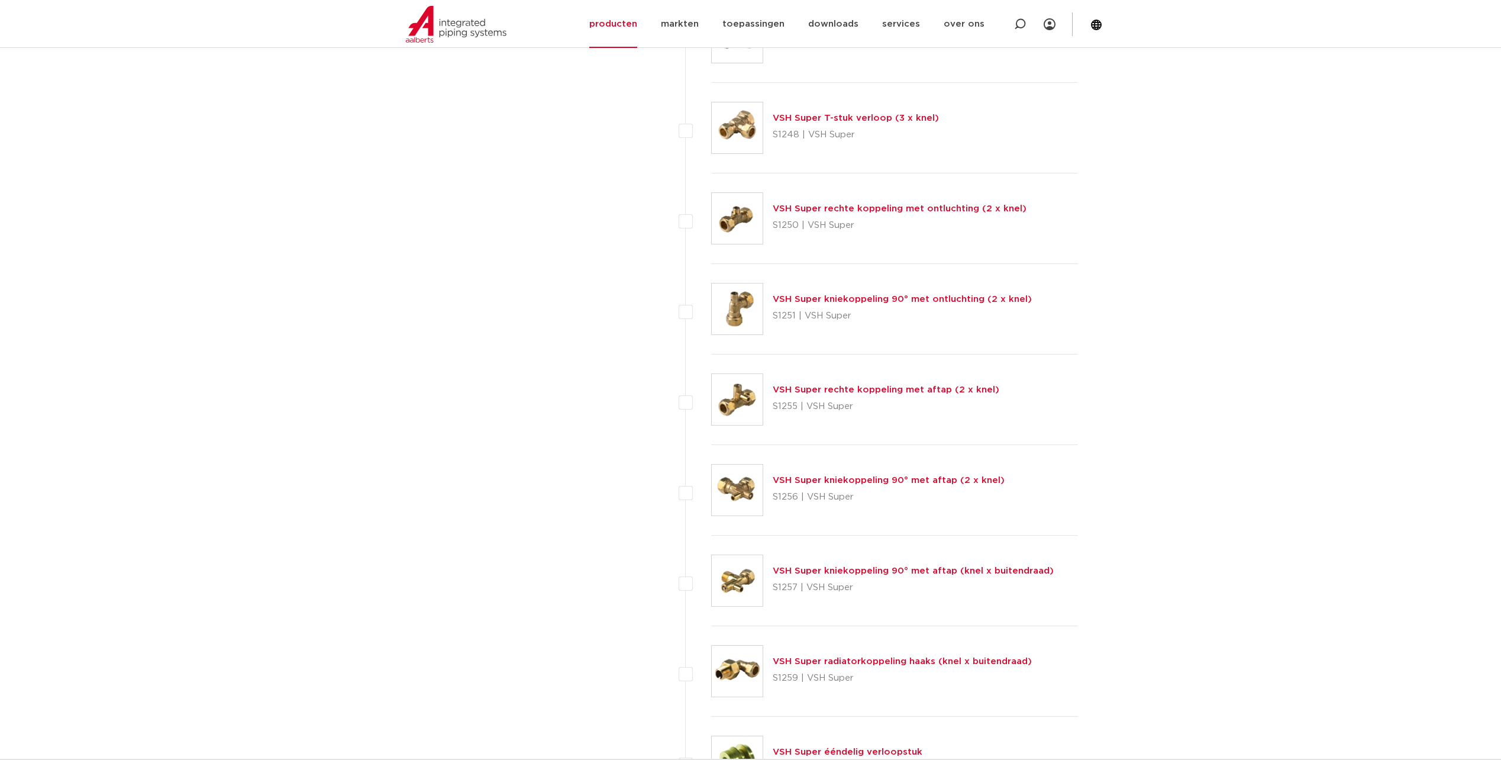
scroll to position [3137, 0]
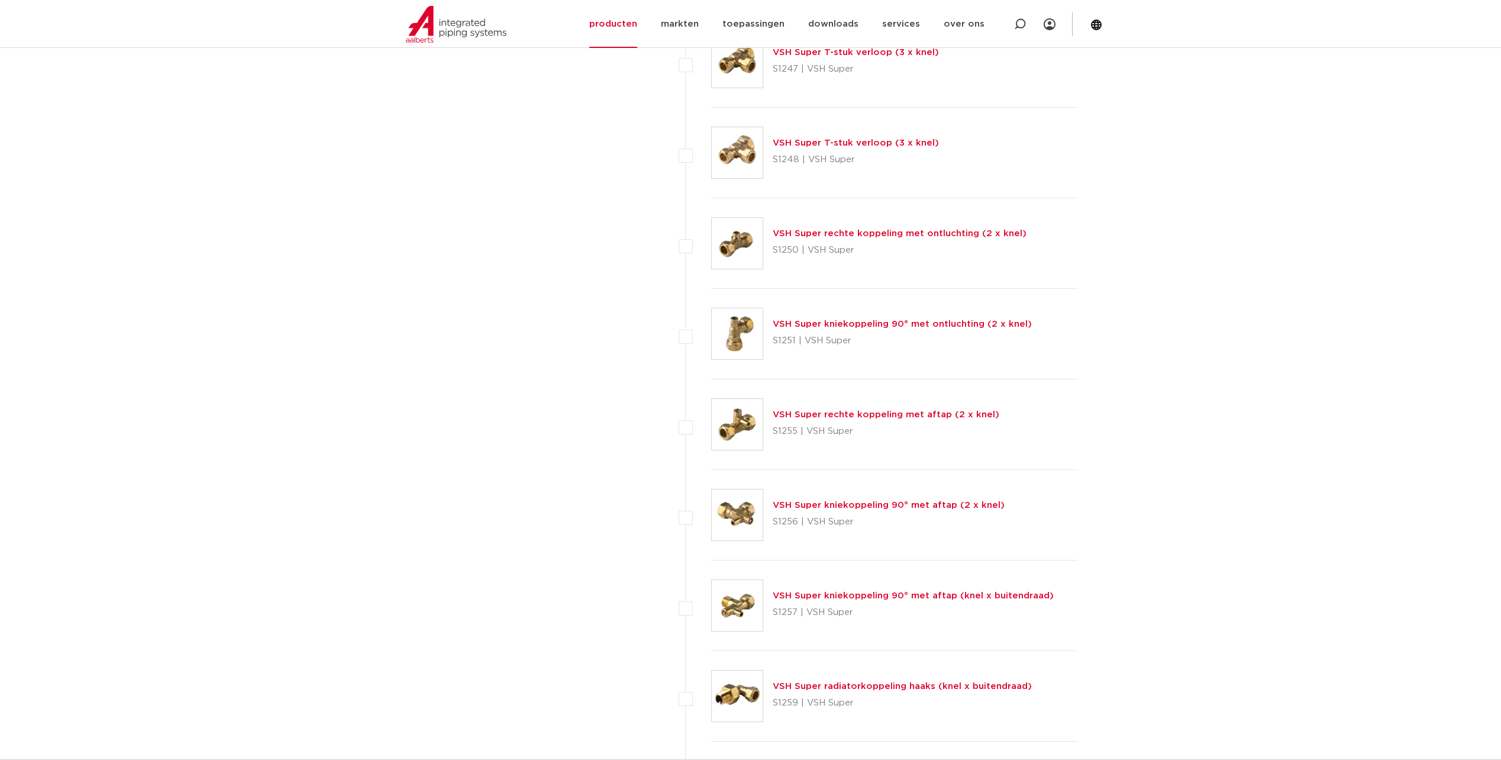
click at [825, 143] on link "VSH Super T-stuk verloop (3 x knel)" at bounding box center [856, 142] width 166 height 9
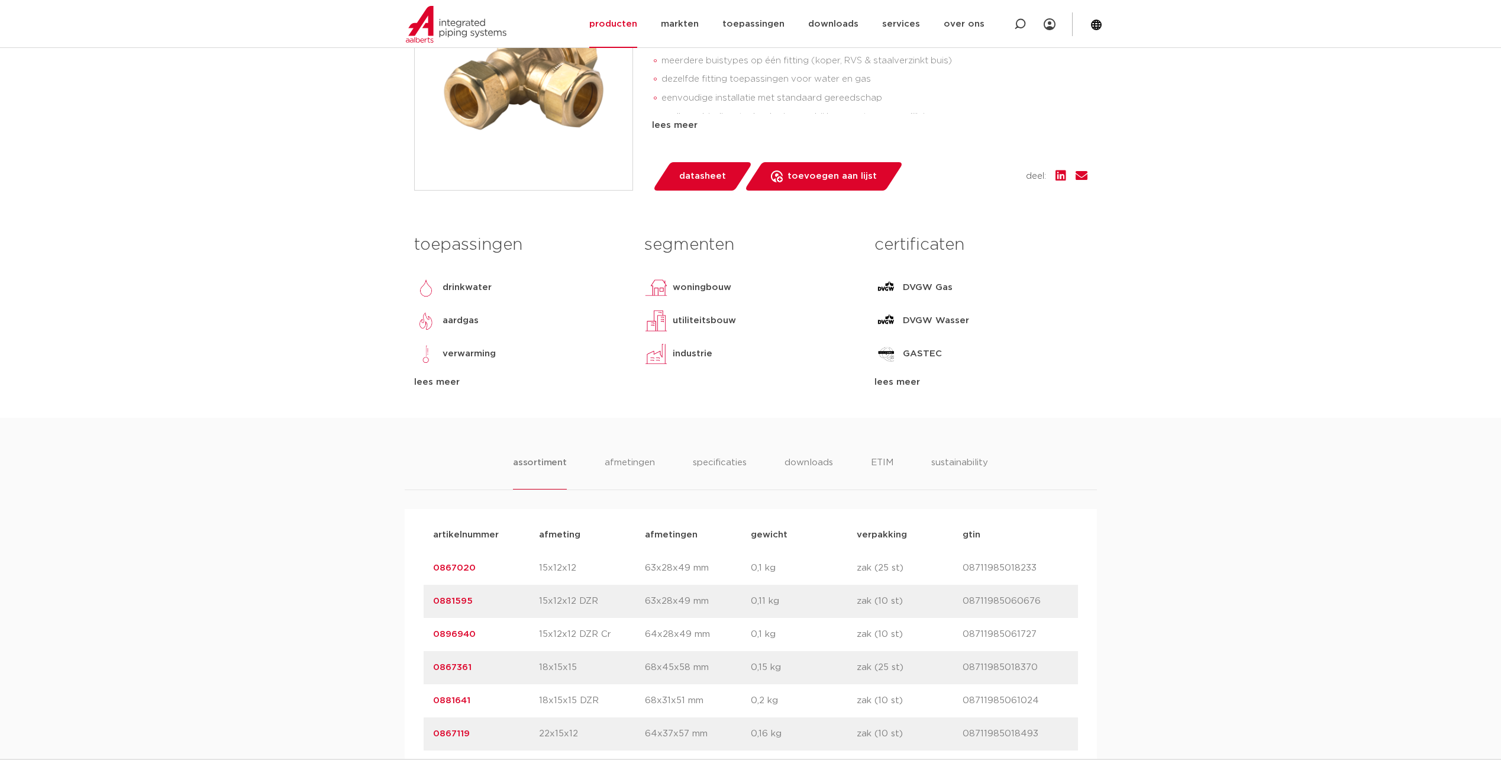
scroll to position [237, 0]
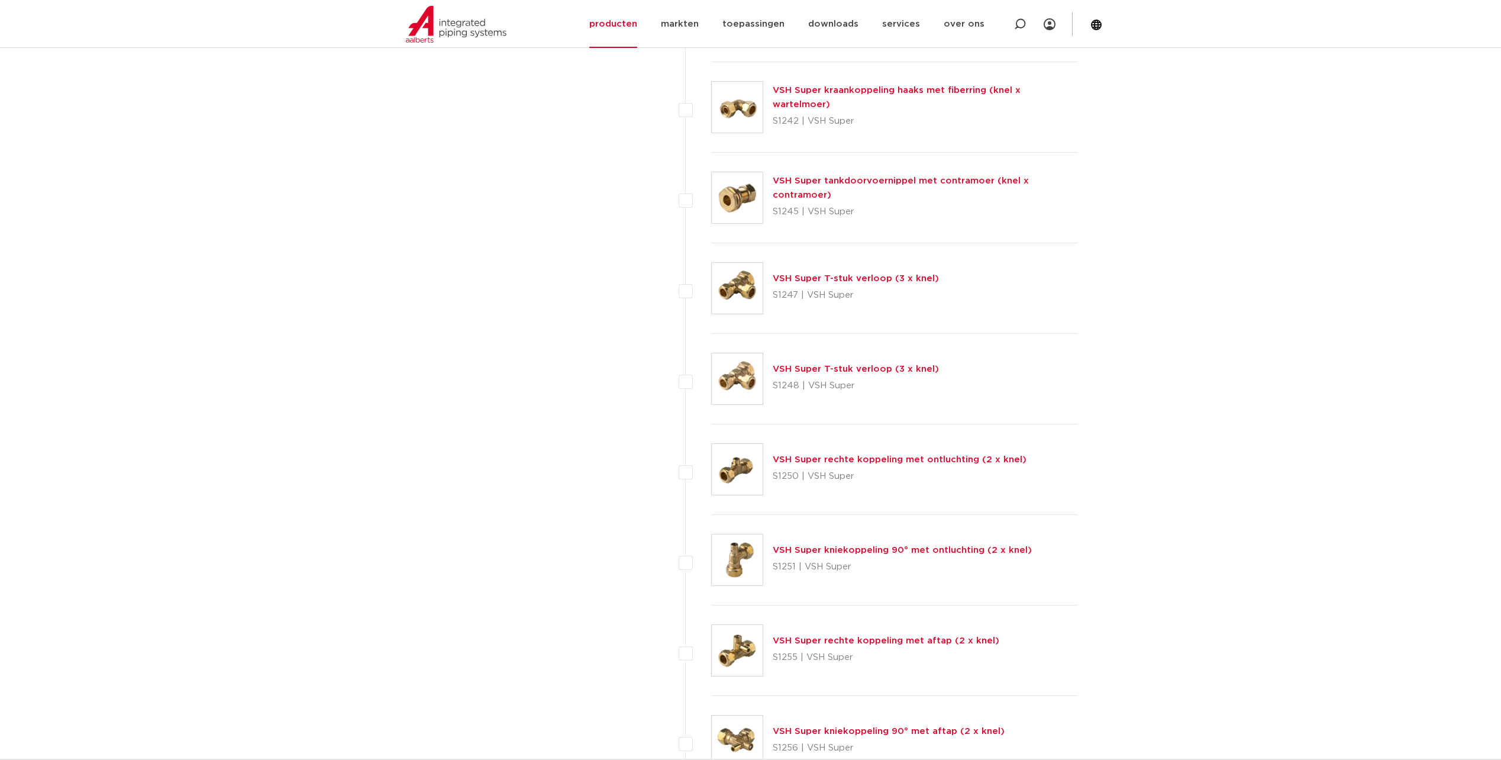
scroll to position [2900, 0]
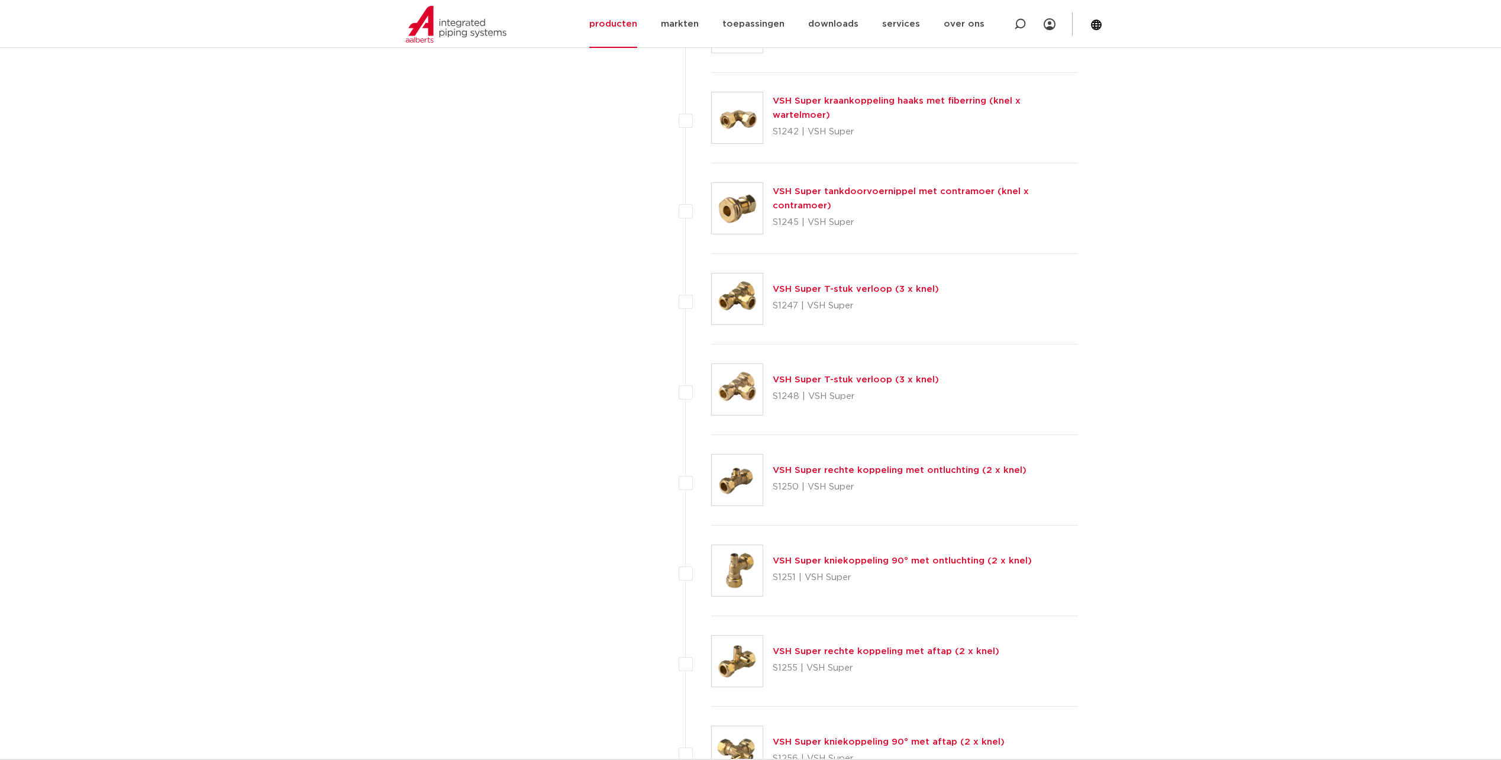
click at [874, 285] on link "VSH Super T-stuk verloop (3 x knel)" at bounding box center [856, 289] width 166 height 9
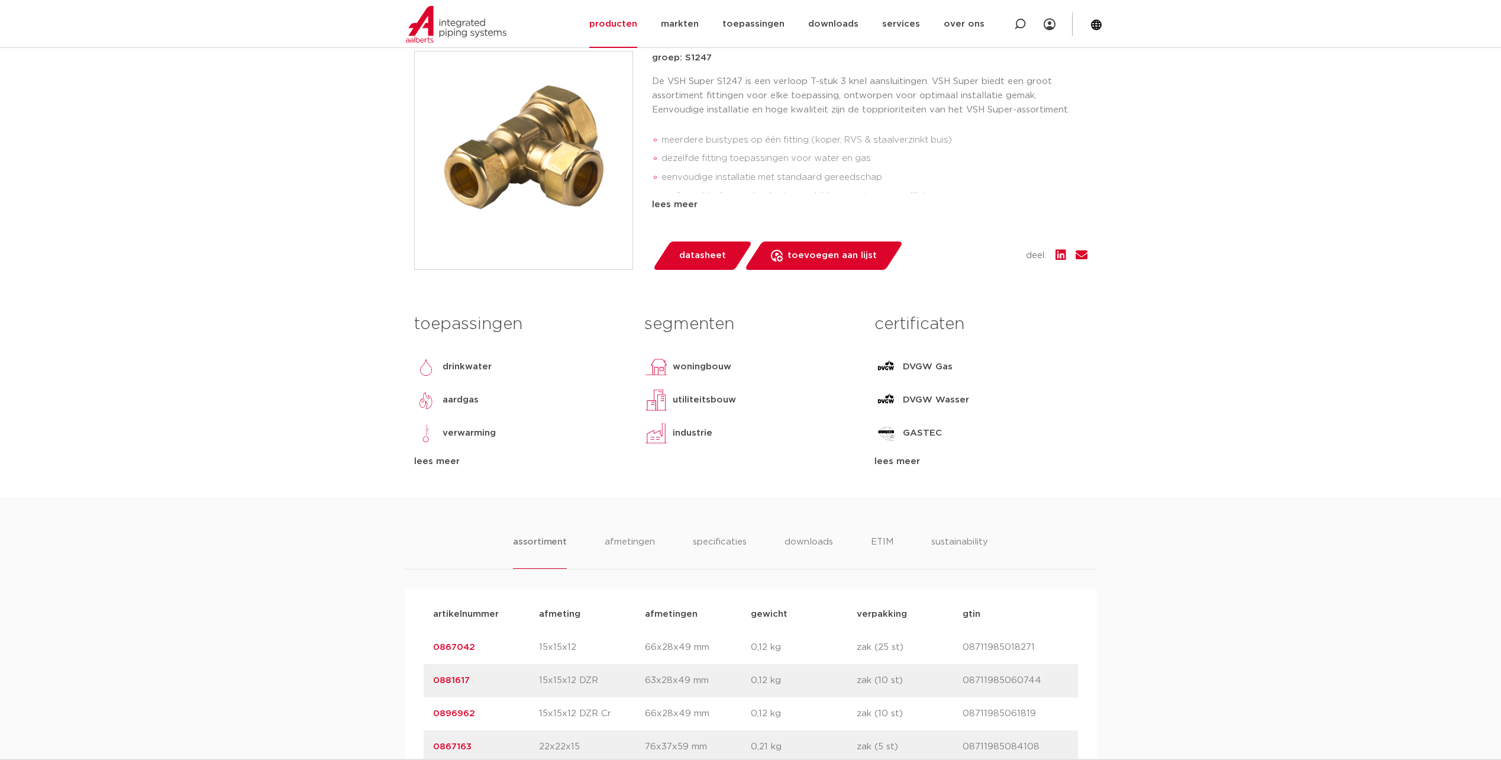
scroll to position [296, 0]
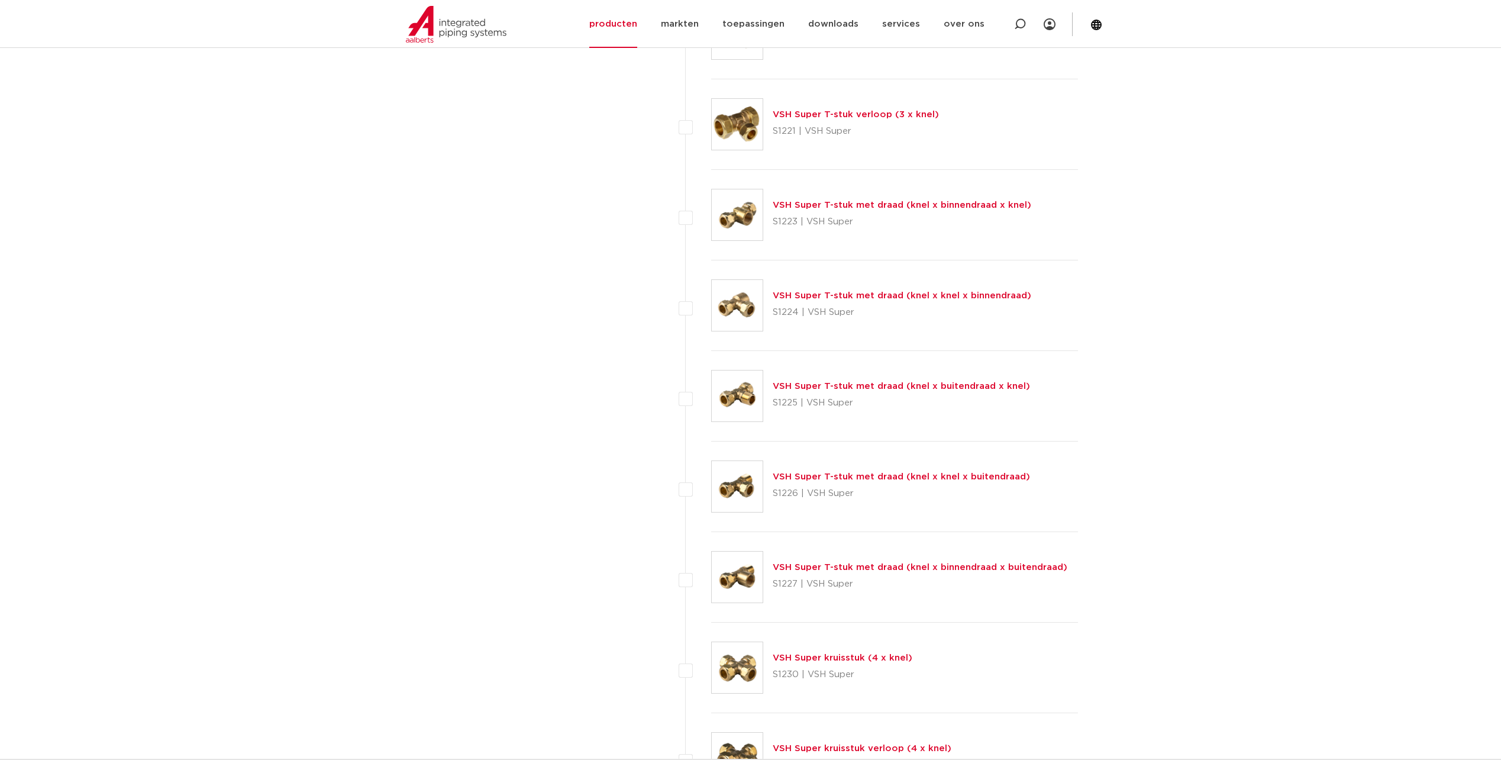
scroll to position [1657, 0]
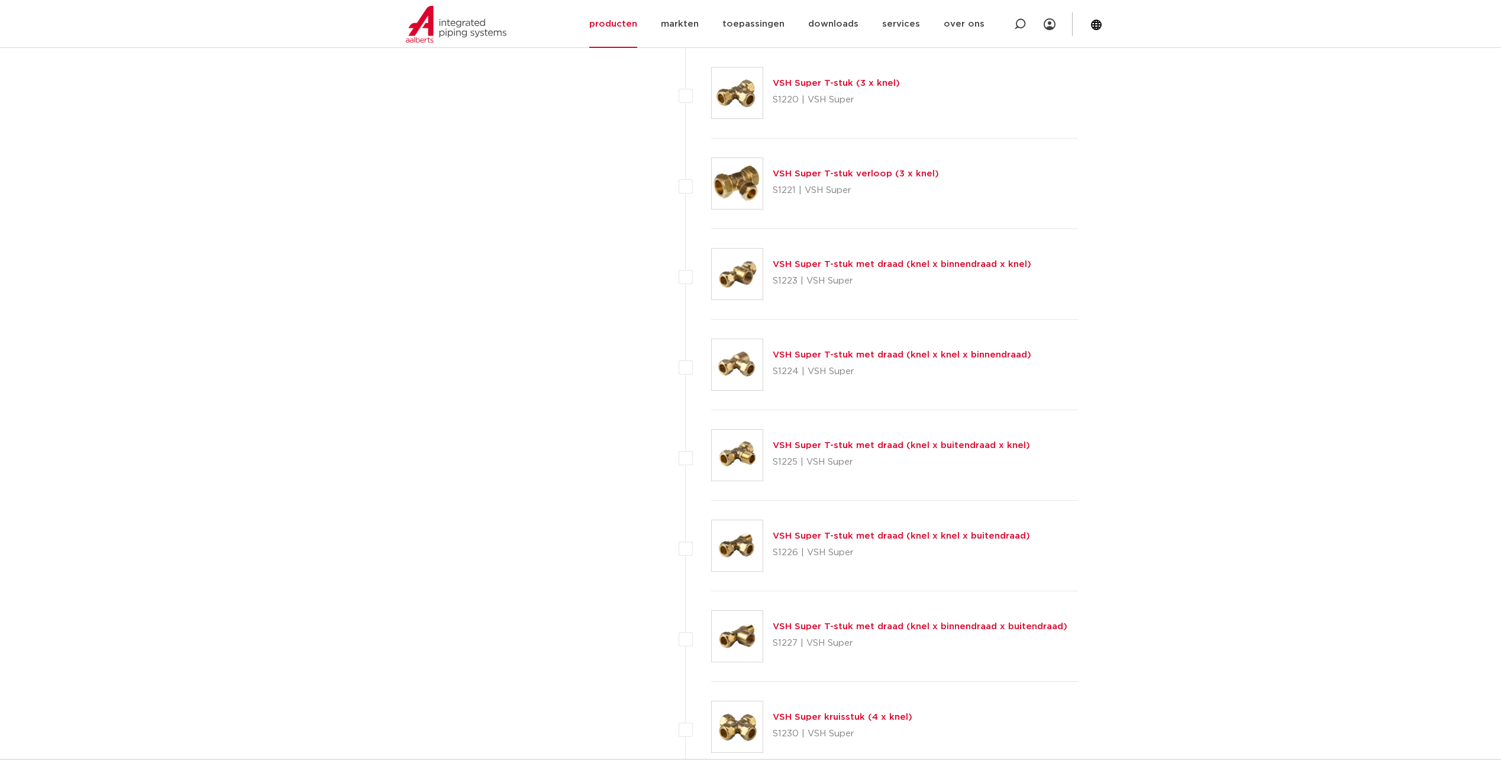
click at [829, 79] on link "VSH Super T-stuk (3 x knel)" at bounding box center [836, 83] width 127 height 9
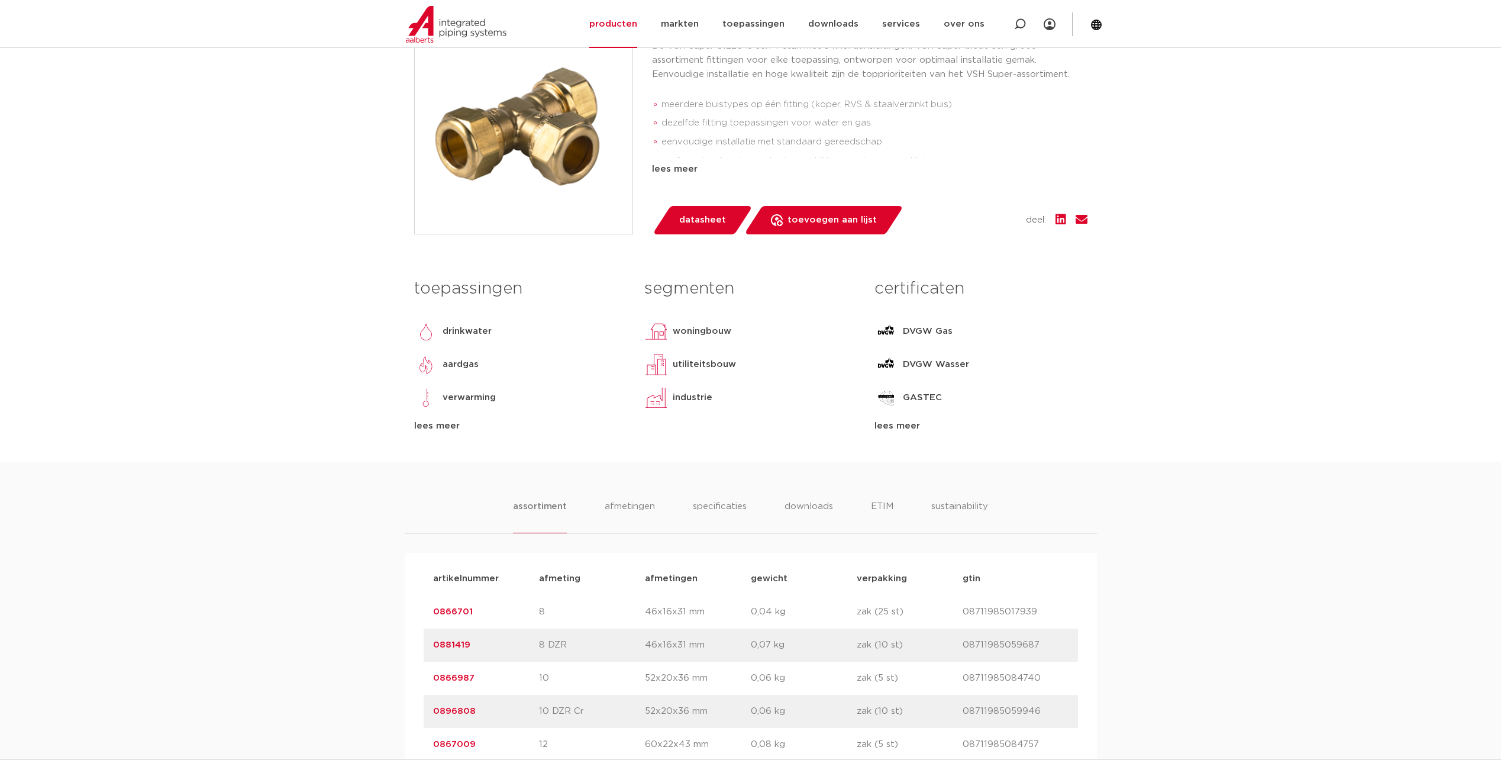
scroll to position [296, 0]
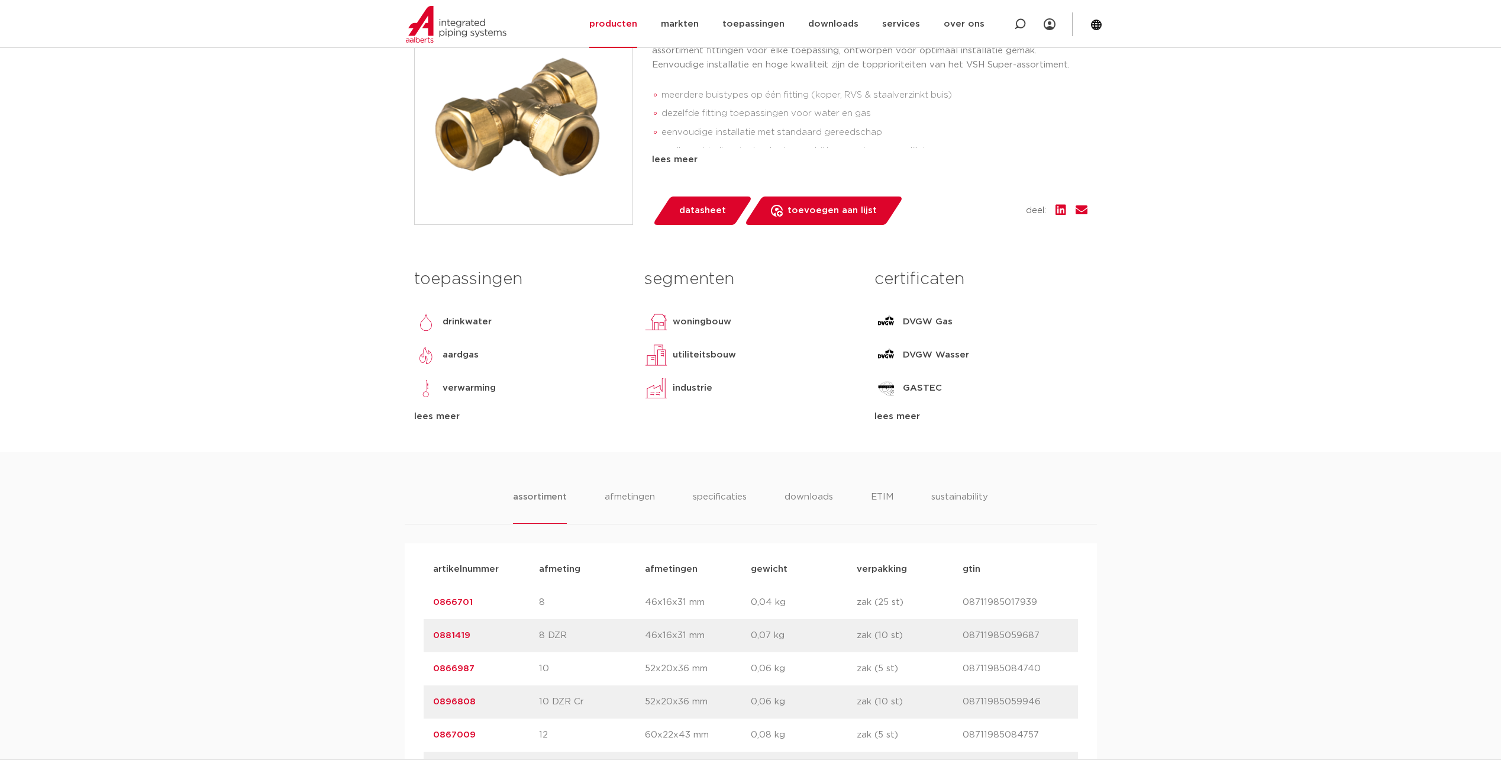
click at [459, 602] on link "0866701" at bounding box center [453, 602] width 40 height 9
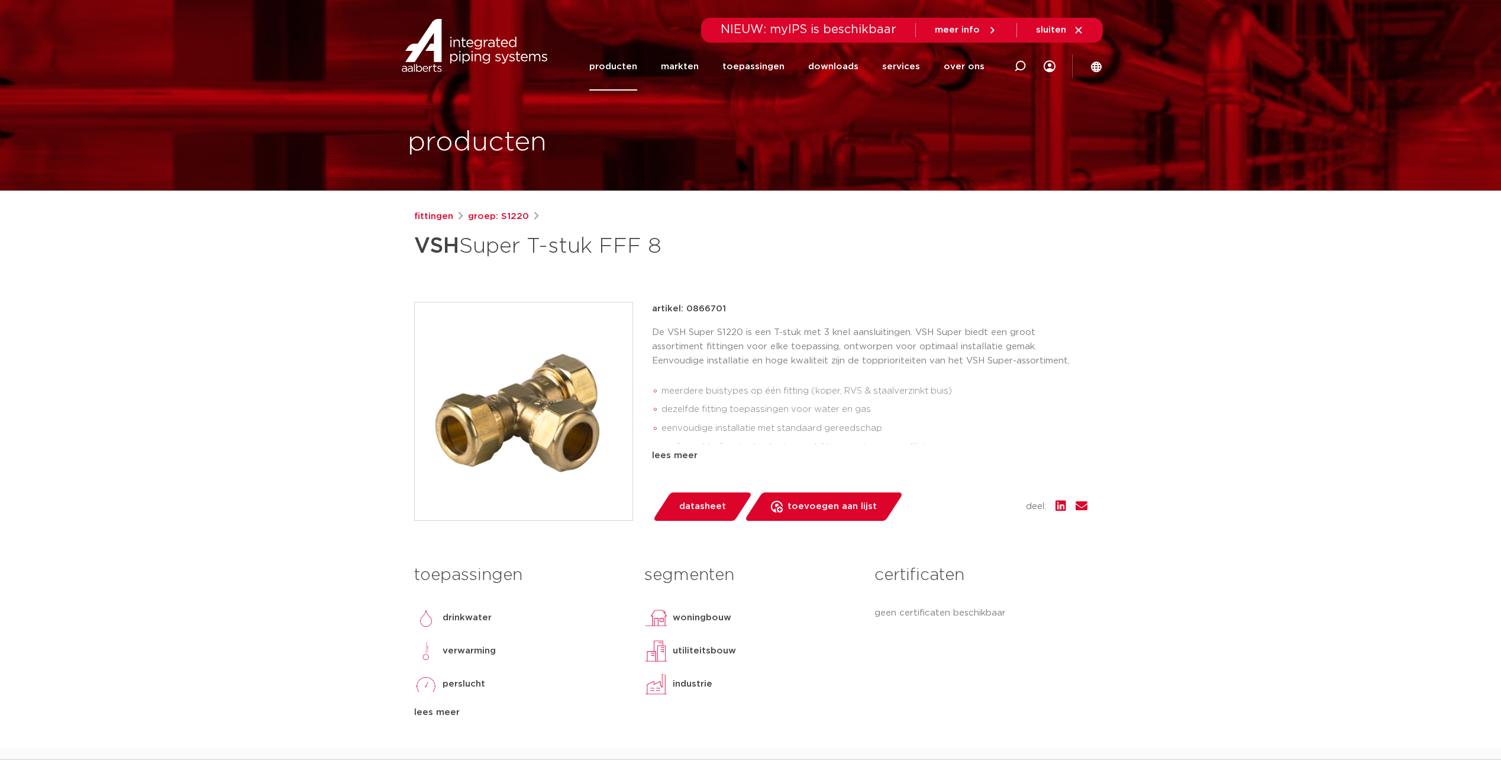
click at [705, 307] on p "artikel: 0866701" at bounding box center [689, 309] width 74 height 14
copy p "0866701"
